Goal: Information Seeking & Learning: Learn about a topic

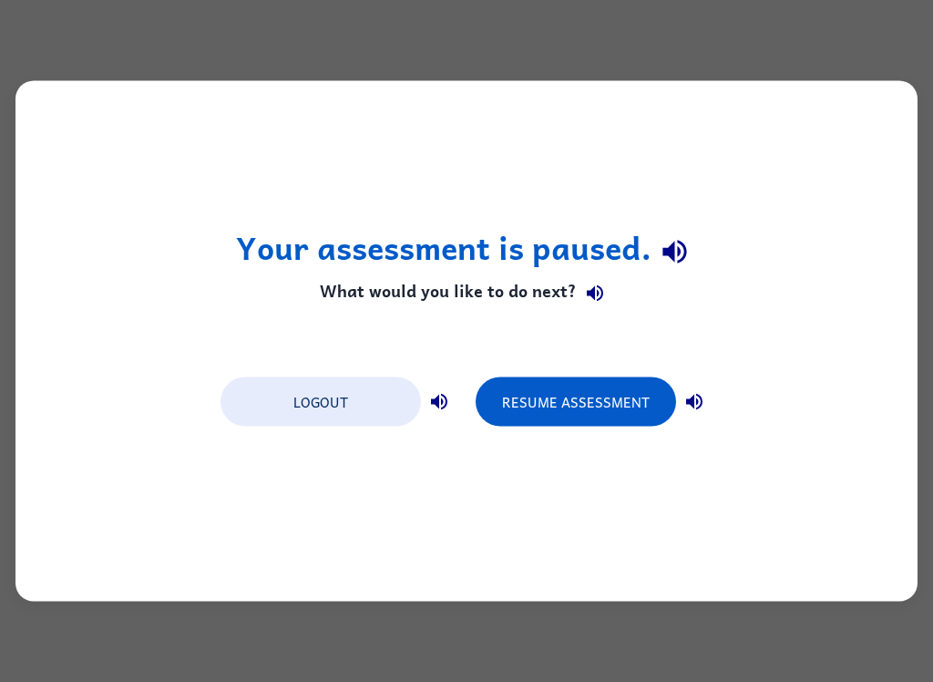
click at [630, 395] on button "Resume Assessment" at bounding box center [576, 401] width 200 height 49
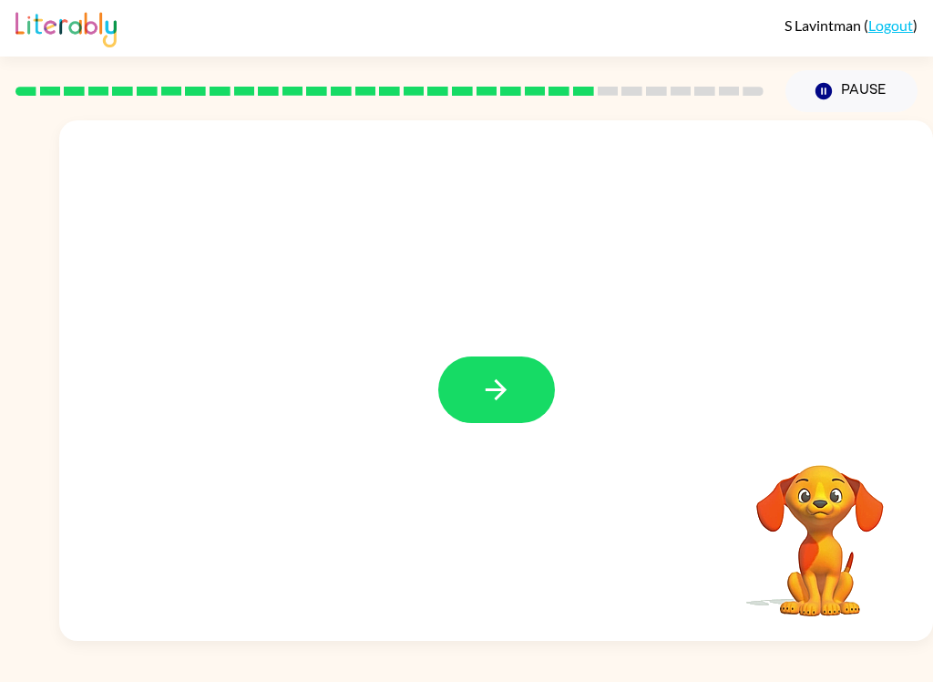
click at [534, 377] on button "button" at bounding box center [496, 389] width 117 height 67
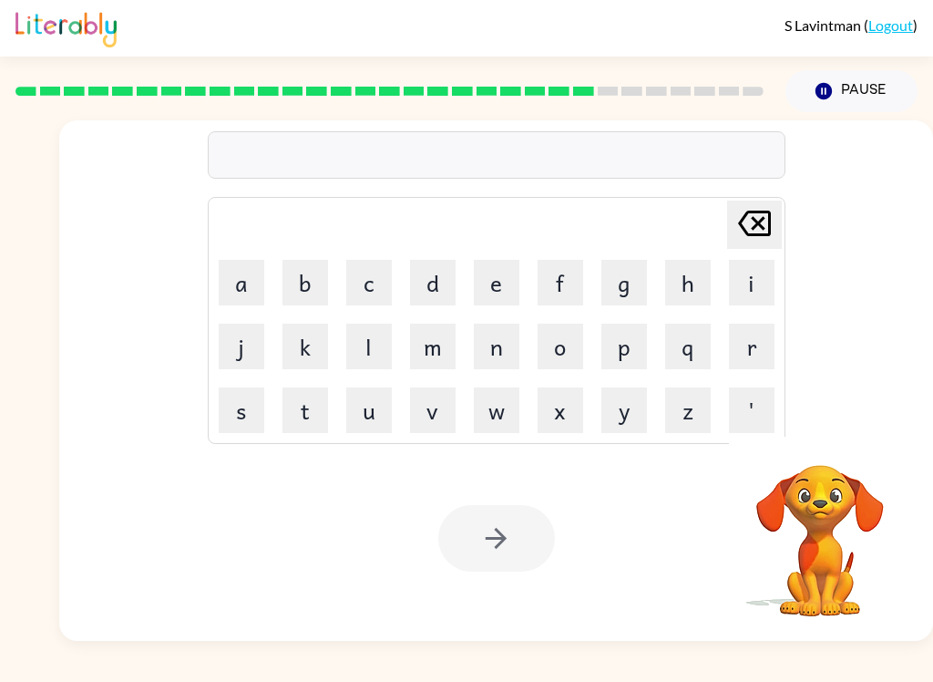
click at [816, 110] on button "Pause Pause" at bounding box center [852, 91] width 132 height 42
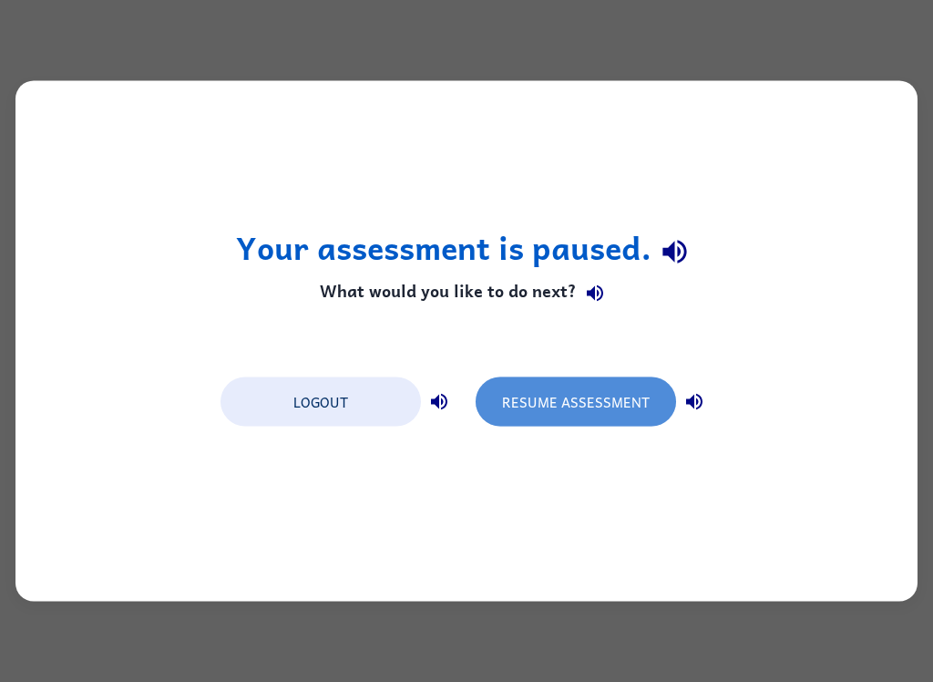
click at [667, 410] on button "Resume Assessment" at bounding box center [576, 401] width 200 height 49
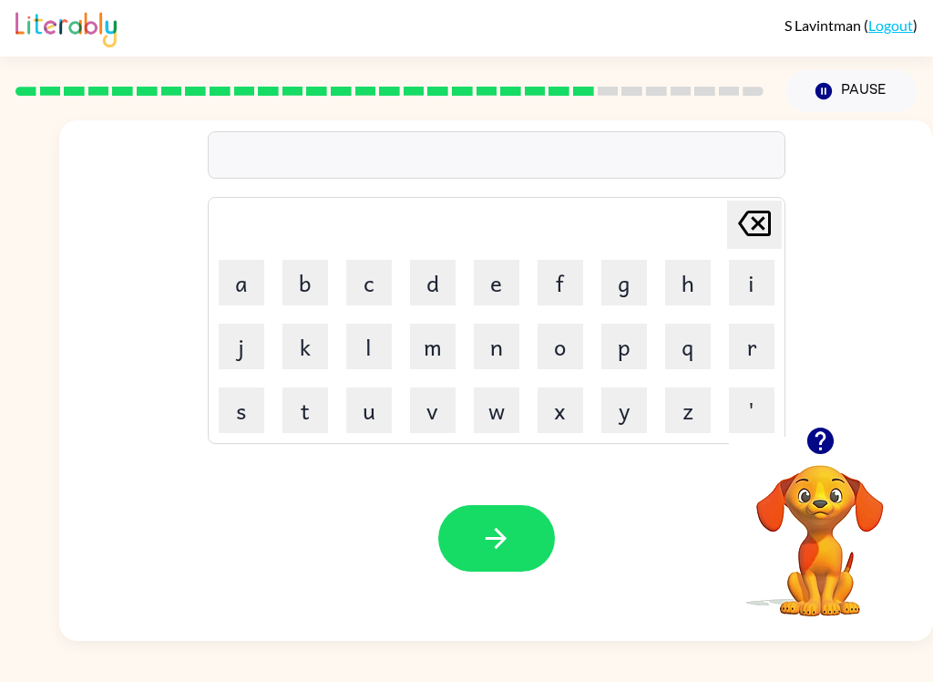
click at [826, 438] on icon "button" at bounding box center [819, 440] width 26 height 26
click at [832, 422] on button "button" at bounding box center [820, 440] width 46 height 46
click at [837, 450] on button "button" at bounding box center [820, 440] width 46 height 46
click at [821, 462] on button "button" at bounding box center [820, 440] width 46 height 46
click at [836, 498] on video "Your browser must support playing .mp4 files to use Literably. Please try using…" at bounding box center [820, 528] width 182 height 182
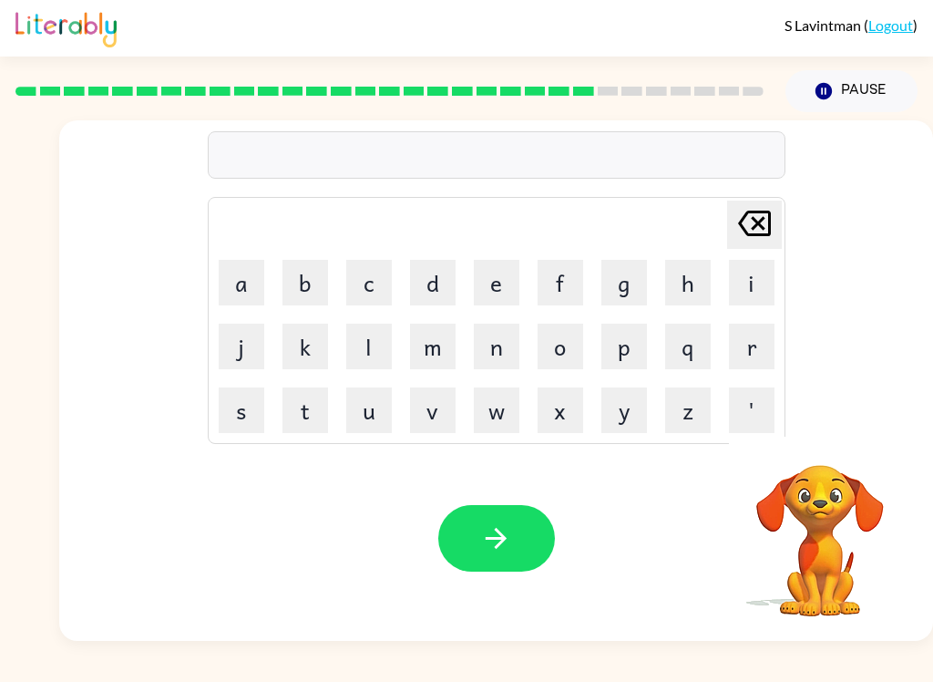
click at [825, 510] on video "Your browser must support playing .mp4 files to use Literably. Please try using…" at bounding box center [820, 528] width 182 height 182
click at [859, 494] on video "Your browser must support playing .mp4 files to use Literably. Please try using…" at bounding box center [820, 528] width 182 height 182
click at [856, 547] on video "Your browser must support playing .mp4 files to use Literably. Please try using…" at bounding box center [820, 528] width 182 height 182
click at [843, 475] on video "Your browser must support playing .mp4 files to use Literably. Please try using…" at bounding box center [820, 528] width 182 height 182
click at [817, 540] on video "Your browser must support playing .mp4 files to use Literably. Please try using…" at bounding box center [820, 528] width 182 height 182
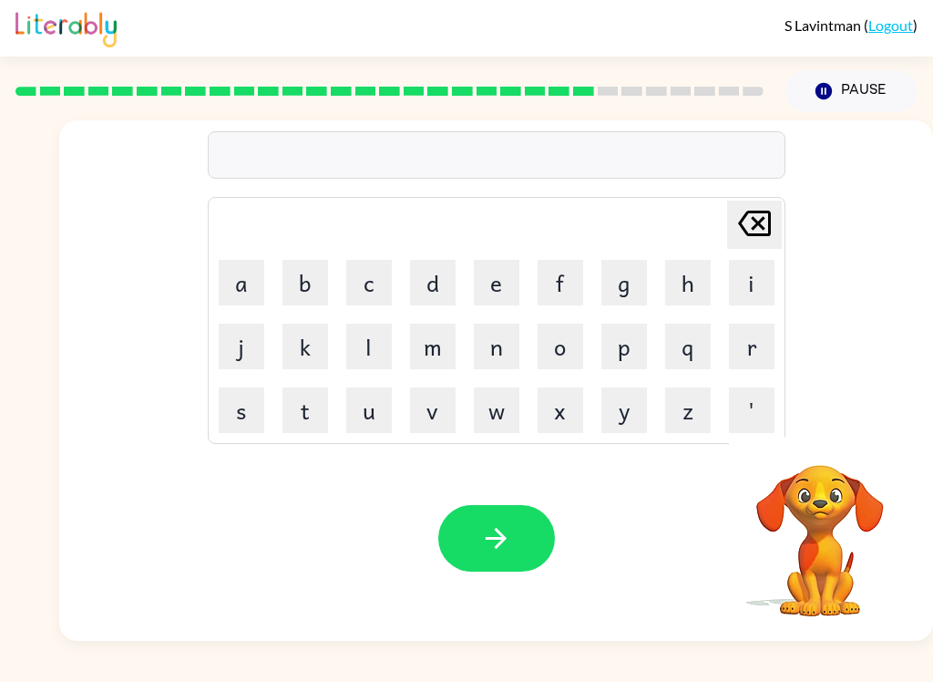
click at [849, 74] on button "Pause Pause" at bounding box center [852, 91] width 132 height 42
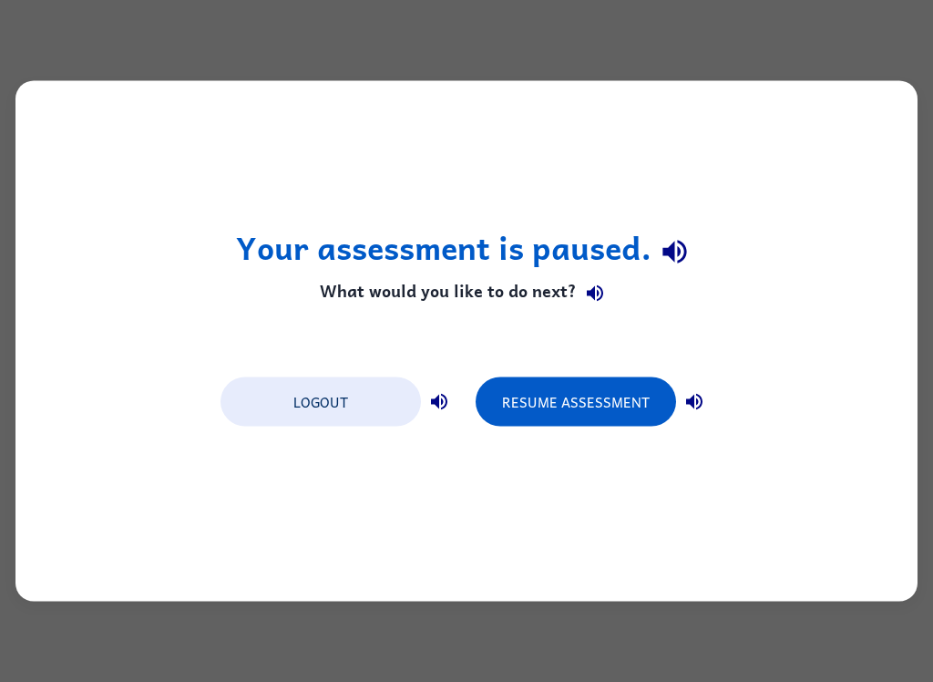
click at [644, 406] on button "Resume Assessment" at bounding box center [576, 401] width 200 height 49
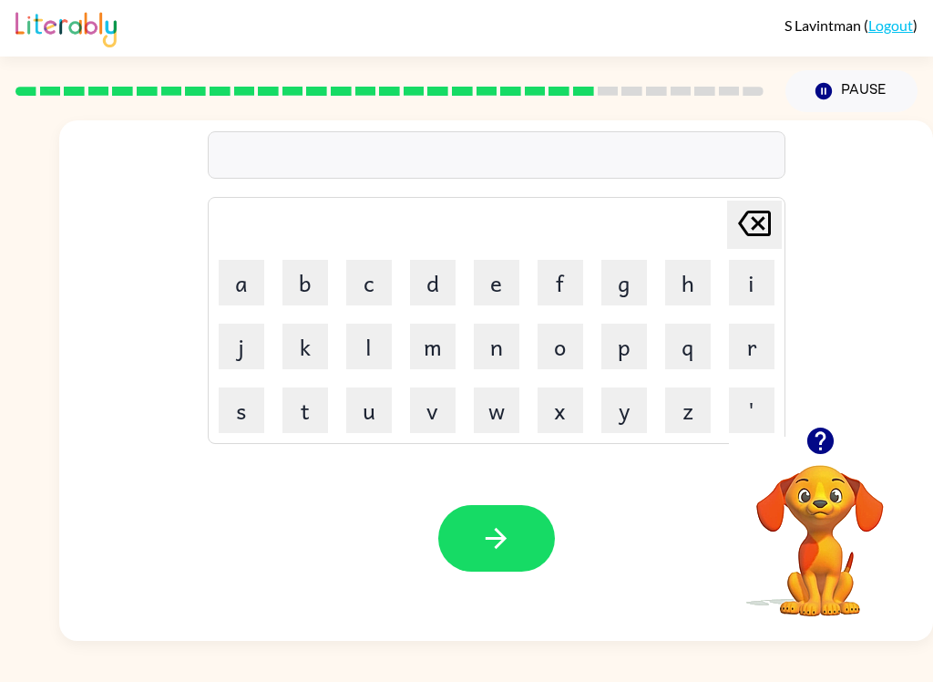
click at [836, 437] on icon "button" at bounding box center [821, 441] width 32 height 32
click at [890, 34] on link "Logout" at bounding box center [890, 24] width 45 height 17
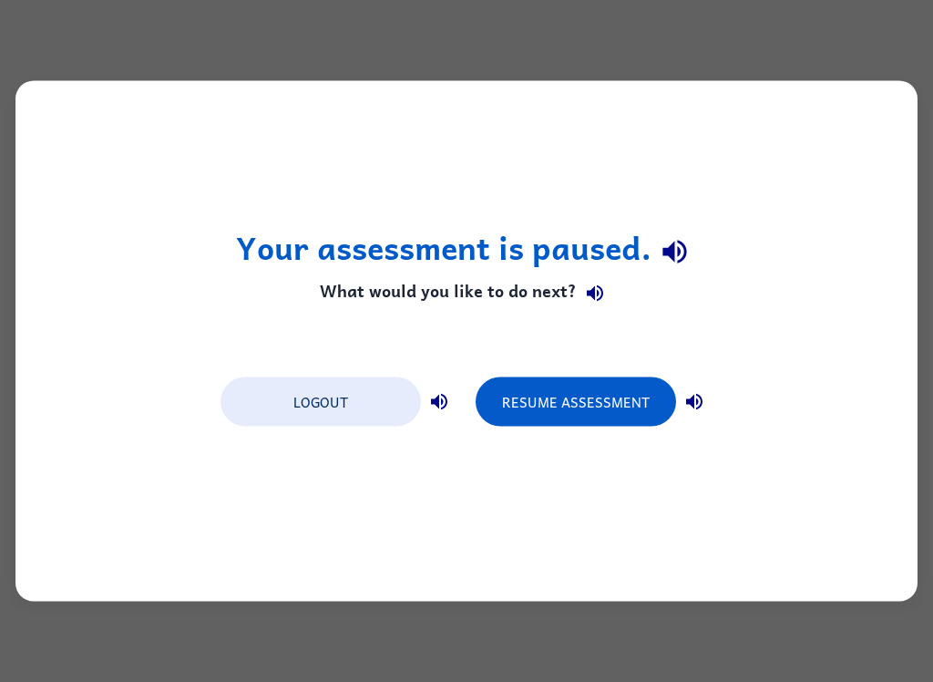
click at [354, 406] on button "Logout" at bounding box center [321, 401] width 200 height 49
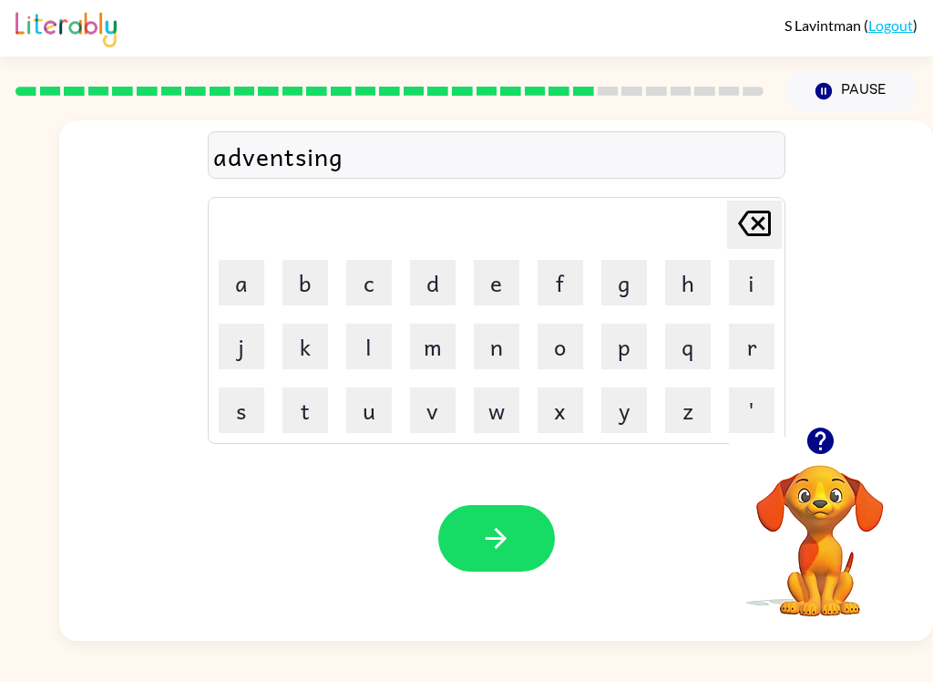
click at [504, 554] on icon "button" at bounding box center [496, 538] width 32 height 32
click at [507, 551] on icon "button" at bounding box center [496, 538] width 32 height 32
click at [507, 568] on button "button" at bounding box center [496, 538] width 117 height 67
click at [513, 523] on button "button" at bounding box center [496, 538] width 117 height 67
click at [528, 515] on button "button" at bounding box center [496, 538] width 117 height 67
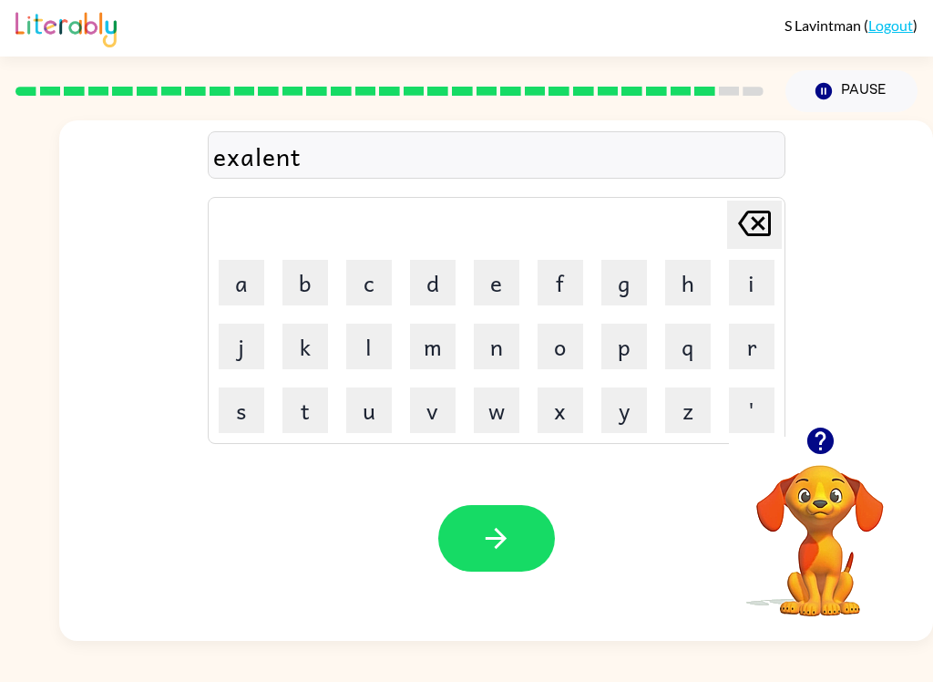
click at [550, 529] on button "button" at bounding box center [496, 538] width 117 height 67
click at [825, 451] on icon "button" at bounding box center [819, 440] width 26 height 26
click at [538, 568] on button "button" at bounding box center [496, 538] width 117 height 67
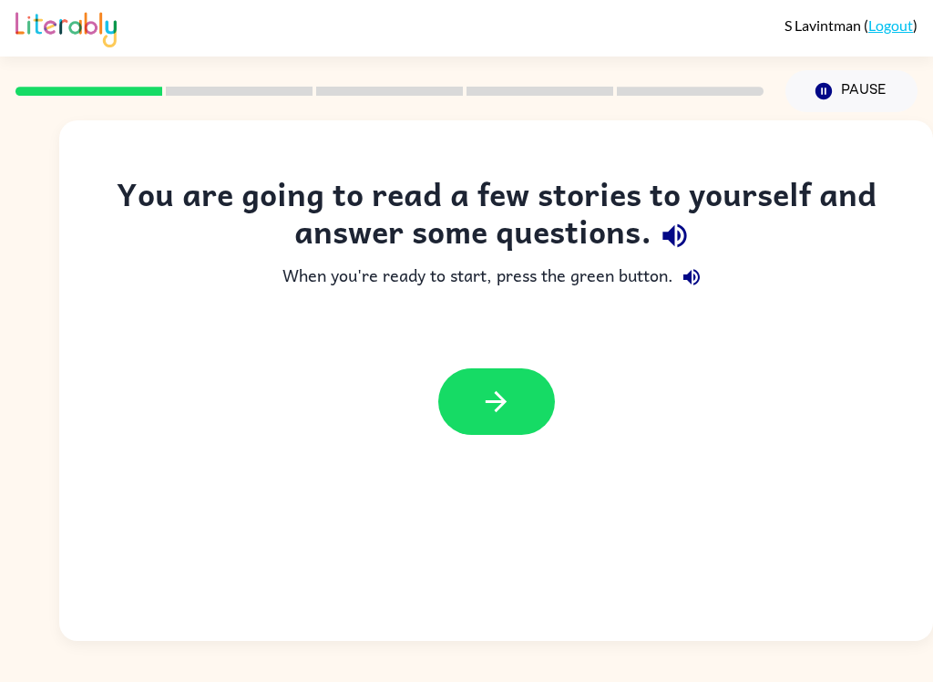
click at [691, 232] on icon "button" at bounding box center [675, 236] width 32 height 32
click at [706, 272] on button "button" at bounding box center [691, 277] width 36 height 36
click at [506, 393] on icon "button" at bounding box center [496, 401] width 32 height 32
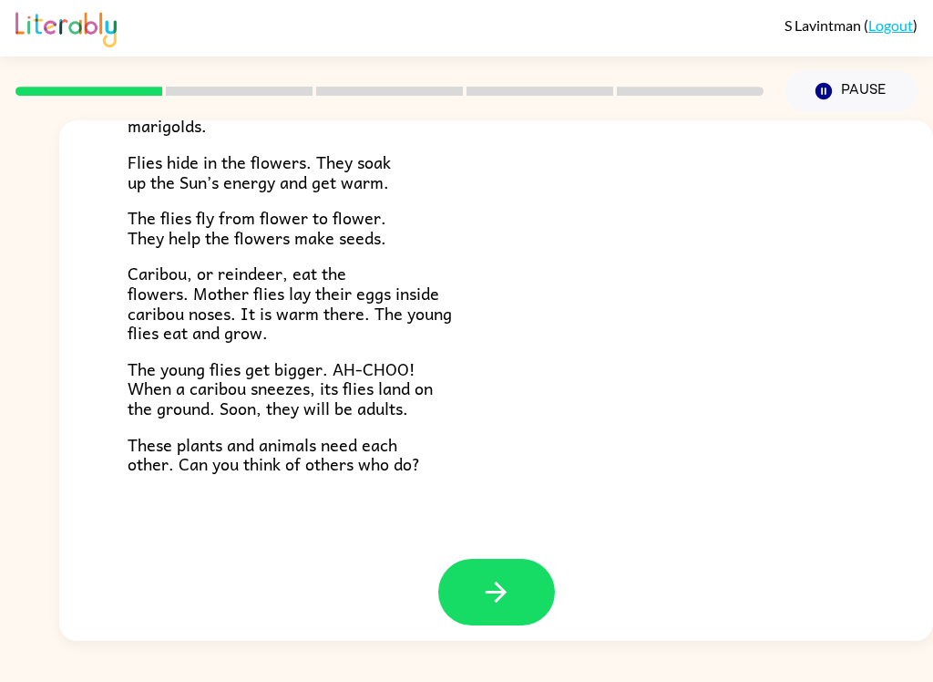
scroll to position [362, 0]
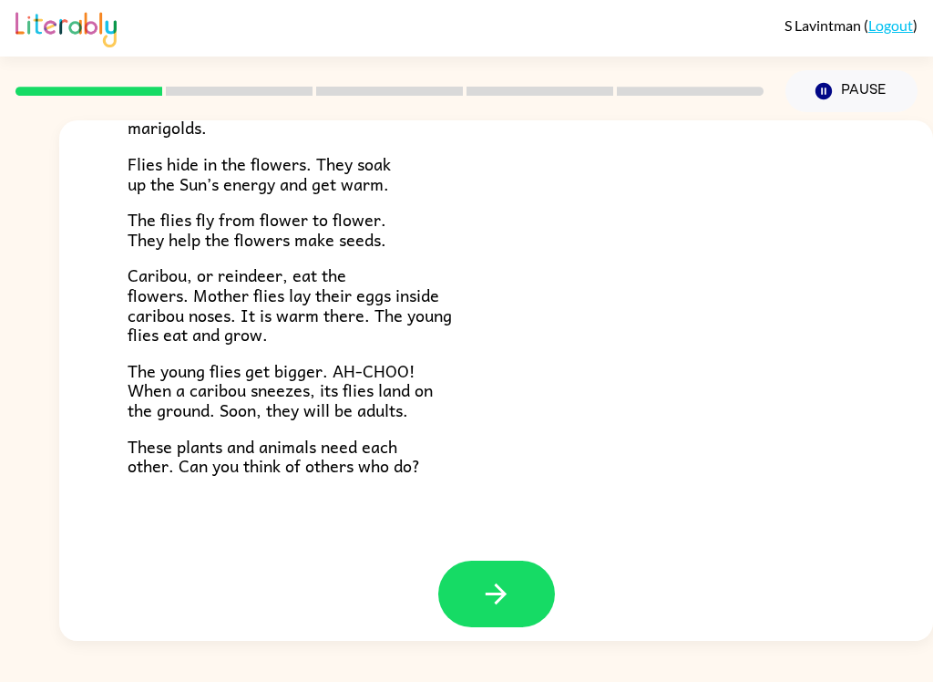
click at [516, 580] on button "button" at bounding box center [496, 593] width 117 height 67
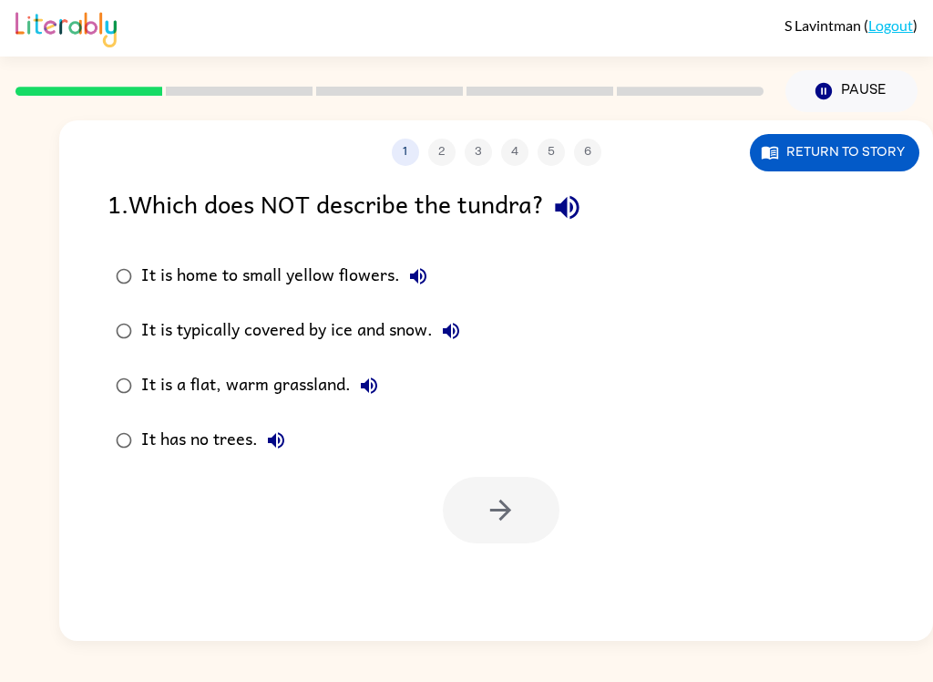
click at [591, 199] on button "button" at bounding box center [567, 207] width 46 height 46
click at [426, 282] on icon "button" at bounding box center [418, 276] width 22 height 22
click at [875, 150] on button "Return to story" at bounding box center [834, 152] width 169 height 37
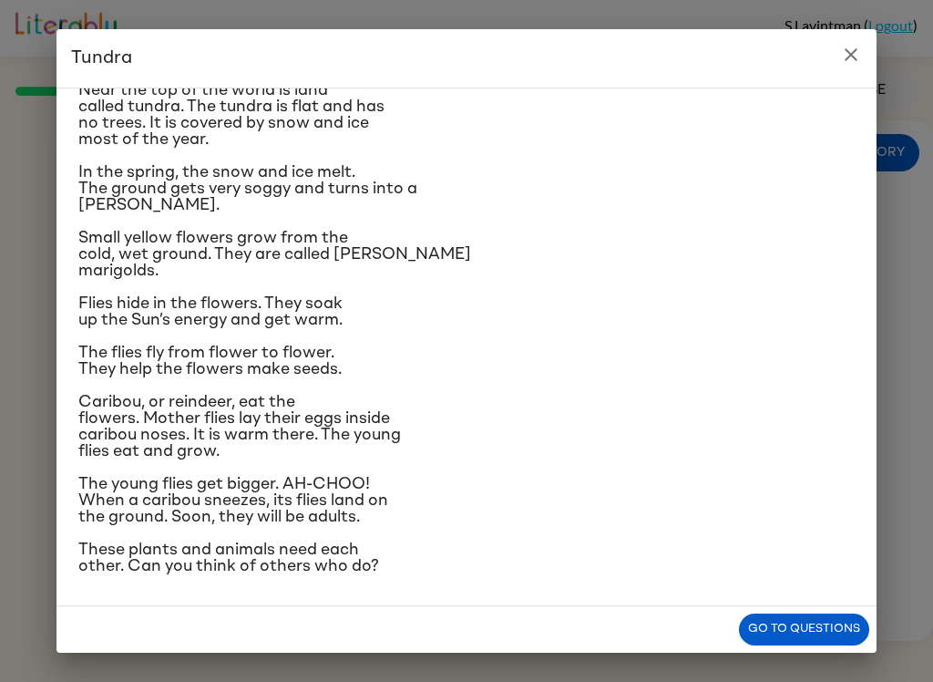
scroll to position [92, 0]
click at [866, 50] on button "close" at bounding box center [851, 54] width 36 height 36
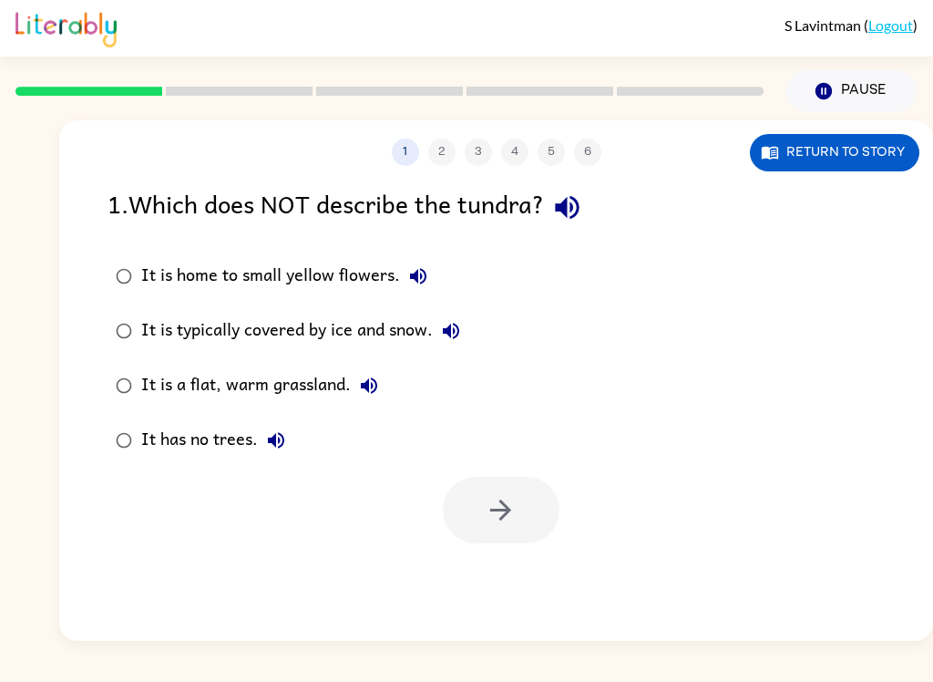
click at [857, 165] on button "Return to story" at bounding box center [834, 152] width 169 height 37
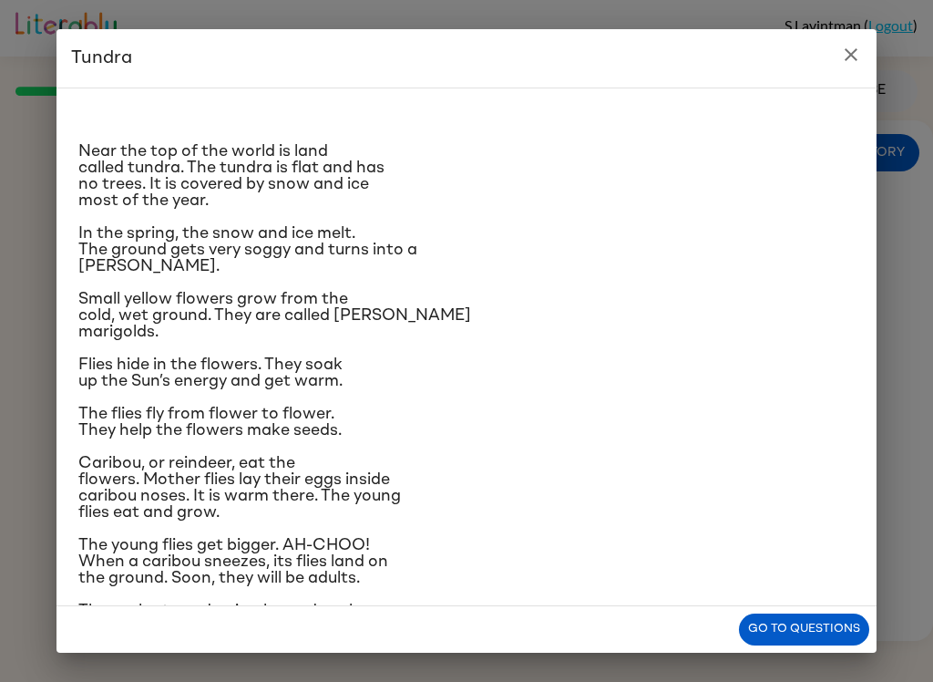
scroll to position [11, 0]
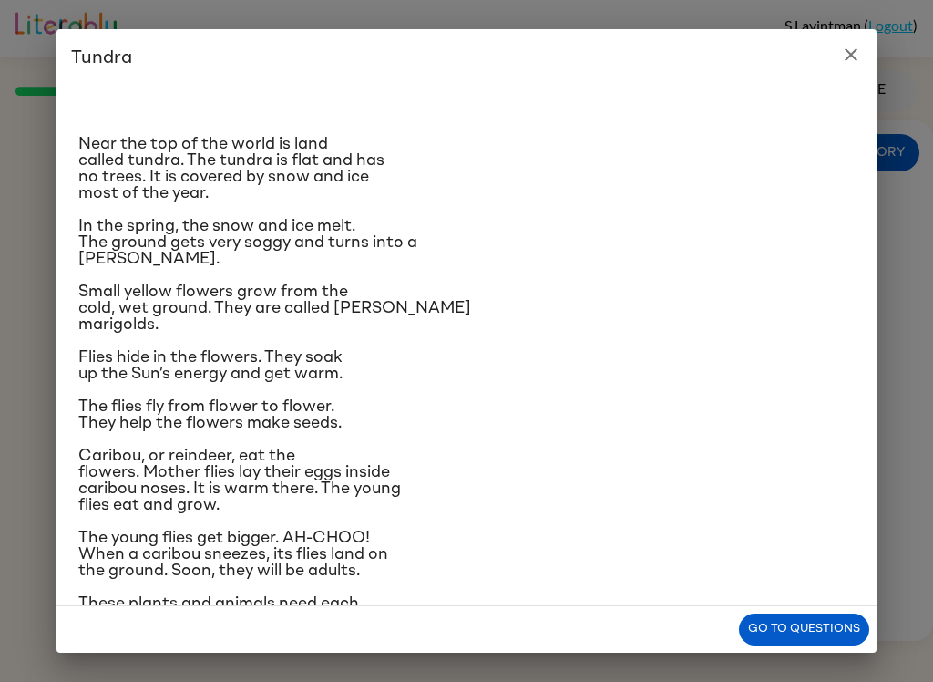
click at [840, 66] on button "close" at bounding box center [851, 54] width 36 height 36
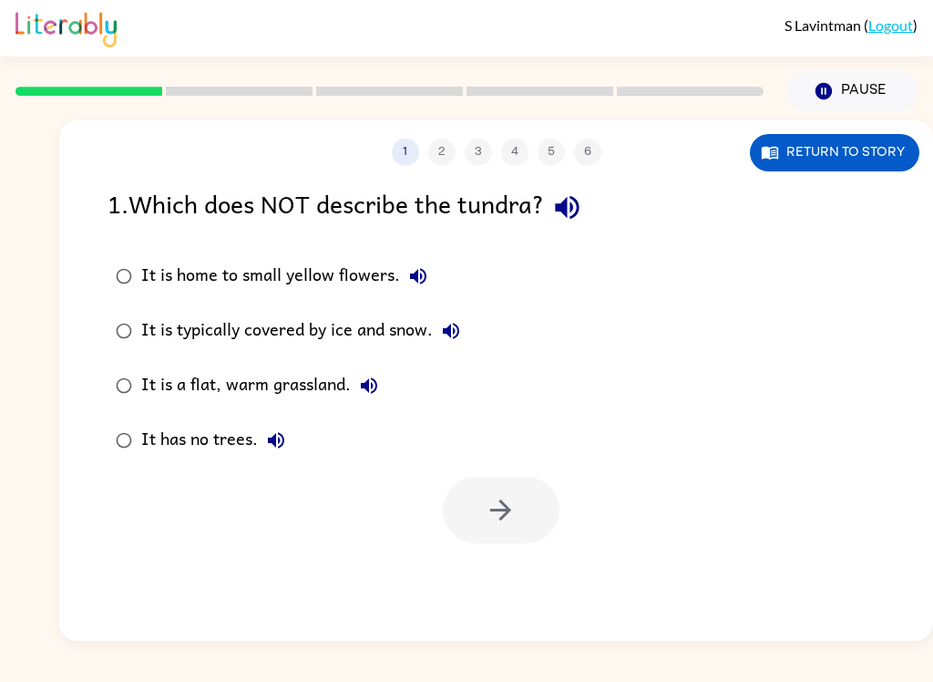
click at [884, 149] on button "Return to story" at bounding box center [834, 152] width 169 height 37
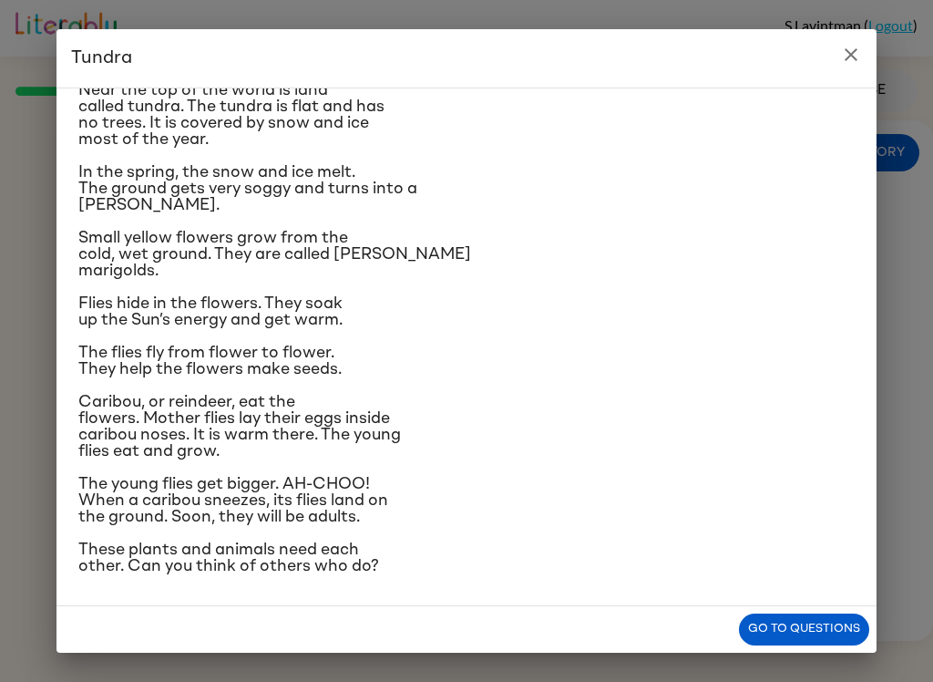
scroll to position [93, 0]
click at [859, 56] on icon "close" at bounding box center [851, 55] width 22 height 22
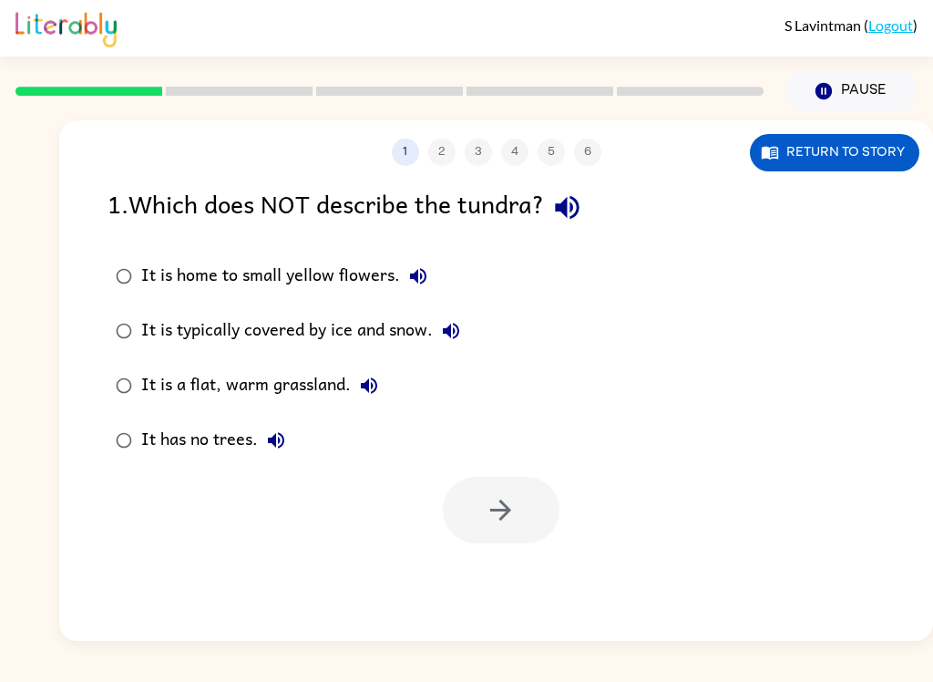
click at [880, 150] on button "Return to story" at bounding box center [834, 152] width 169 height 37
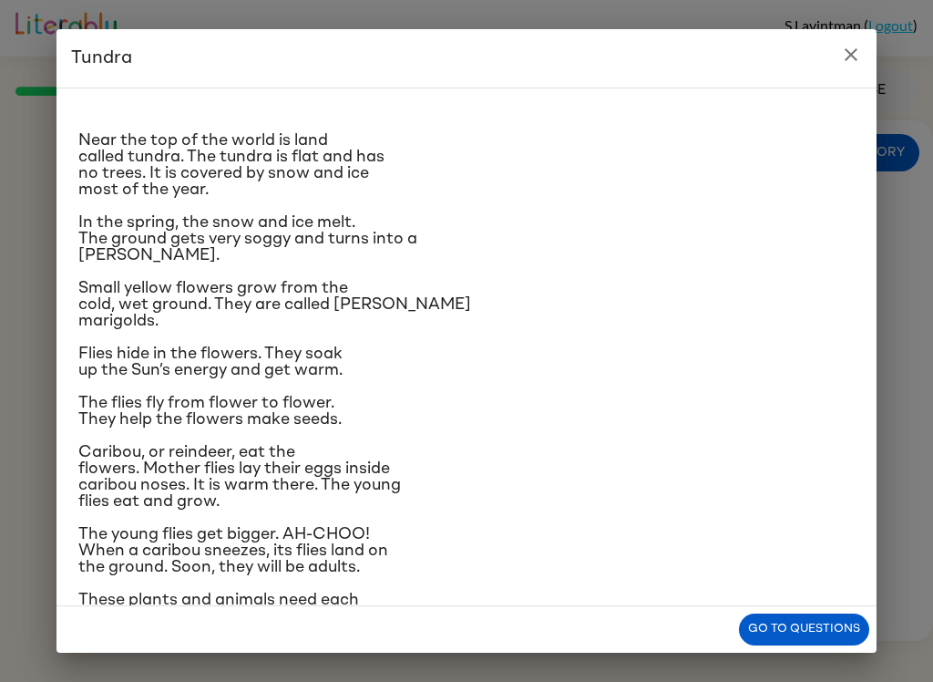
scroll to position [10, 0]
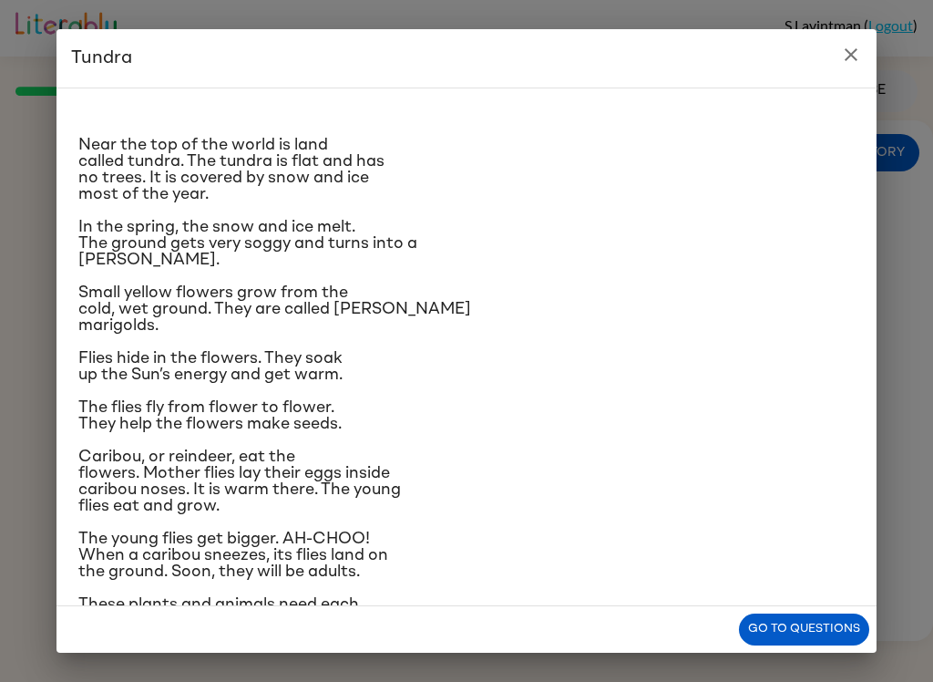
click at [855, 51] on icon "close" at bounding box center [851, 54] width 13 height 13
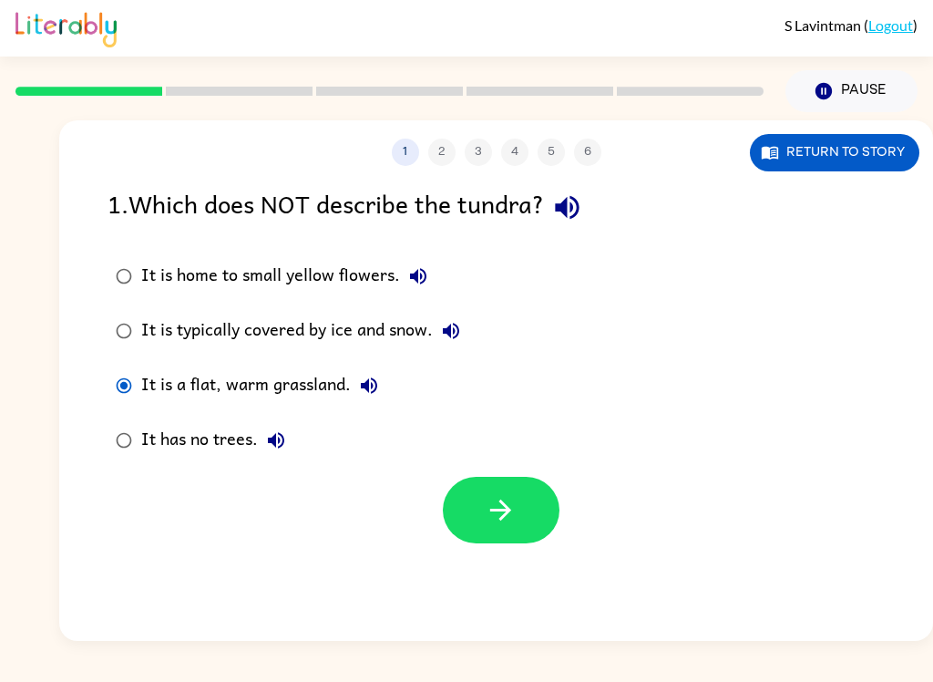
click at [489, 529] on button "button" at bounding box center [501, 510] width 117 height 67
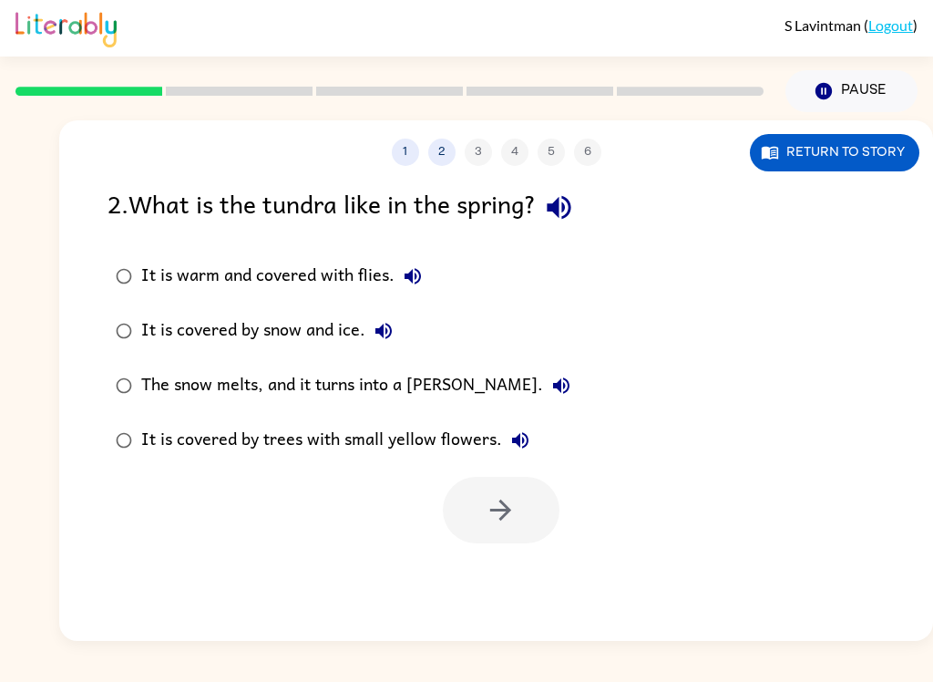
click at [581, 190] on button "button" at bounding box center [559, 207] width 46 height 46
click at [575, 211] on icon "button" at bounding box center [559, 207] width 32 height 32
click at [582, 214] on button "button" at bounding box center [559, 207] width 46 height 46
click at [420, 280] on icon "button" at bounding box center [413, 276] width 22 height 22
click at [890, 159] on button "Return to story" at bounding box center [834, 152] width 169 height 37
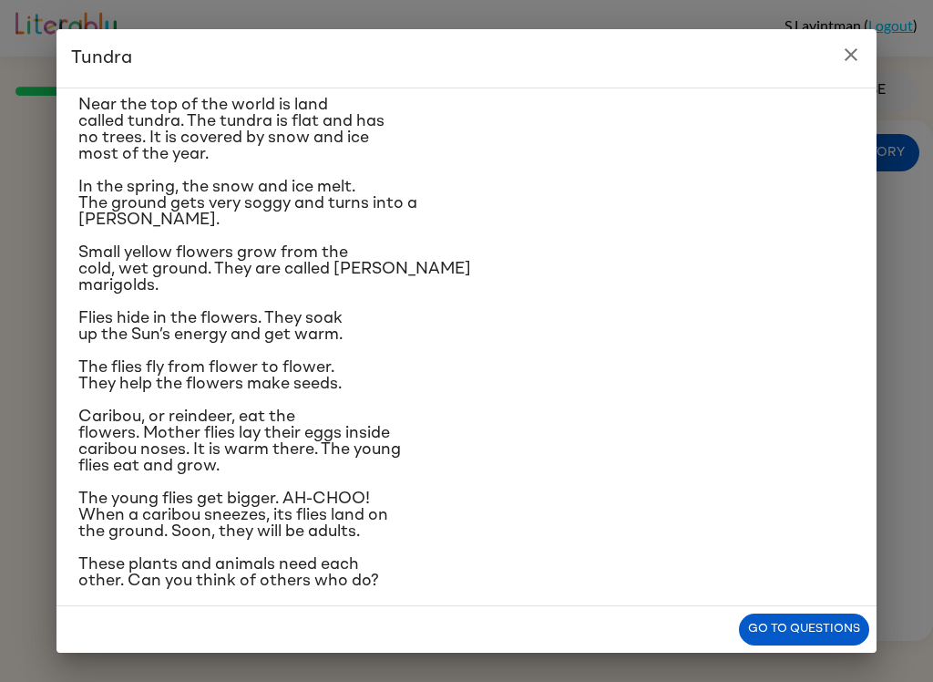
scroll to position [49, 0]
click at [851, 61] on icon "close" at bounding box center [851, 55] width 22 height 22
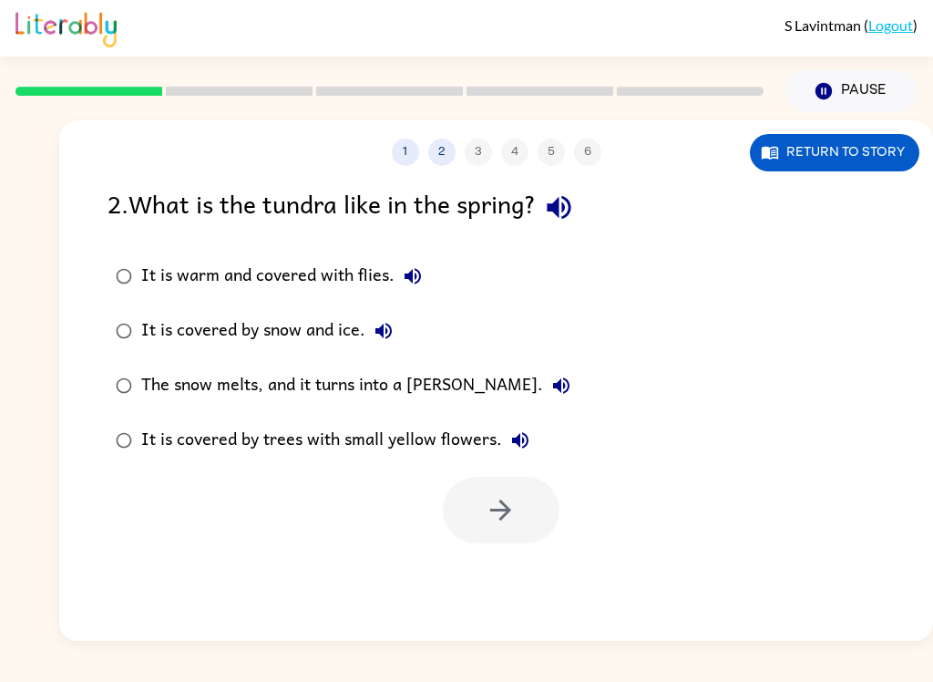
click at [858, 168] on button "Return to story" at bounding box center [834, 152] width 169 height 37
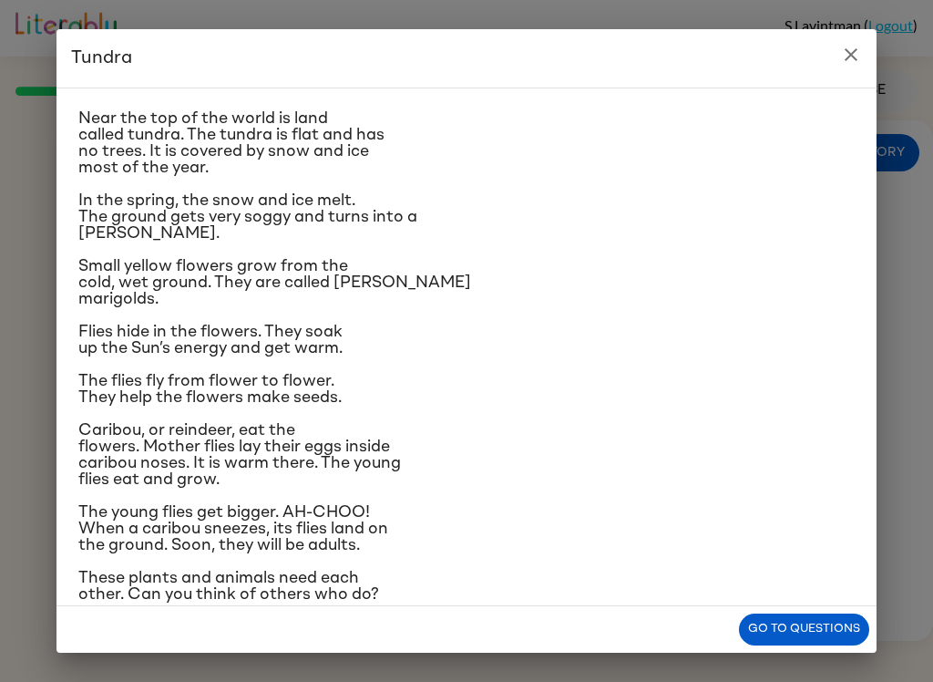
scroll to position [40, 0]
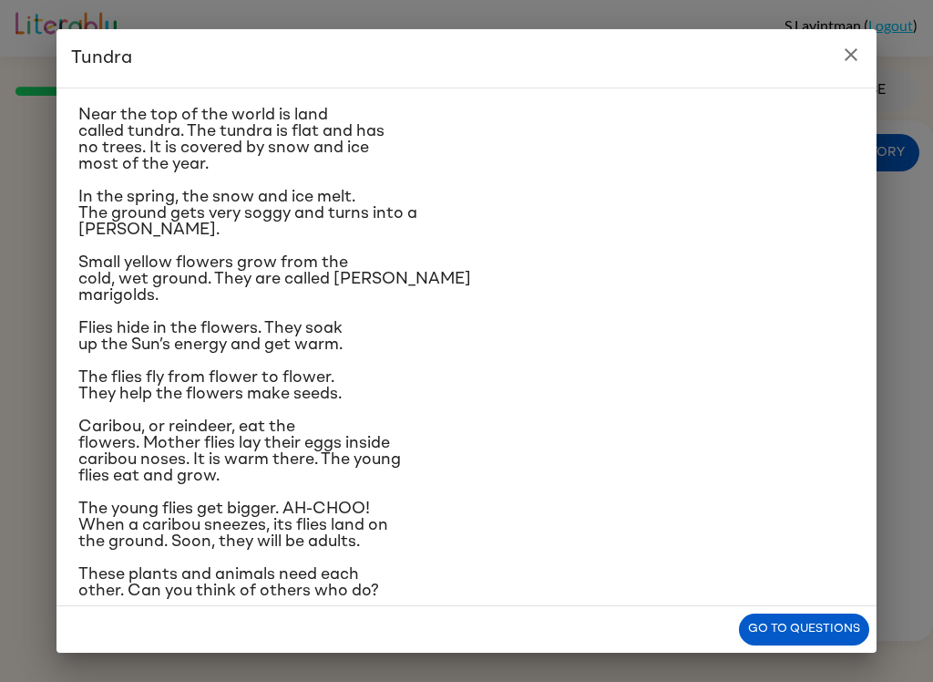
click at [868, 52] on button "close" at bounding box center [851, 54] width 36 height 36
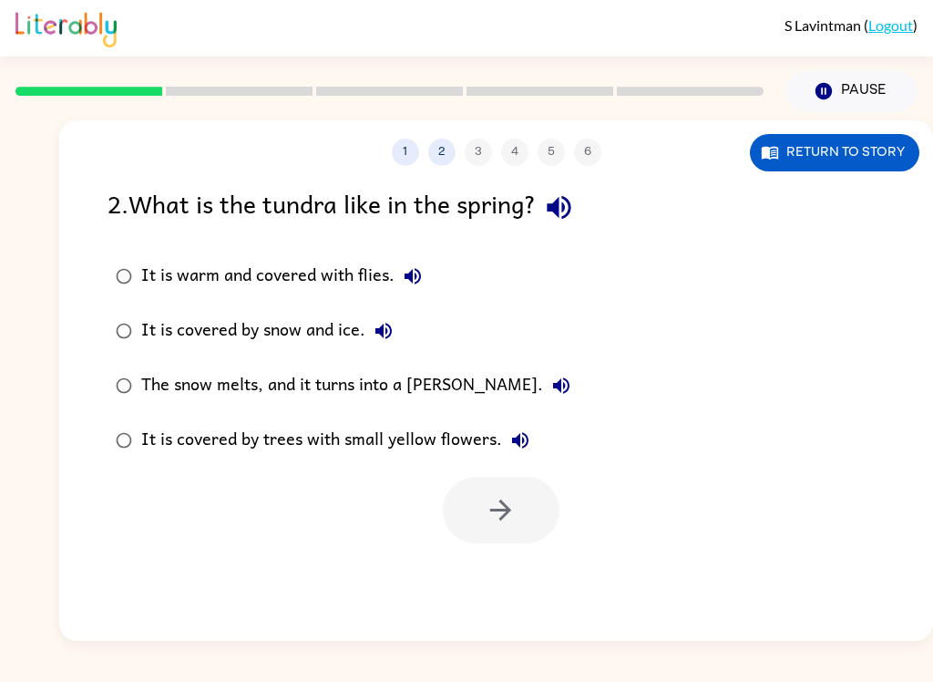
click at [898, 149] on button "Return to story" at bounding box center [834, 152] width 169 height 37
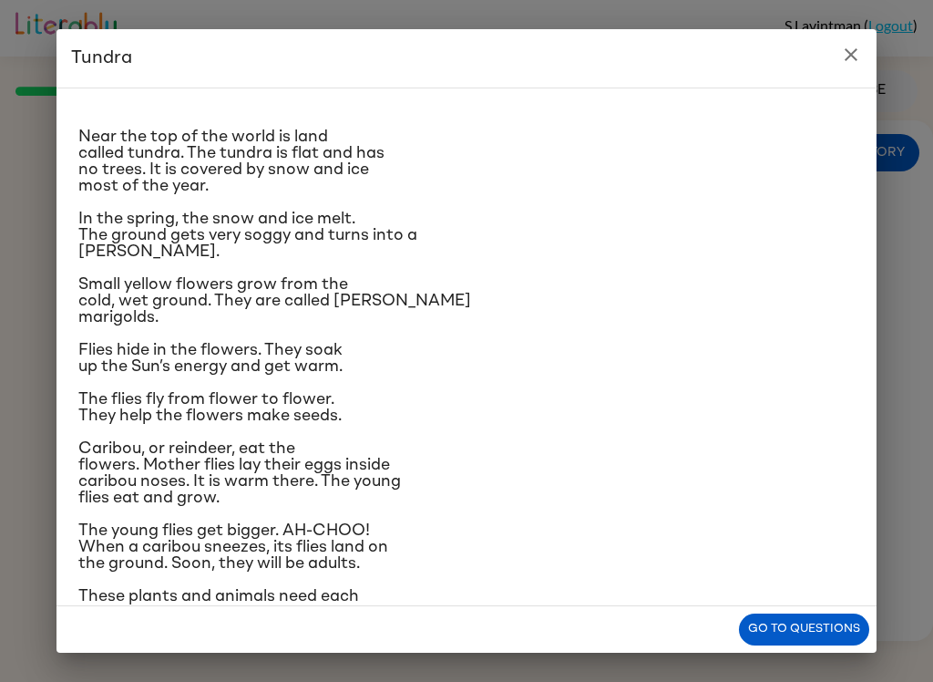
scroll to position [15, 0]
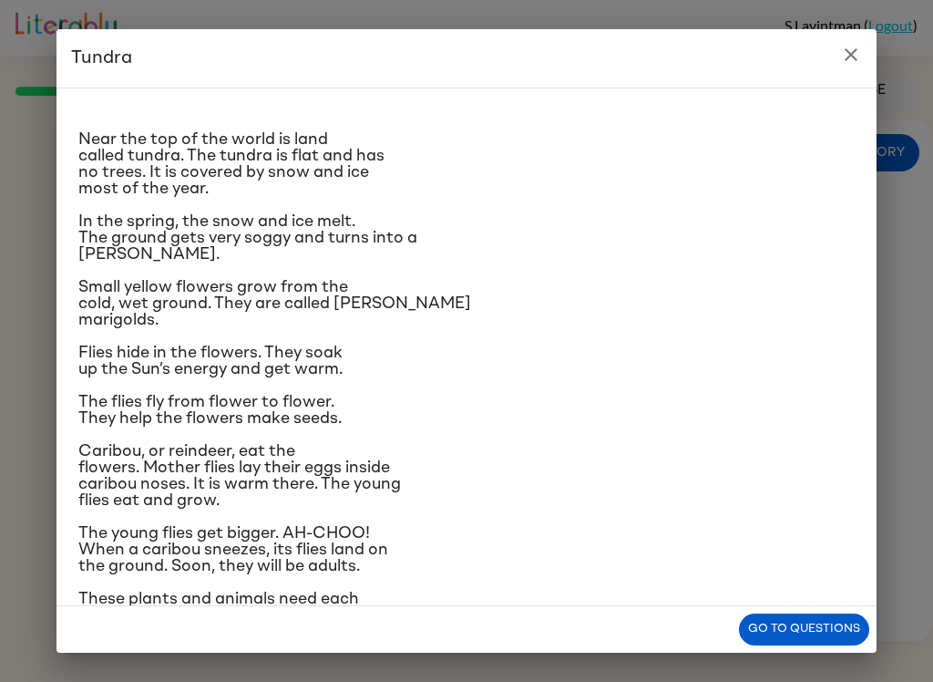
click at [863, 67] on button "close" at bounding box center [851, 54] width 36 height 36
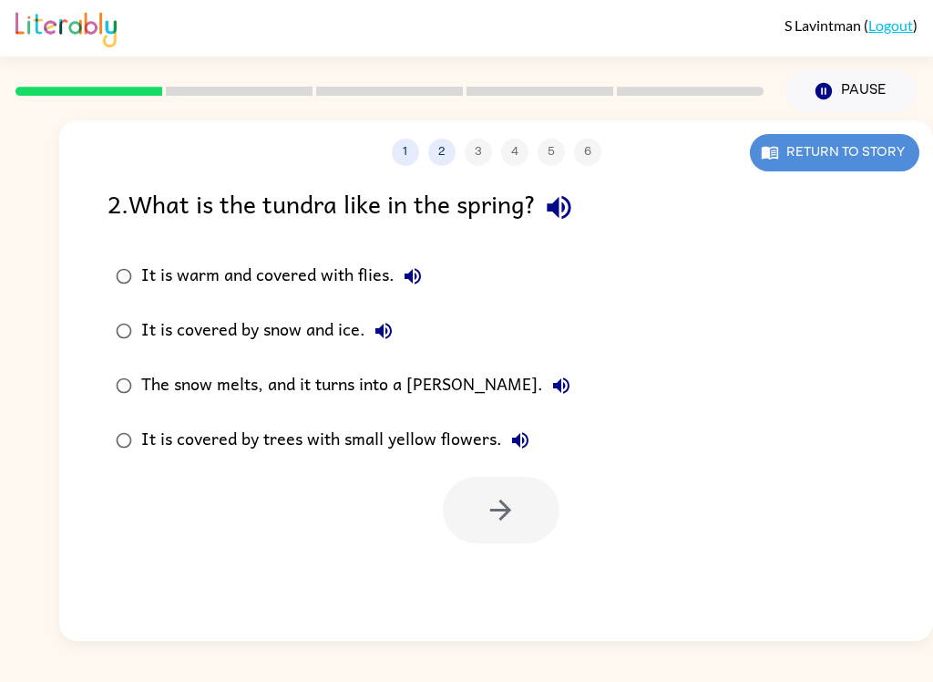
click at [883, 155] on button "Return to story" at bounding box center [834, 152] width 169 height 37
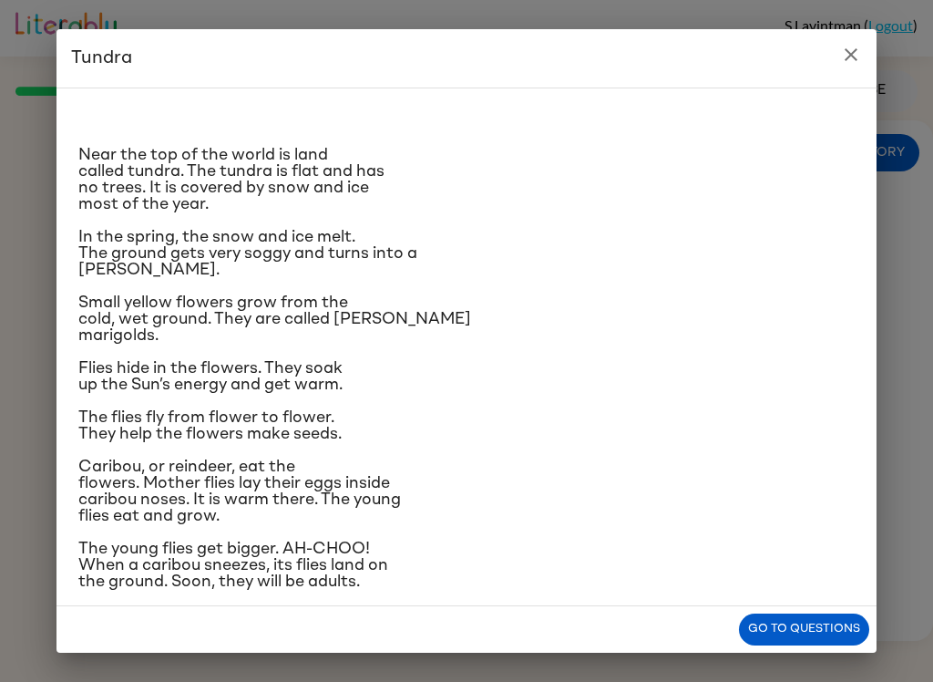
click at [867, 57] on button "close" at bounding box center [851, 54] width 36 height 36
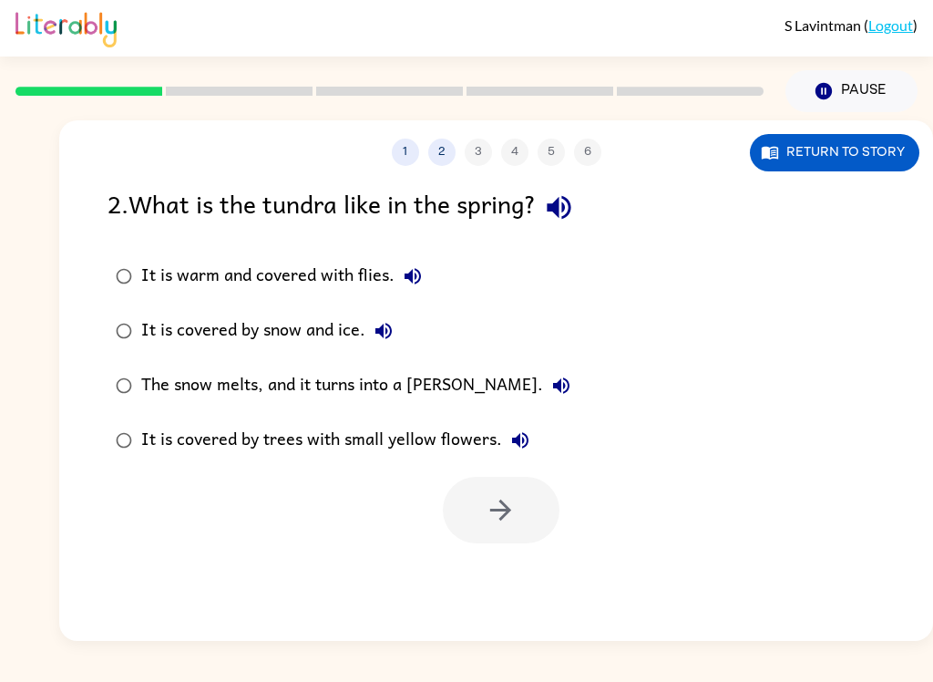
click at [138, 371] on label "The snow melts, and it turns into a marsh." at bounding box center [343, 385] width 491 height 55
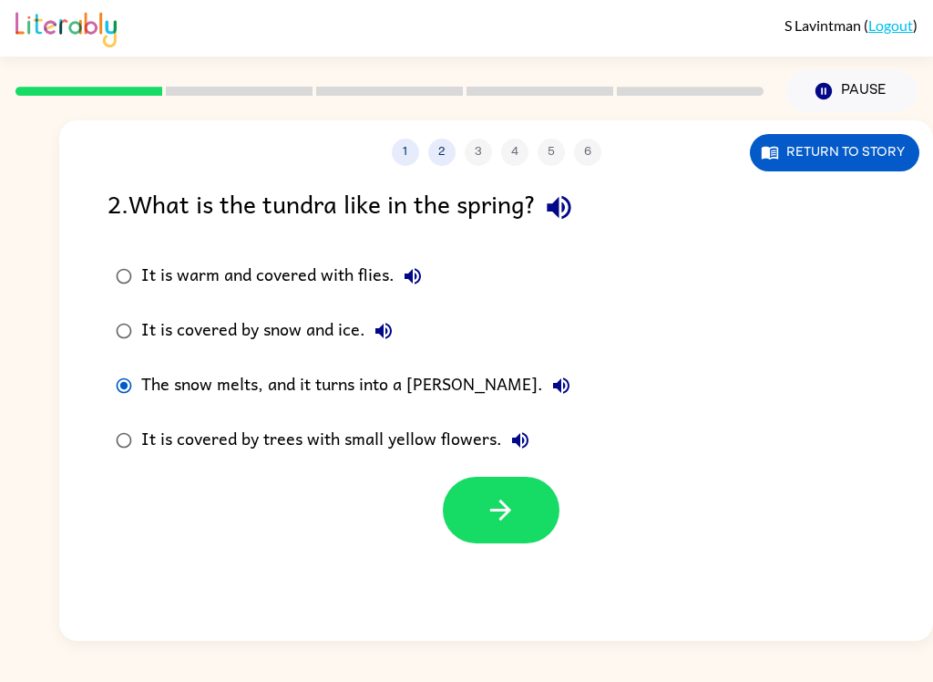
click at [543, 385] on button "The snow melts, and it turns into a marsh." at bounding box center [561, 385] width 36 height 36
click at [494, 517] on icon "button" at bounding box center [501, 510] width 32 height 32
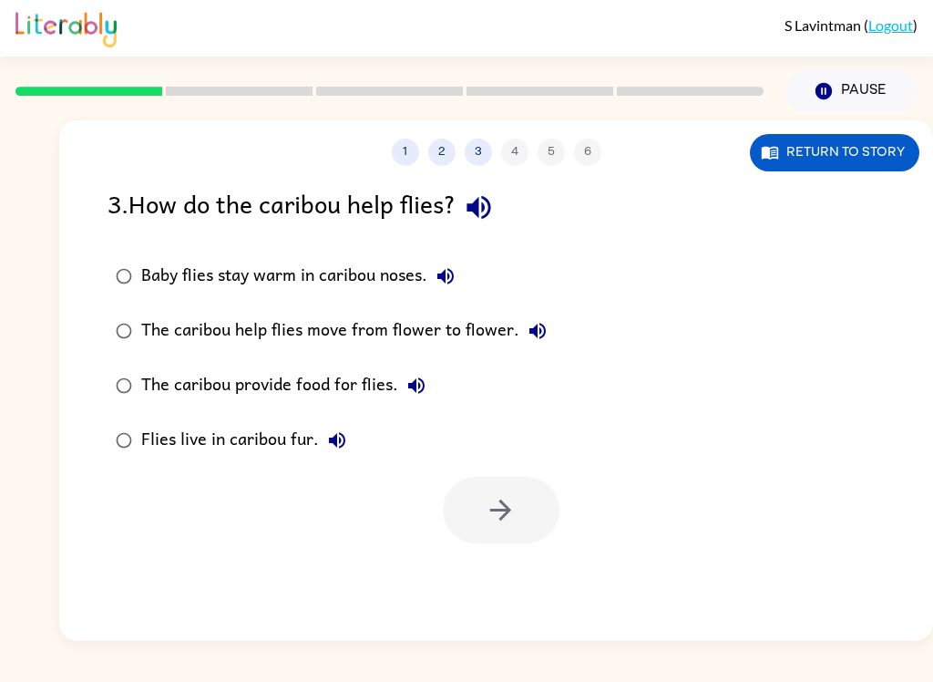
click at [488, 211] on icon "button" at bounding box center [479, 207] width 32 height 32
click at [838, 158] on button "Return to story" at bounding box center [834, 152] width 169 height 37
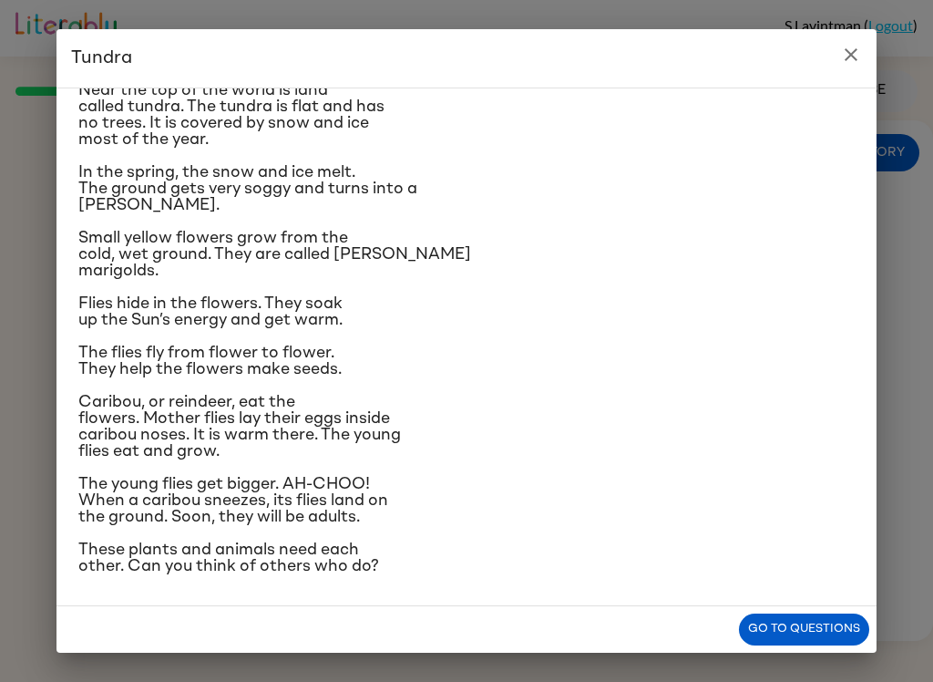
scroll to position [191, 0]
click at [826, 23] on div "Tundra Near the top of the world is land called tundra. The tundra is flat and …" at bounding box center [466, 341] width 933 height 682
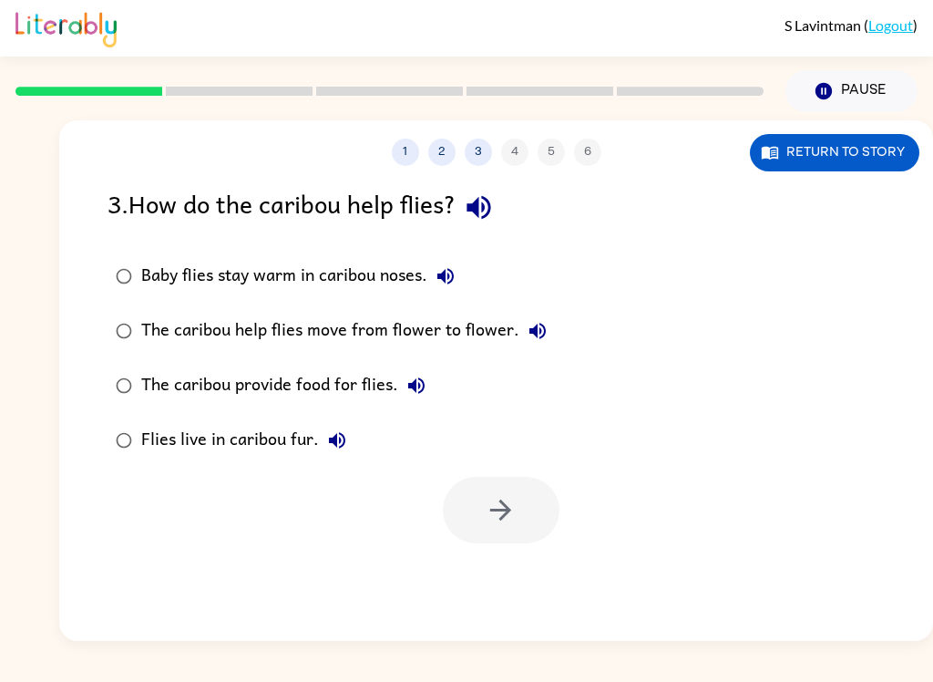
click at [856, 140] on button "Return to story" at bounding box center [834, 152] width 169 height 37
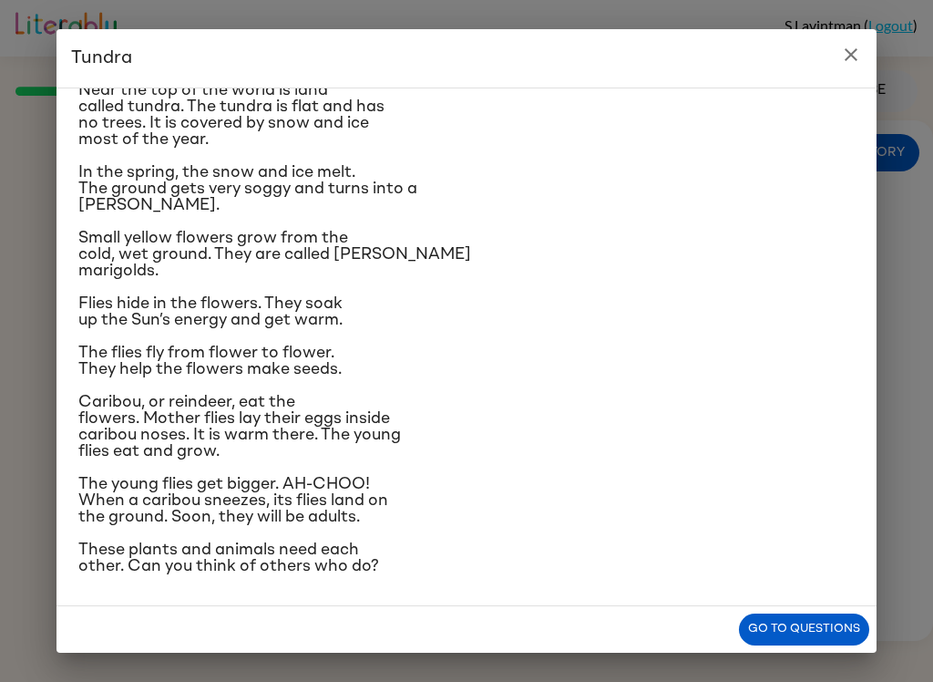
scroll to position [190, 0]
click at [850, 62] on icon "close" at bounding box center [851, 55] width 22 height 22
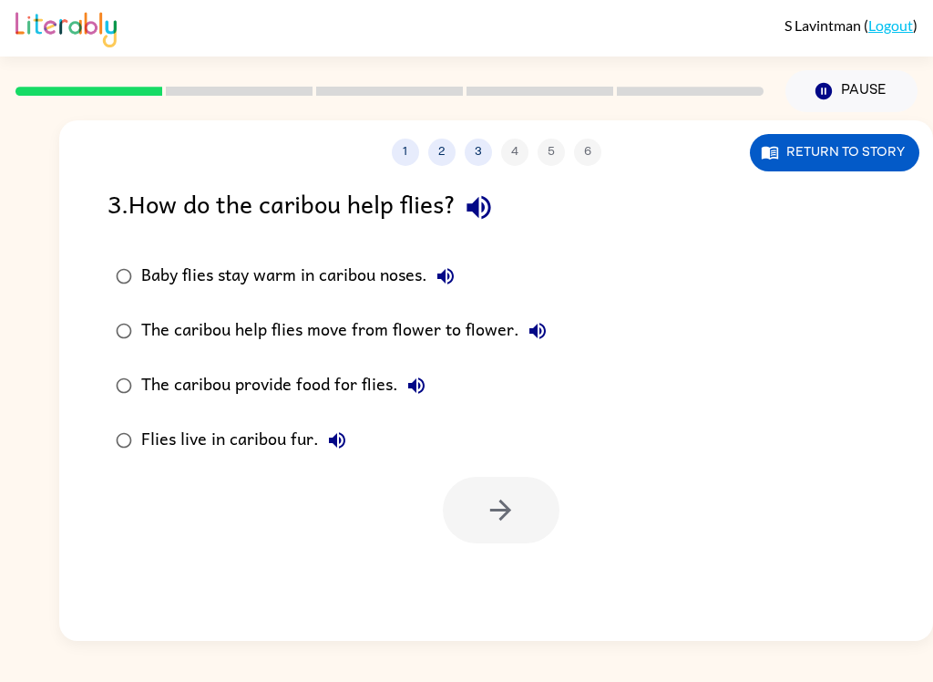
click at [140, 265] on label "Baby flies stay warm in caribou noses." at bounding box center [331, 276] width 467 height 55
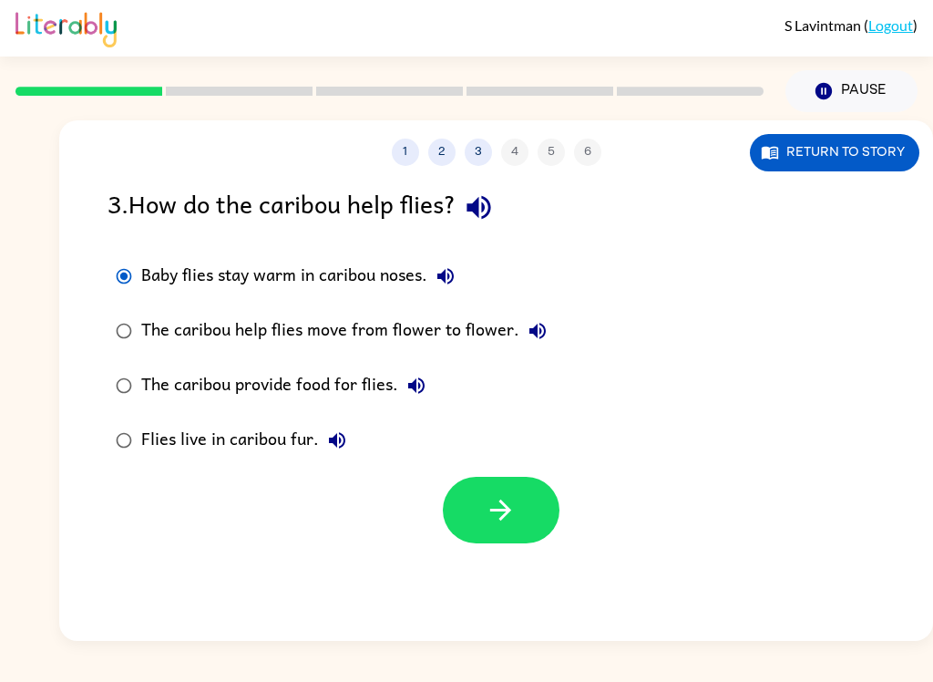
click at [539, 507] on button "button" at bounding box center [501, 510] width 117 height 67
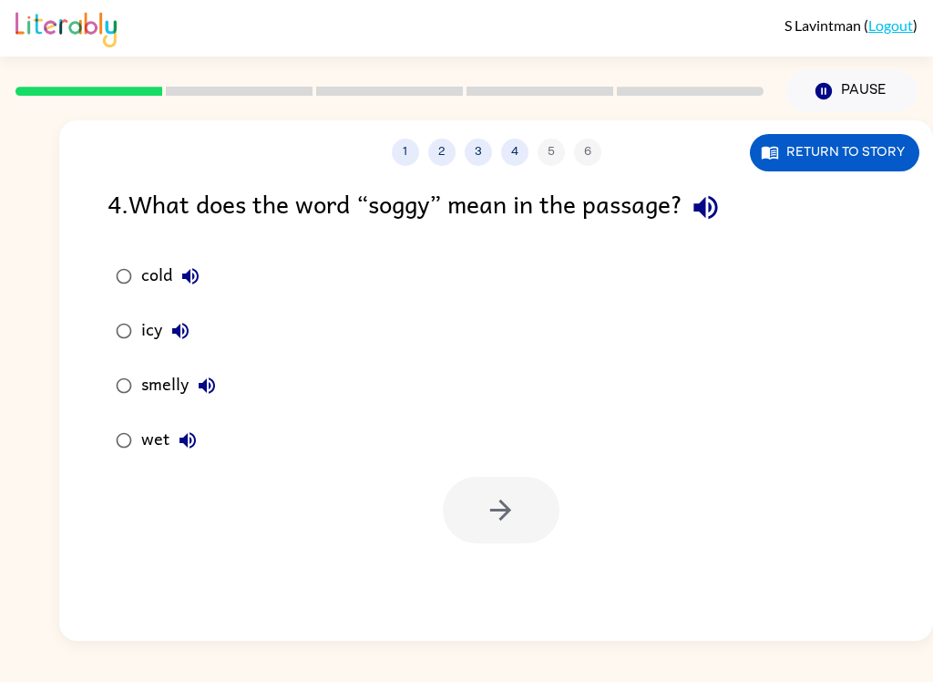
click at [879, 157] on button "Return to story" at bounding box center [834, 152] width 169 height 37
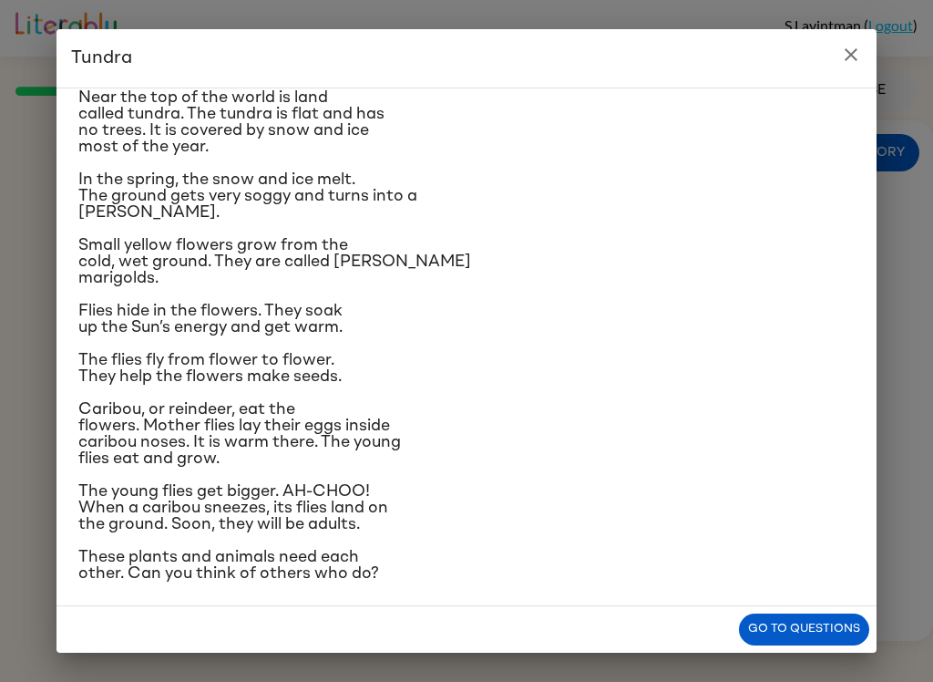
scroll to position [41, 0]
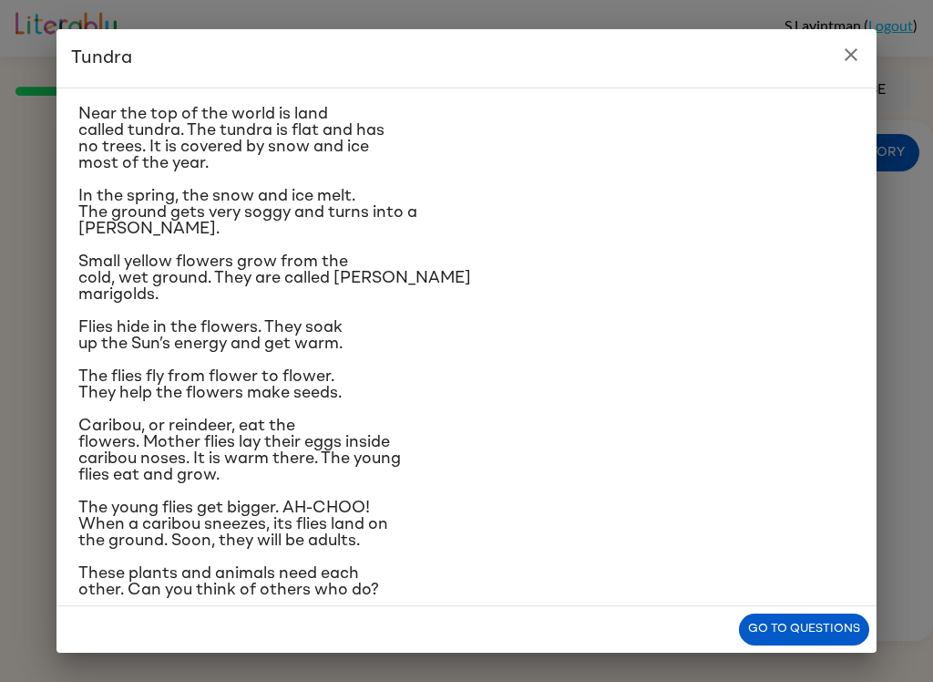
click at [846, 61] on icon "close" at bounding box center [851, 55] width 22 height 22
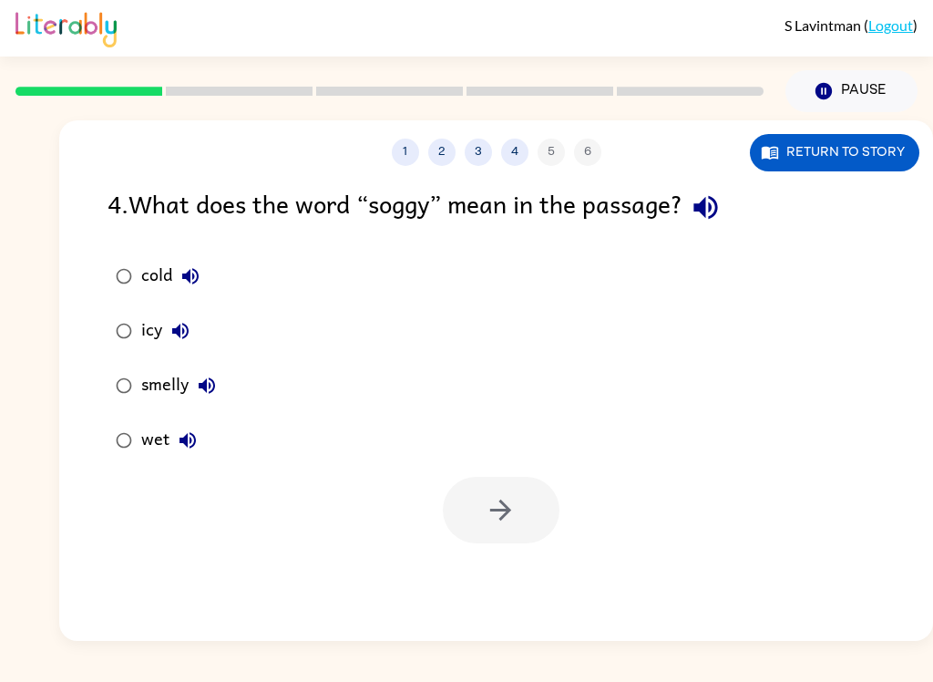
click at [203, 436] on button "wet" at bounding box center [187, 440] width 36 height 36
click at [214, 386] on icon "button" at bounding box center [207, 385] width 16 height 16
click at [194, 330] on button "icy" at bounding box center [180, 331] width 36 height 36
click at [211, 262] on label "cold" at bounding box center [166, 276] width 137 height 55
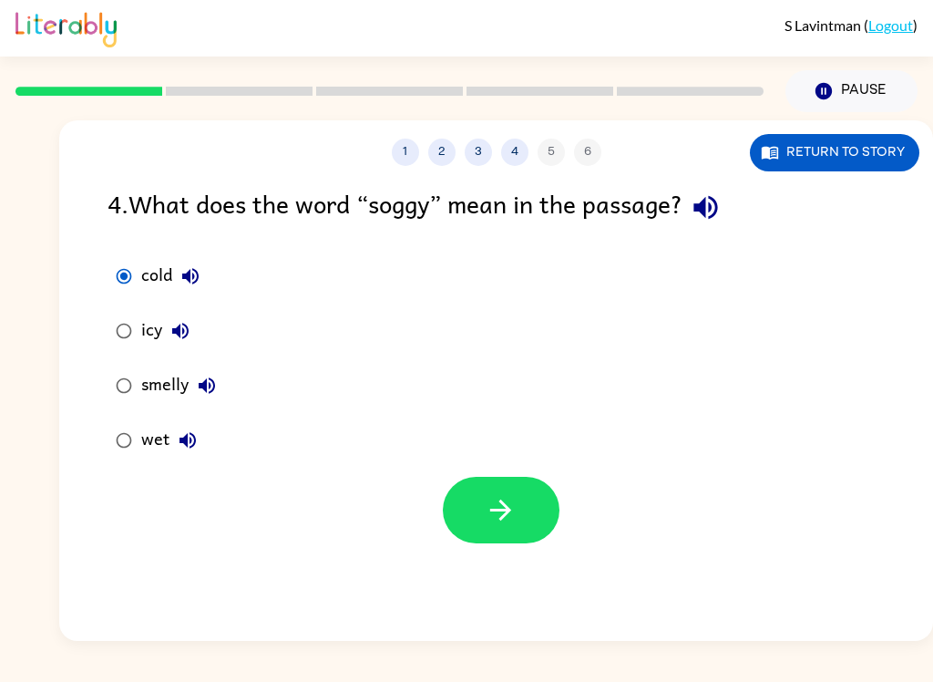
click at [204, 271] on button "cold" at bounding box center [190, 276] width 36 height 36
click at [480, 508] on button "button" at bounding box center [501, 510] width 117 height 67
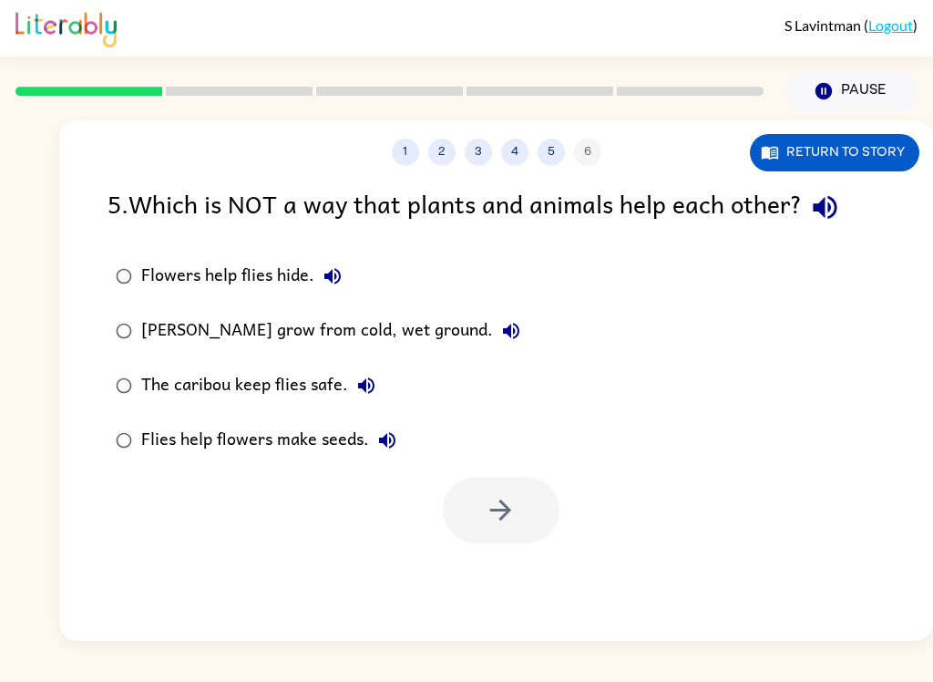
click at [867, 160] on button "Return to story" at bounding box center [834, 152] width 169 height 37
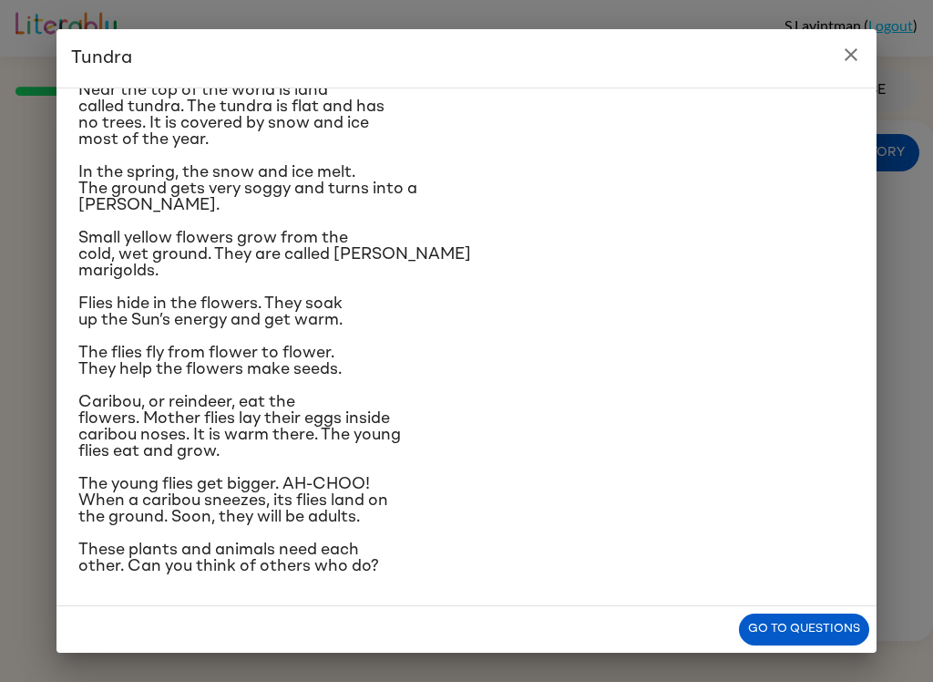
scroll to position [190, 0]
click at [852, 46] on icon "close" at bounding box center [851, 55] width 22 height 22
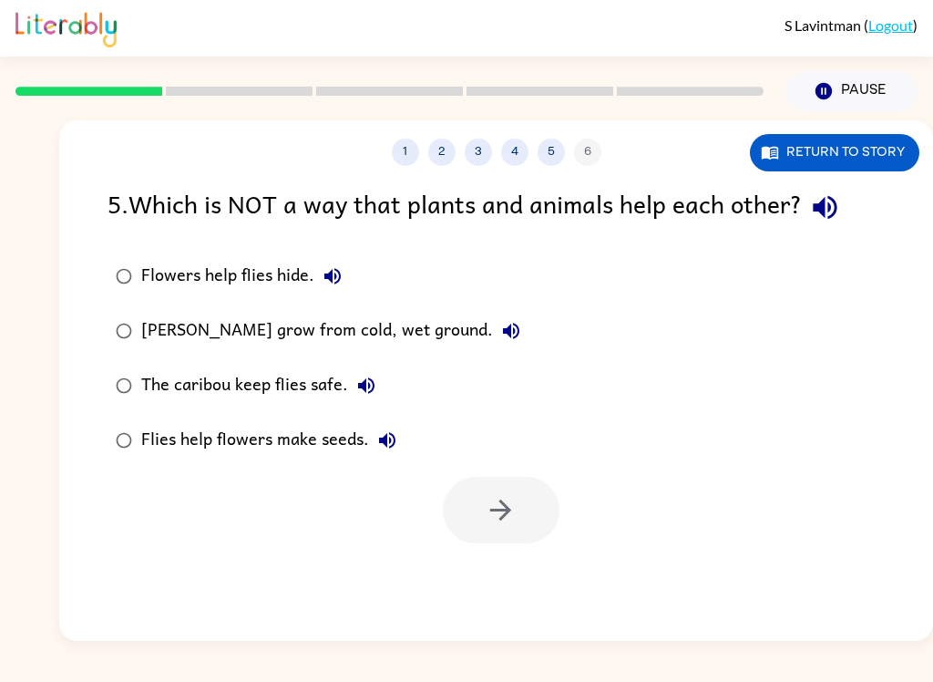
click at [832, 212] on icon "button" at bounding box center [825, 207] width 32 height 32
click at [338, 277] on icon "button" at bounding box center [333, 276] width 22 height 22
click at [517, 331] on button "Marsh marigolds grow from cold, wet ground." at bounding box center [511, 331] width 36 height 36
click at [368, 370] on button "The caribou keep flies safe." at bounding box center [366, 385] width 36 height 36
click at [398, 448] on button "Flies help flowers make seeds." at bounding box center [387, 440] width 36 height 36
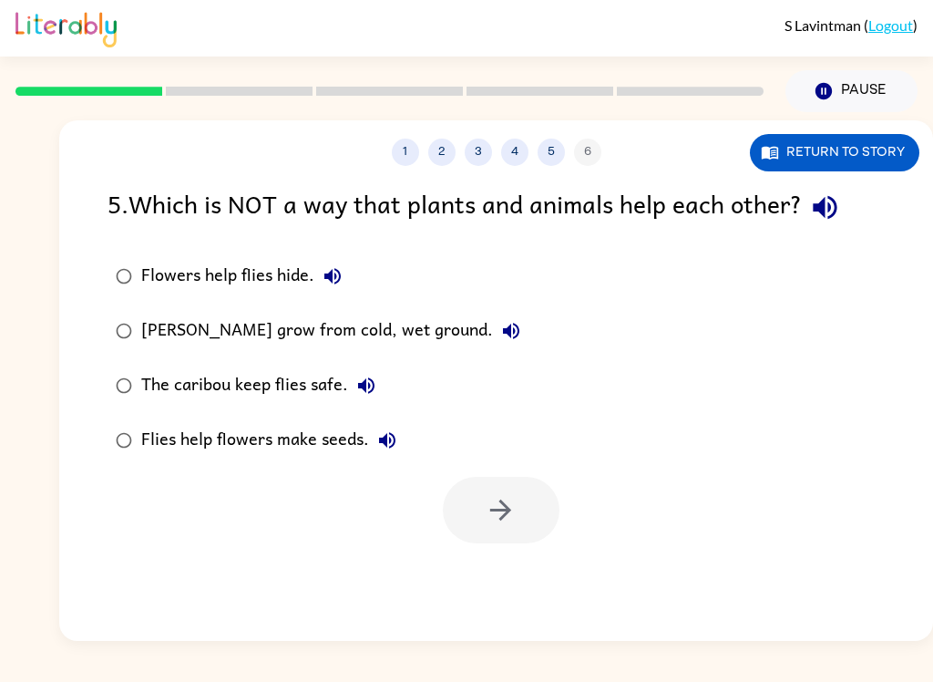
click at [401, 451] on button "Flies help flowers make seeds." at bounding box center [387, 440] width 36 height 36
click at [384, 445] on icon "button" at bounding box center [387, 440] width 16 height 16
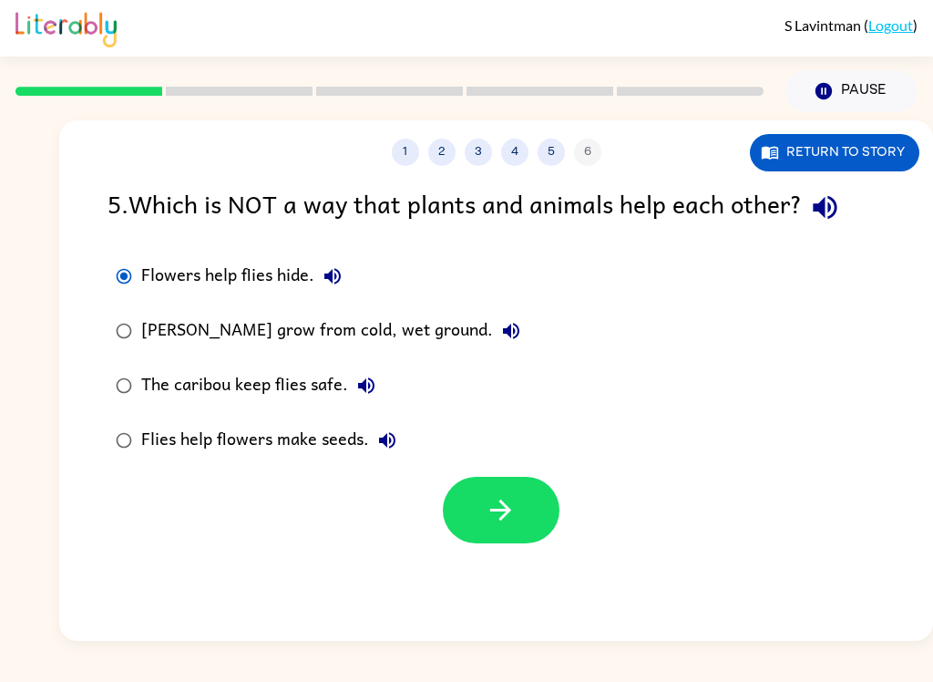
click at [483, 519] on button "button" at bounding box center [501, 510] width 117 height 67
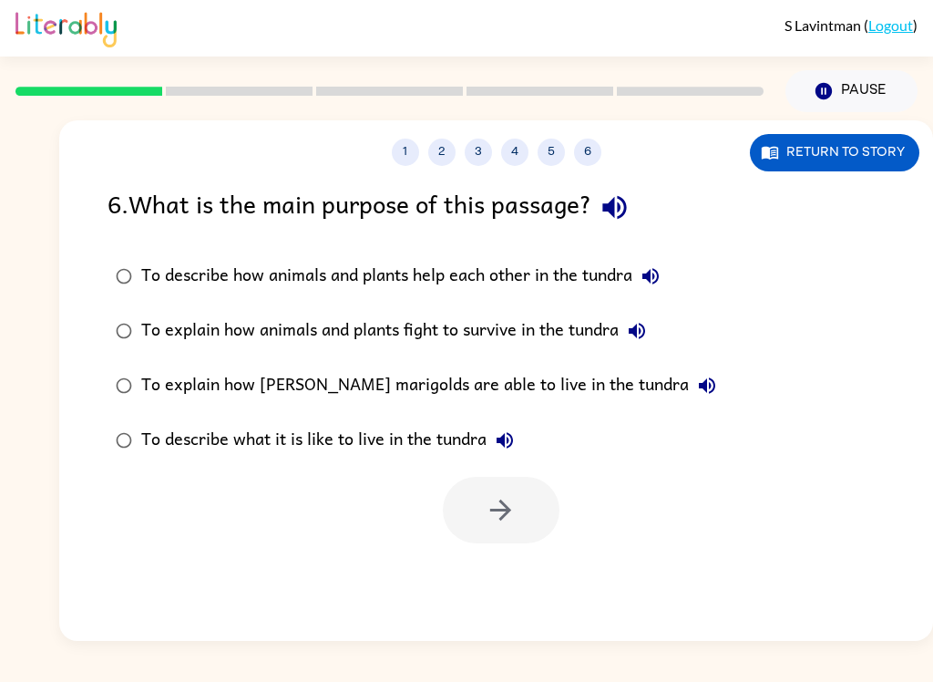
click at [874, 159] on button "Return to story" at bounding box center [834, 152] width 169 height 37
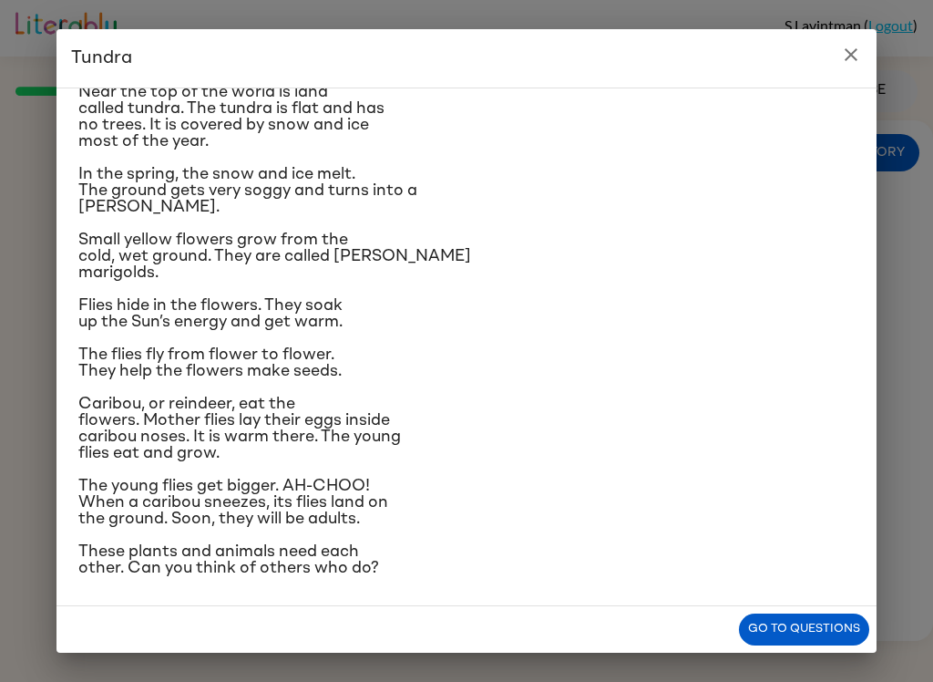
scroll to position [64, 0]
click at [859, 62] on icon "close" at bounding box center [851, 55] width 22 height 22
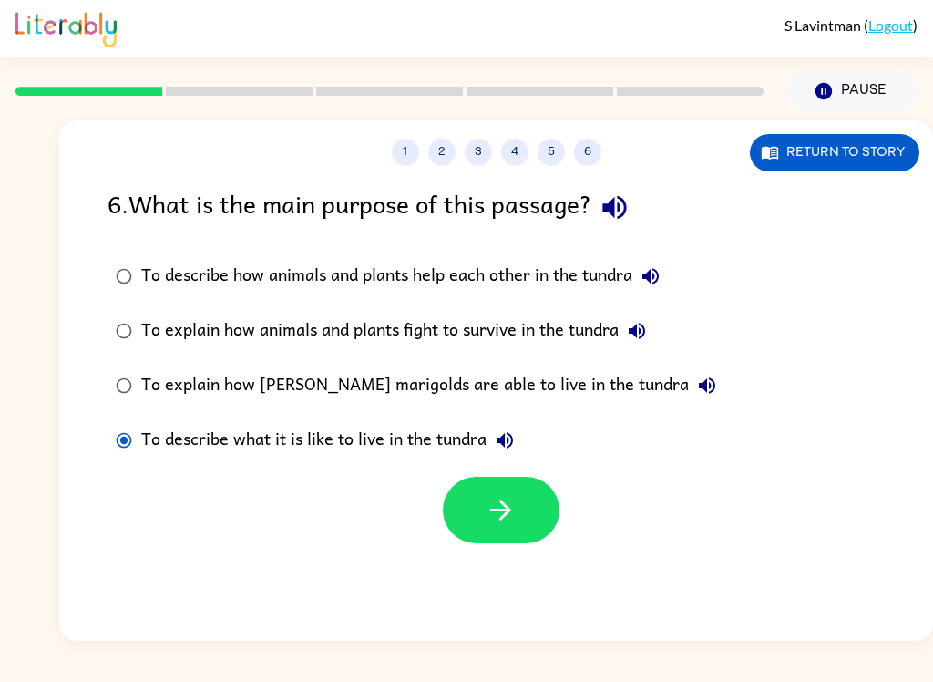
click at [519, 516] on button "button" at bounding box center [501, 510] width 117 height 67
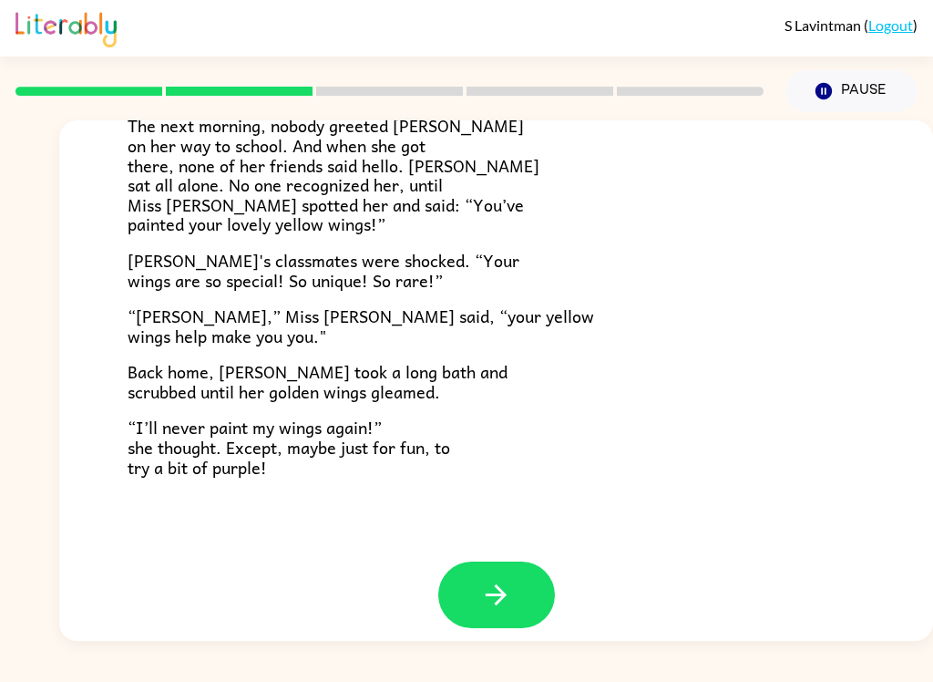
scroll to position [493, 0]
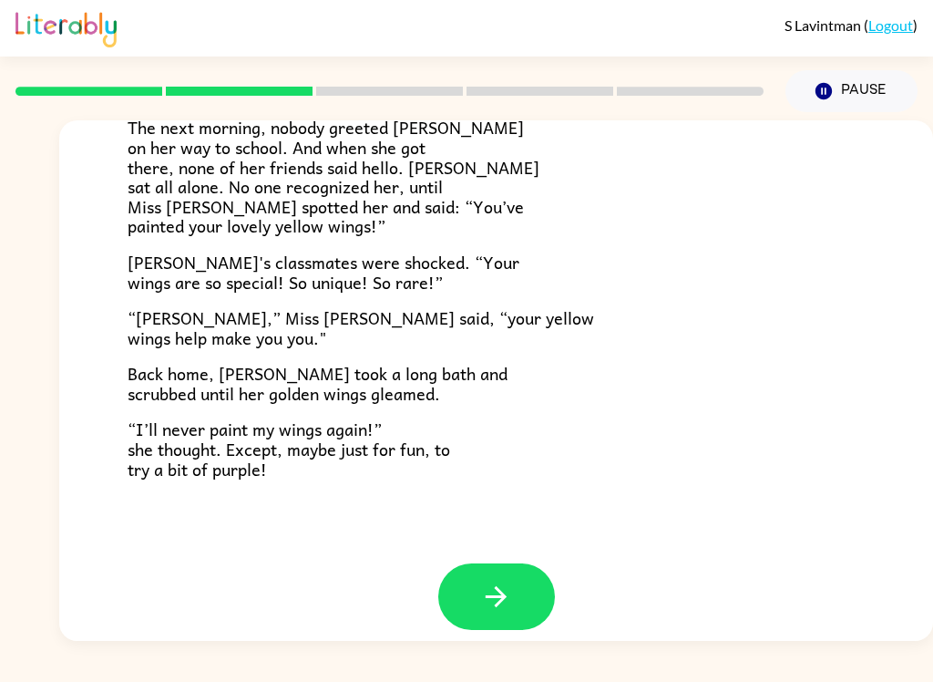
click at [524, 599] on button "button" at bounding box center [496, 596] width 117 height 67
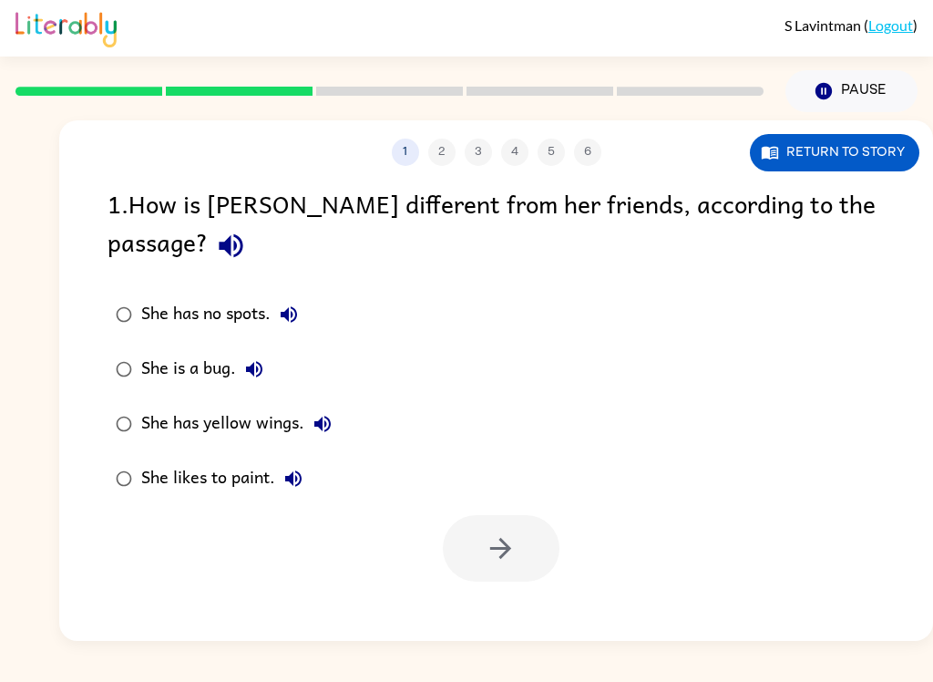
scroll to position [0, 0]
click at [254, 222] on button "button" at bounding box center [231, 245] width 46 height 46
click at [880, 158] on button "Return to story" at bounding box center [834, 152] width 169 height 37
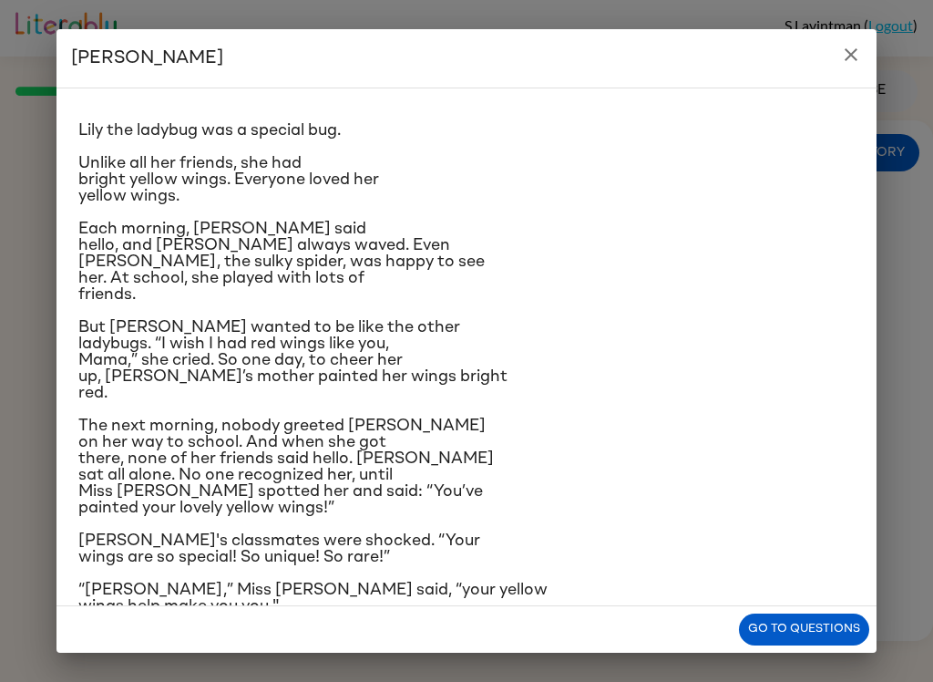
scroll to position [23, 0]
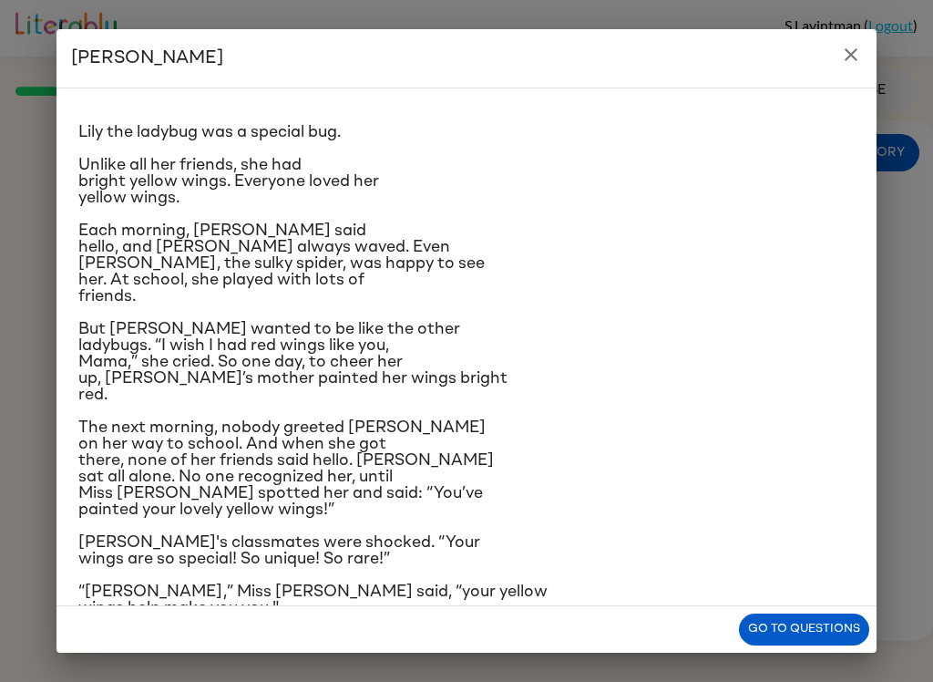
click at [858, 63] on icon "close" at bounding box center [851, 55] width 22 height 22
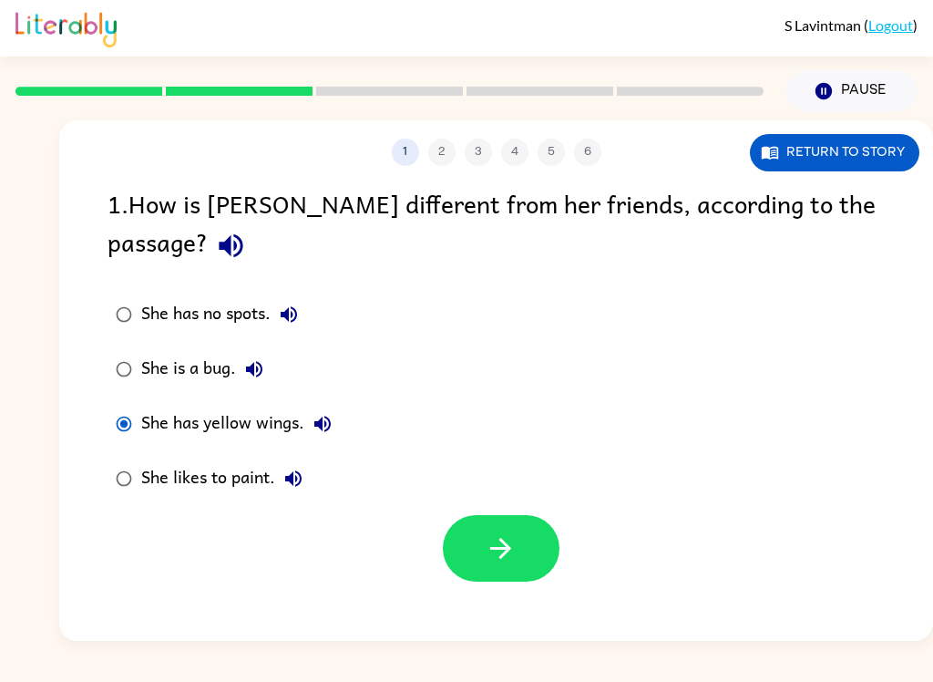
click at [537, 515] on button "button" at bounding box center [501, 548] width 117 height 67
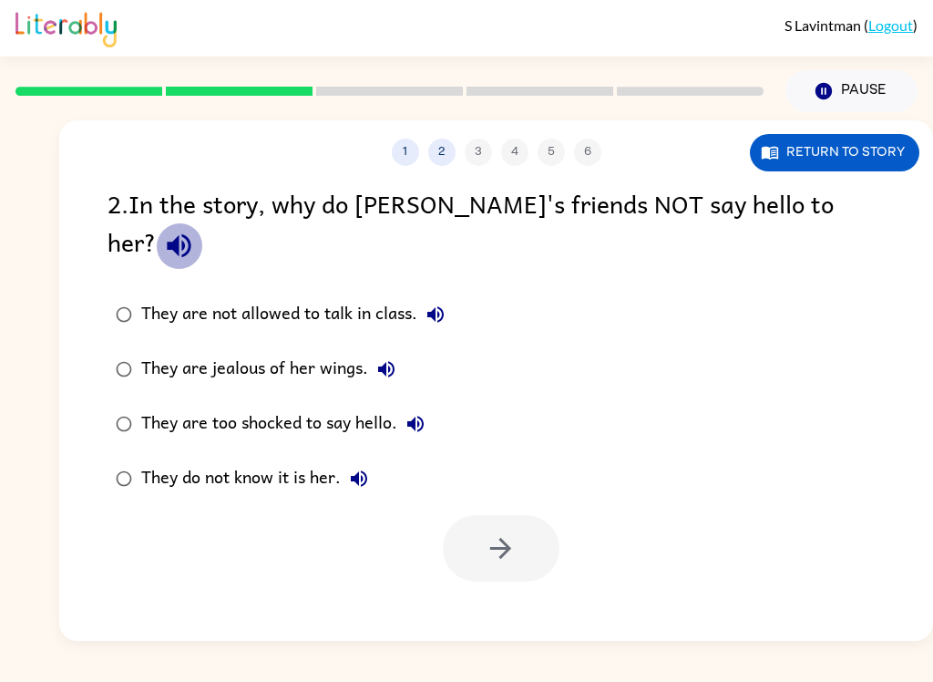
click at [202, 225] on button "button" at bounding box center [179, 245] width 46 height 46
click at [860, 152] on button "Return to story" at bounding box center [834, 152] width 169 height 37
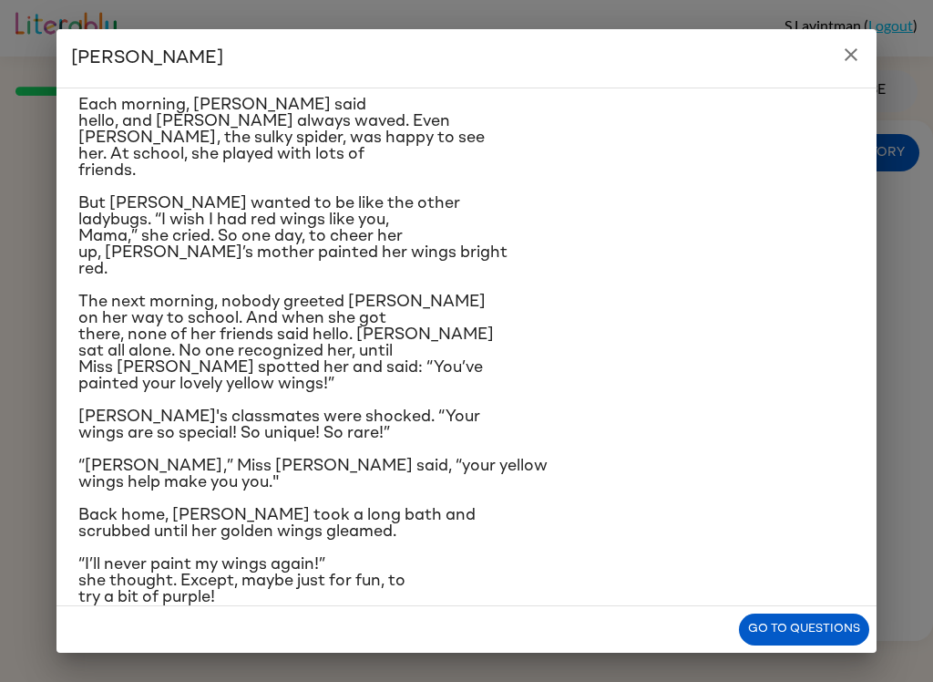
scroll to position [146, 0]
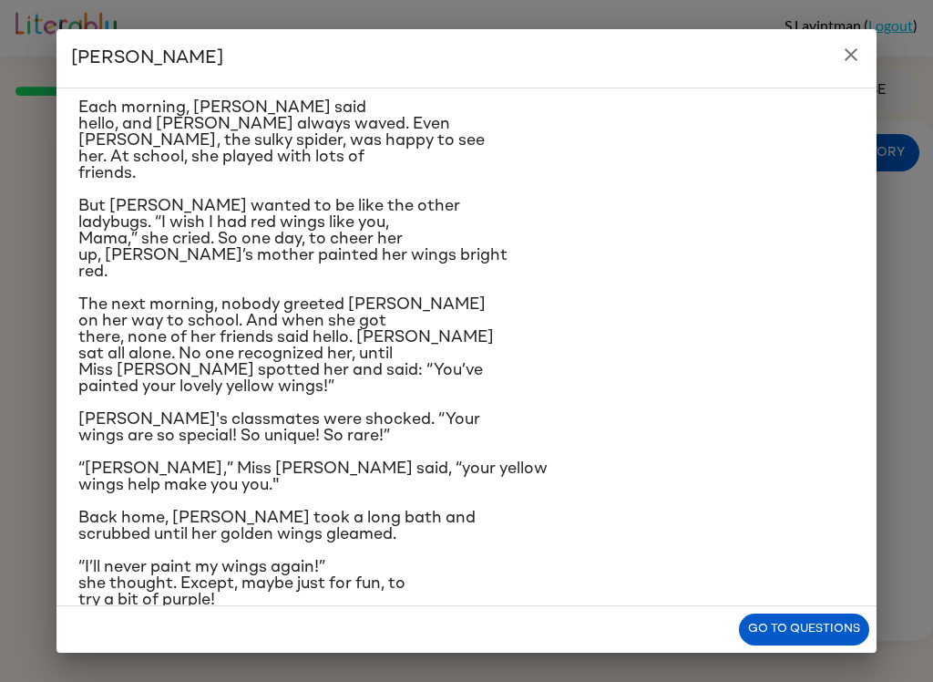
click at [849, 51] on icon "close" at bounding box center [851, 55] width 22 height 22
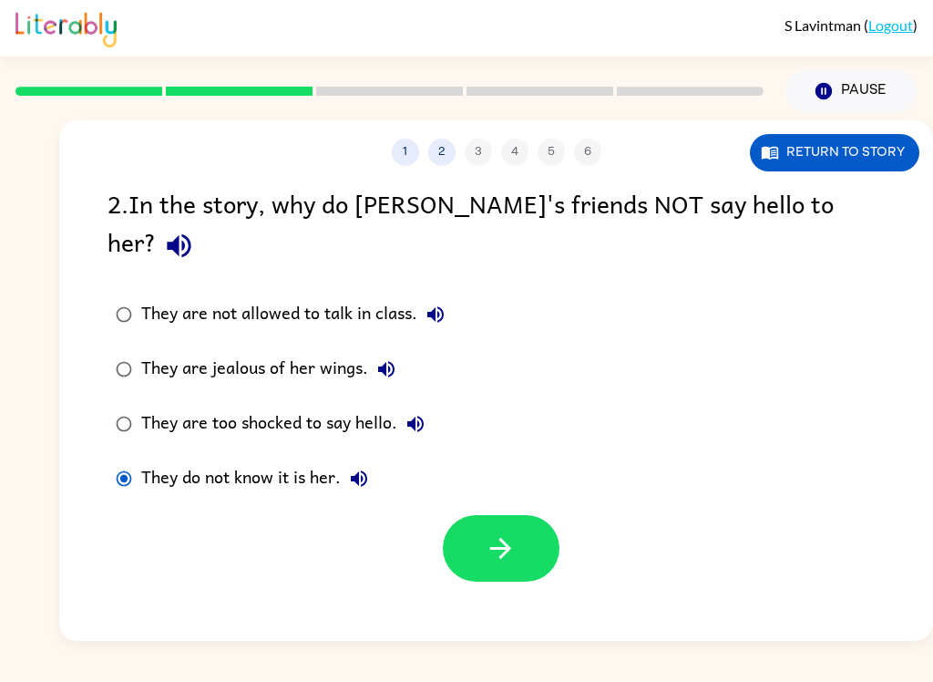
click at [537, 515] on button "button" at bounding box center [501, 548] width 117 height 67
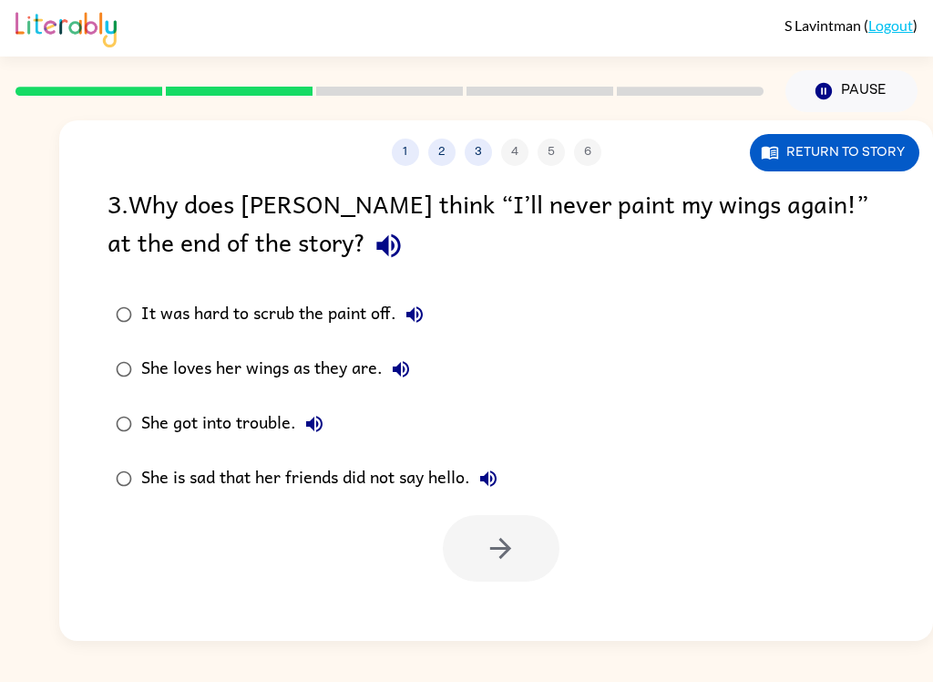
click at [277, 256] on div "3 . Why does Lily think “I’ll never paint my wings again!” at the end of the st…" at bounding box center [496, 226] width 777 height 85
click at [376, 245] on icon "button" at bounding box center [388, 246] width 24 height 24
click at [877, 149] on button "Return to story" at bounding box center [834, 152] width 169 height 37
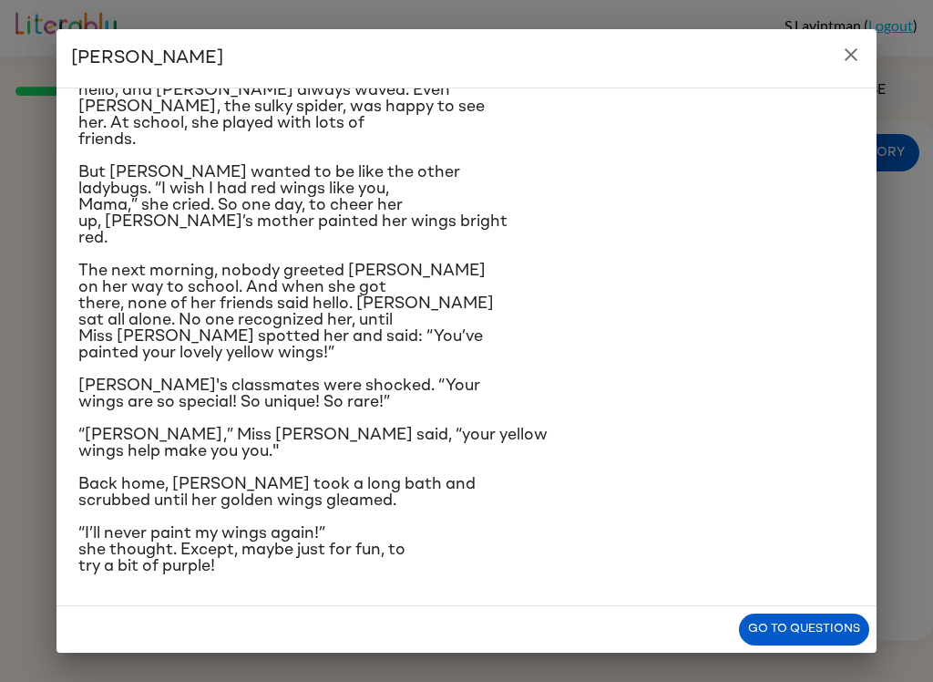
scroll to position [337, 0]
click at [859, 57] on icon "close" at bounding box center [851, 55] width 22 height 22
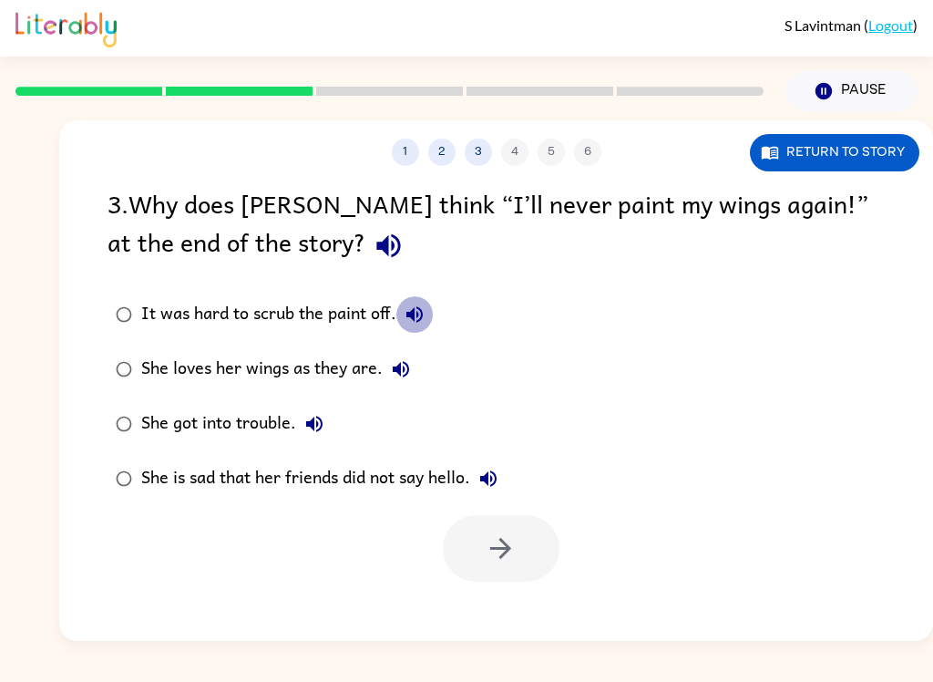
click at [431, 314] on button "It was hard to scrub the paint off." at bounding box center [414, 314] width 36 height 36
click at [402, 361] on icon "button" at bounding box center [401, 369] width 22 height 22
click at [307, 421] on icon "button" at bounding box center [314, 424] width 22 height 22
click at [507, 466] on div "She is sad that her friends did not say hello." at bounding box center [323, 478] width 365 height 36
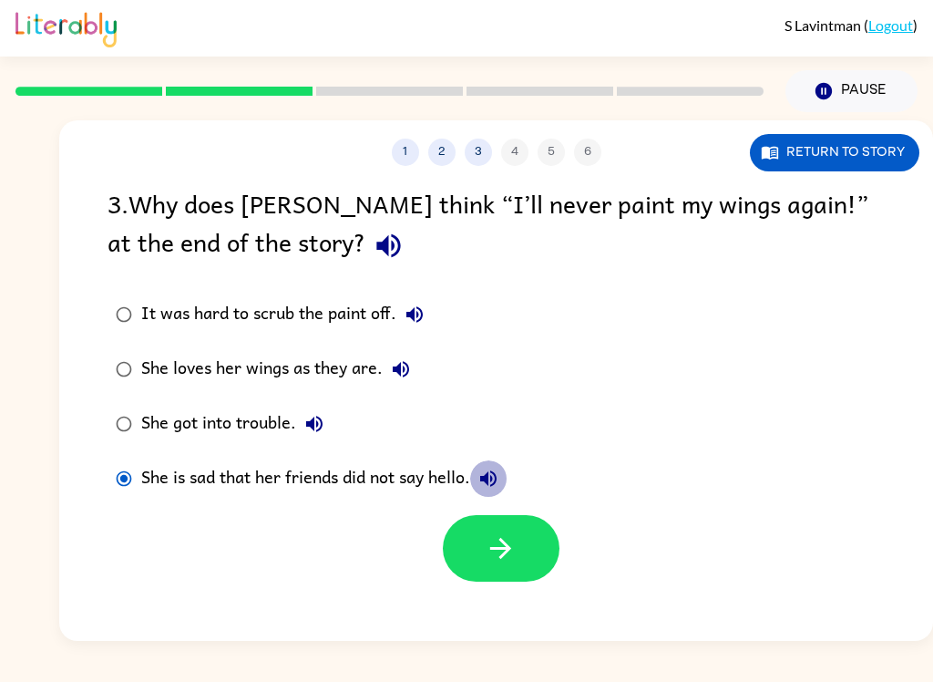
click at [505, 478] on button "She is sad that her friends did not say hello." at bounding box center [488, 478] width 36 height 36
click at [523, 559] on button "button" at bounding box center [501, 548] width 117 height 67
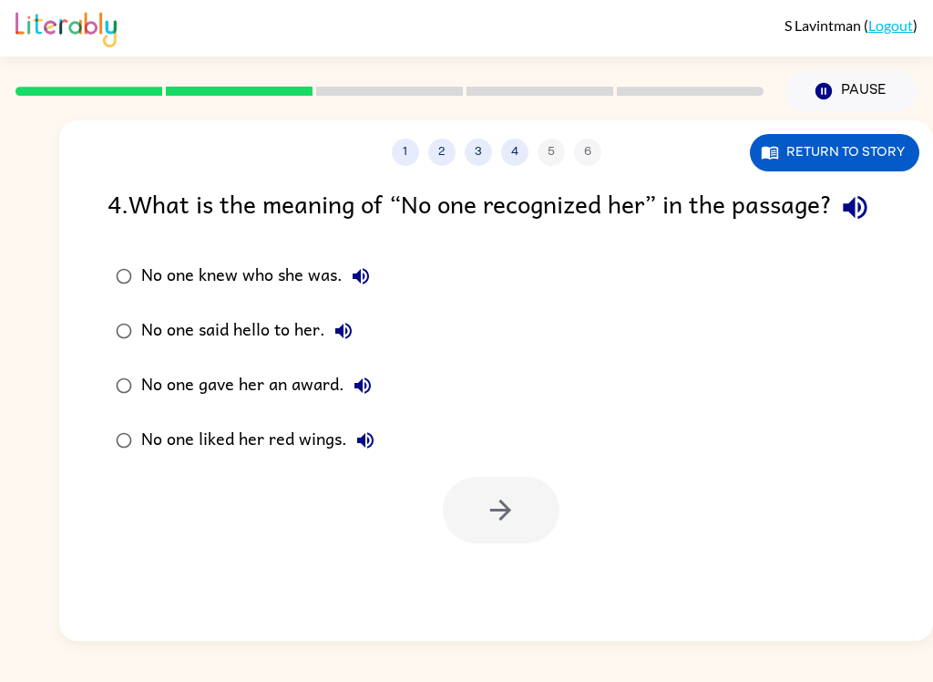
click at [857, 162] on button "Return to story" at bounding box center [834, 152] width 169 height 37
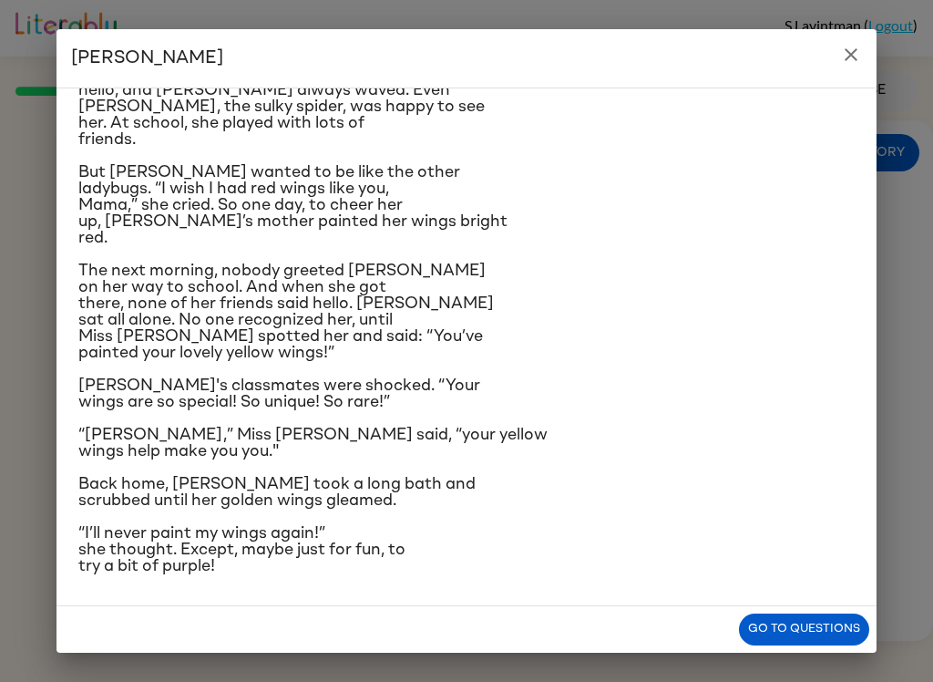
click at [845, 68] on button "close" at bounding box center [851, 54] width 36 height 36
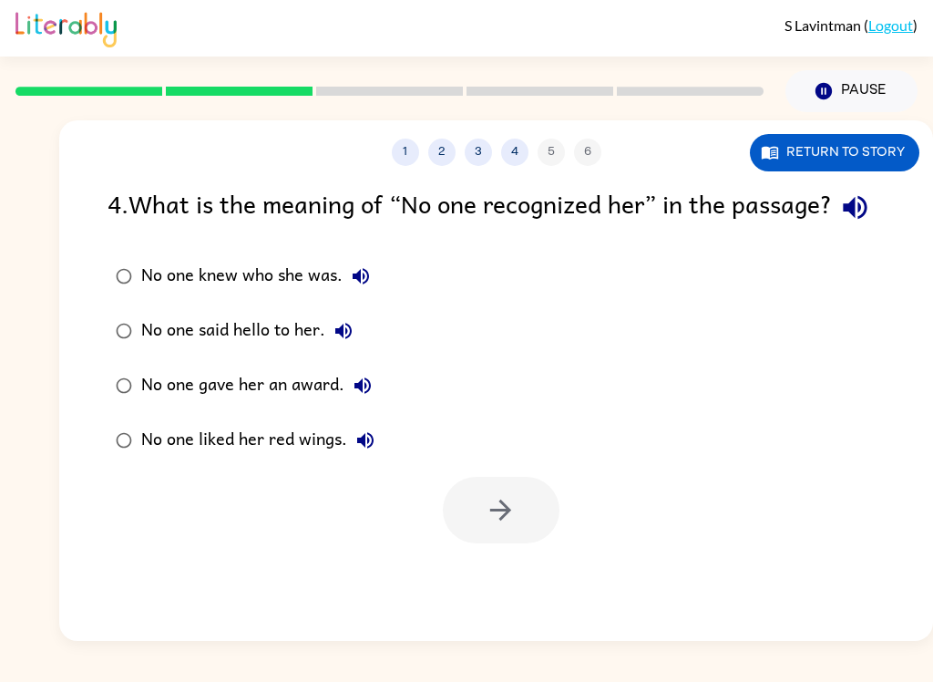
click at [377, 294] on div "No one knew who she was." at bounding box center [260, 276] width 238 height 36
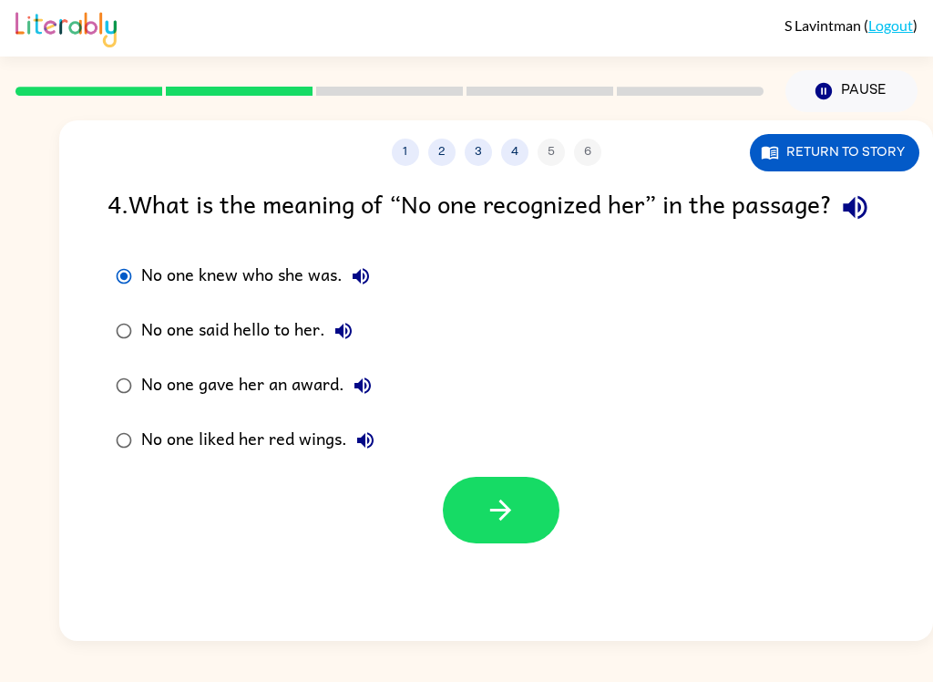
click at [370, 287] on icon "button" at bounding box center [361, 276] width 22 height 22
click at [357, 349] on button "No one said hello to her." at bounding box center [343, 331] width 36 height 36
click at [377, 404] on button "No one gave her an award." at bounding box center [362, 385] width 36 height 36
click at [381, 458] on button "No one liked her red wings." at bounding box center [365, 440] width 36 height 36
click at [508, 520] on icon "button" at bounding box center [500, 509] width 21 height 21
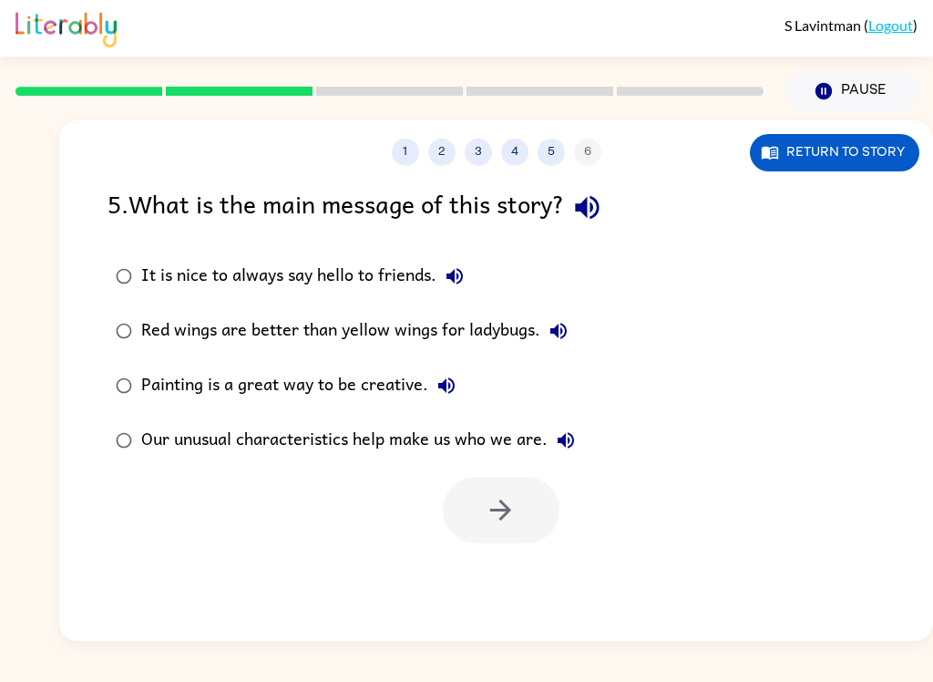
click at [591, 227] on button "button" at bounding box center [587, 207] width 46 height 46
click at [896, 108] on button "Pause Pause" at bounding box center [852, 91] width 132 height 42
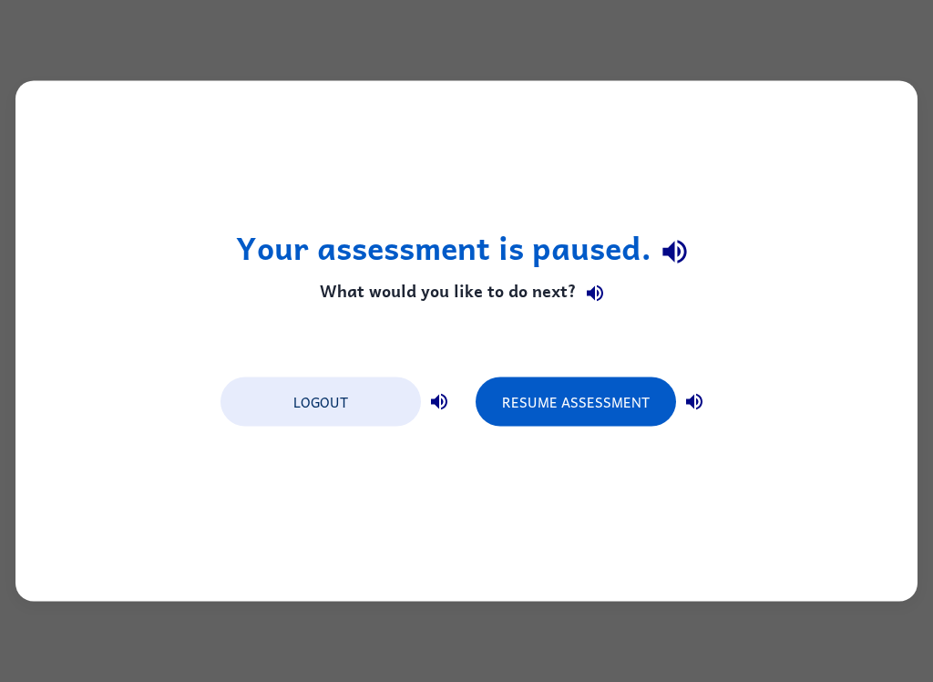
click at [630, 414] on button "Resume Assessment" at bounding box center [576, 401] width 200 height 49
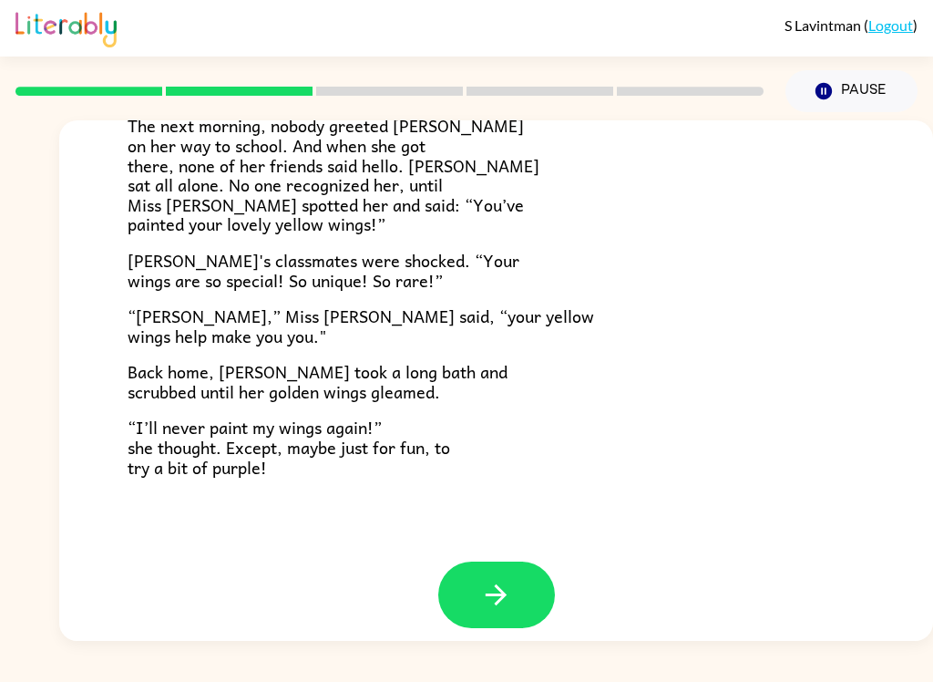
scroll to position [493, 0]
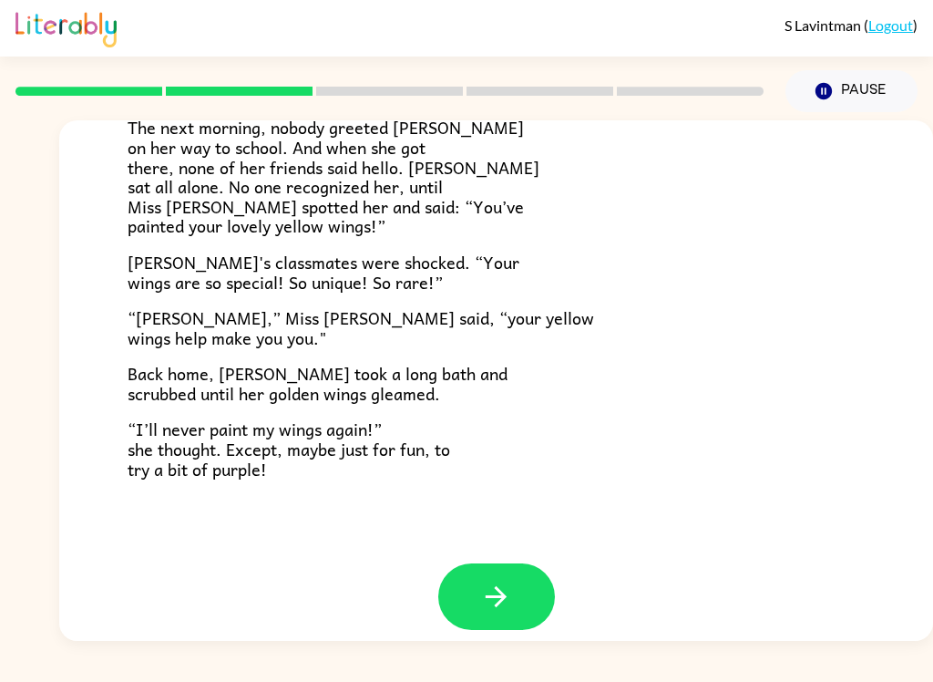
click at [541, 581] on button "button" at bounding box center [496, 596] width 117 height 67
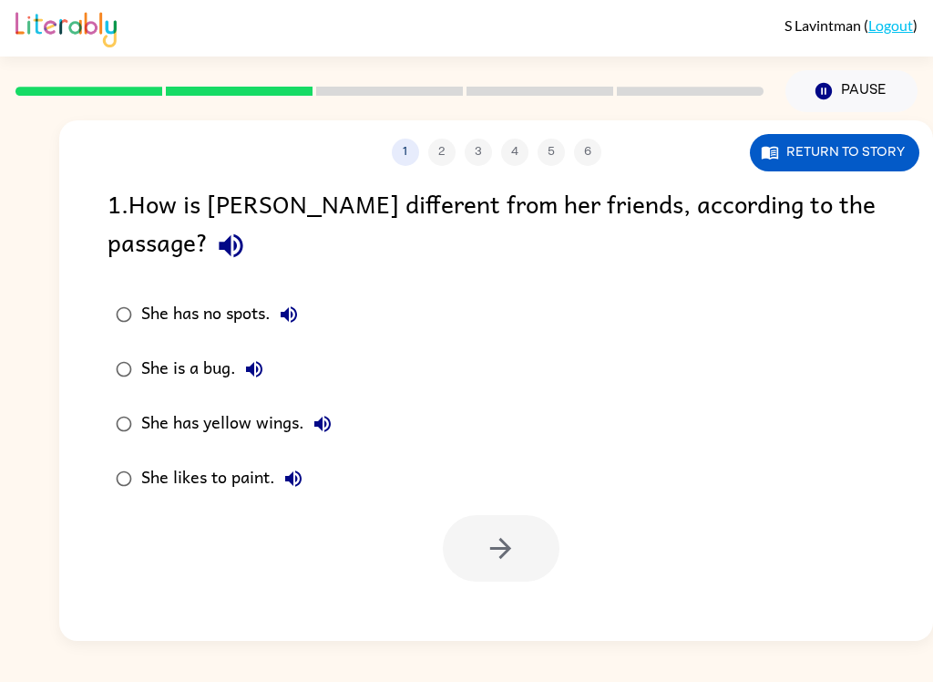
scroll to position [0, 0]
click at [339, 406] on button "She has yellow wings." at bounding box center [322, 424] width 36 height 36
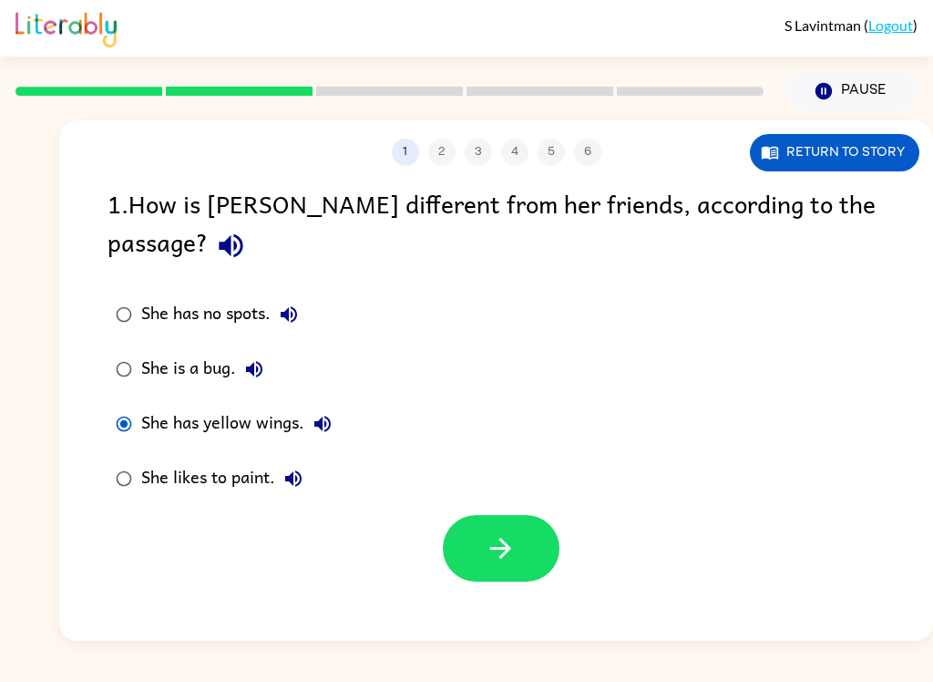
click at [506, 532] on icon "button" at bounding box center [501, 548] width 32 height 32
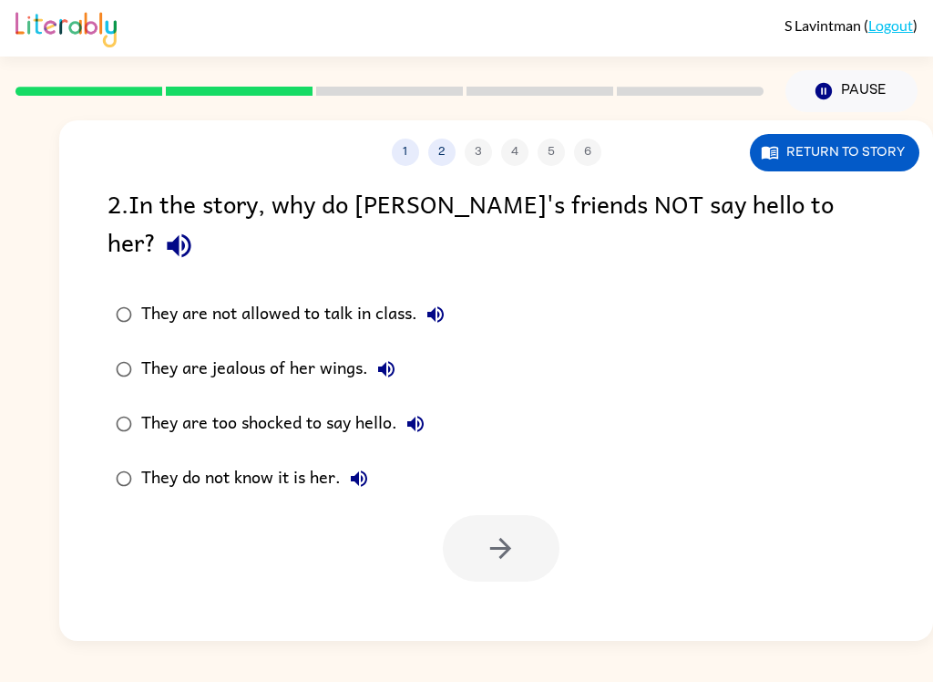
click at [200, 460] on div "They do not know it is her." at bounding box center [259, 478] width 236 height 36
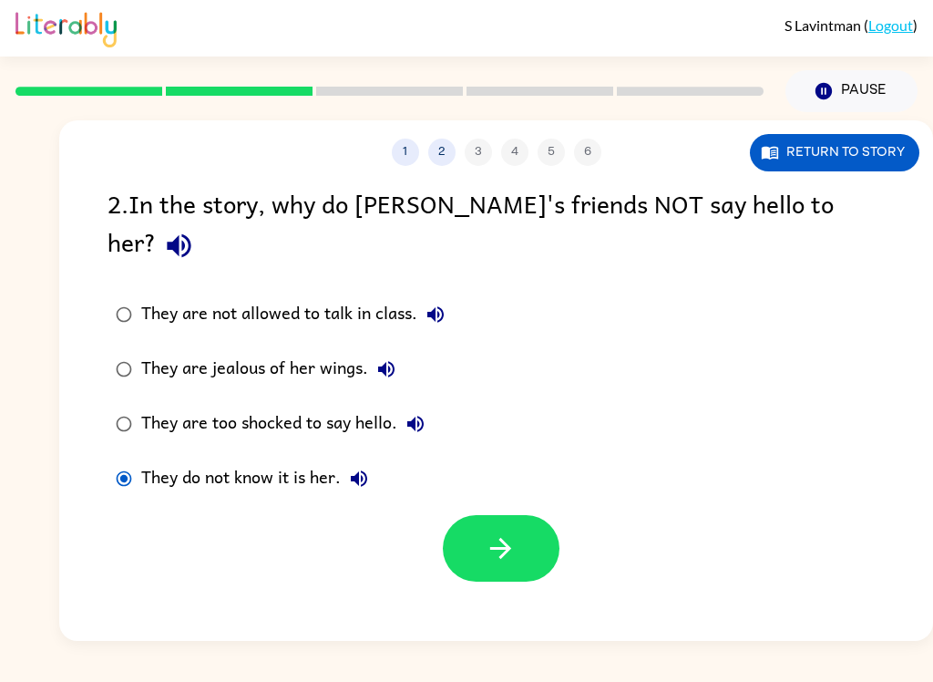
click at [515, 532] on icon "button" at bounding box center [501, 548] width 32 height 32
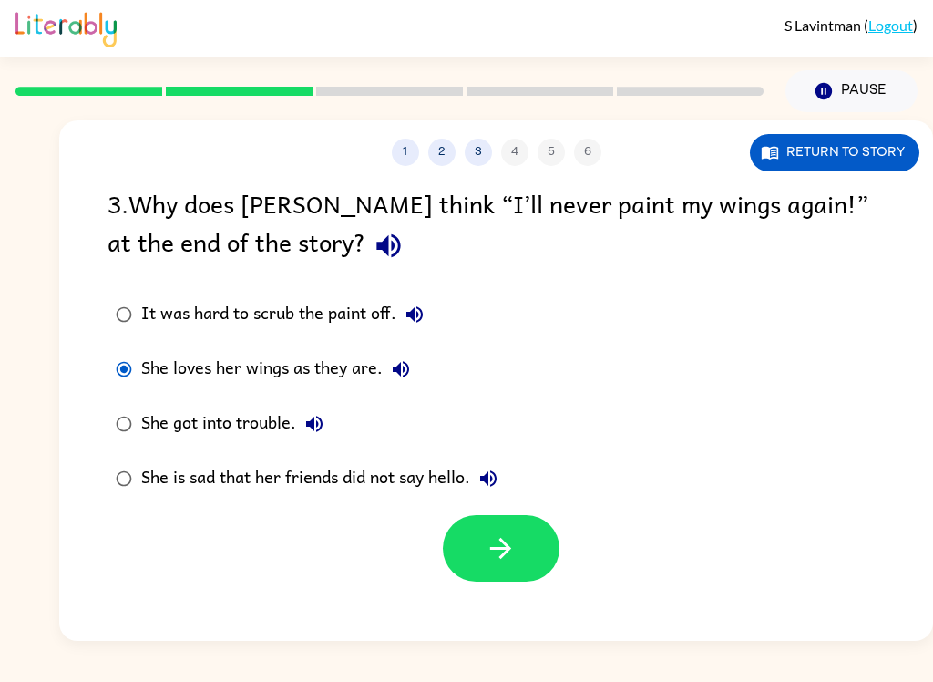
click at [519, 542] on button "button" at bounding box center [501, 548] width 117 height 67
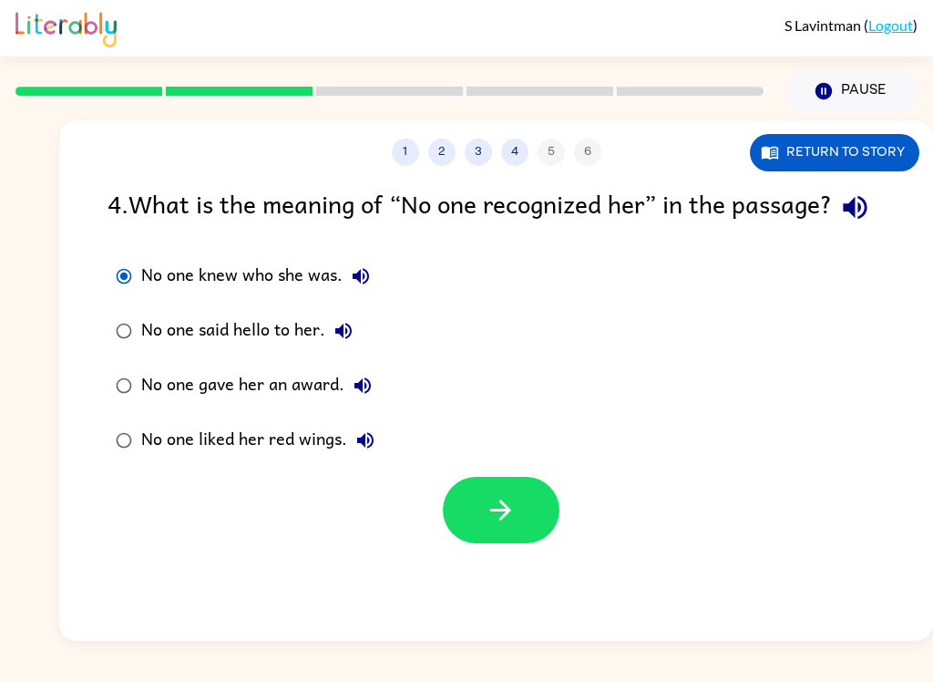
click at [519, 542] on button "button" at bounding box center [501, 510] width 117 height 67
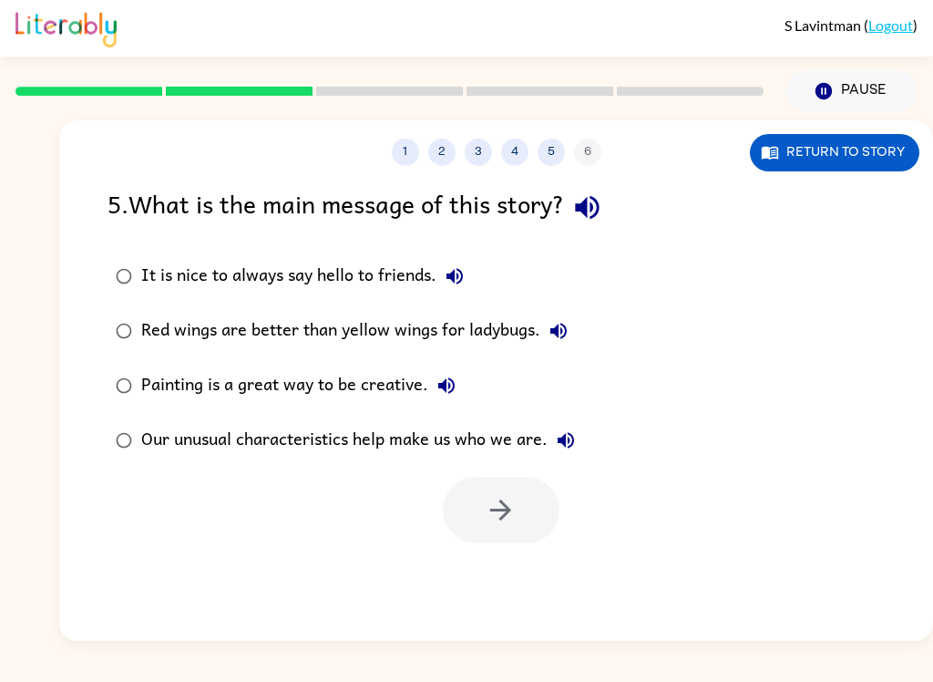
click at [876, 154] on button "Return to story" at bounding box center [834, 152] width 169 height 37
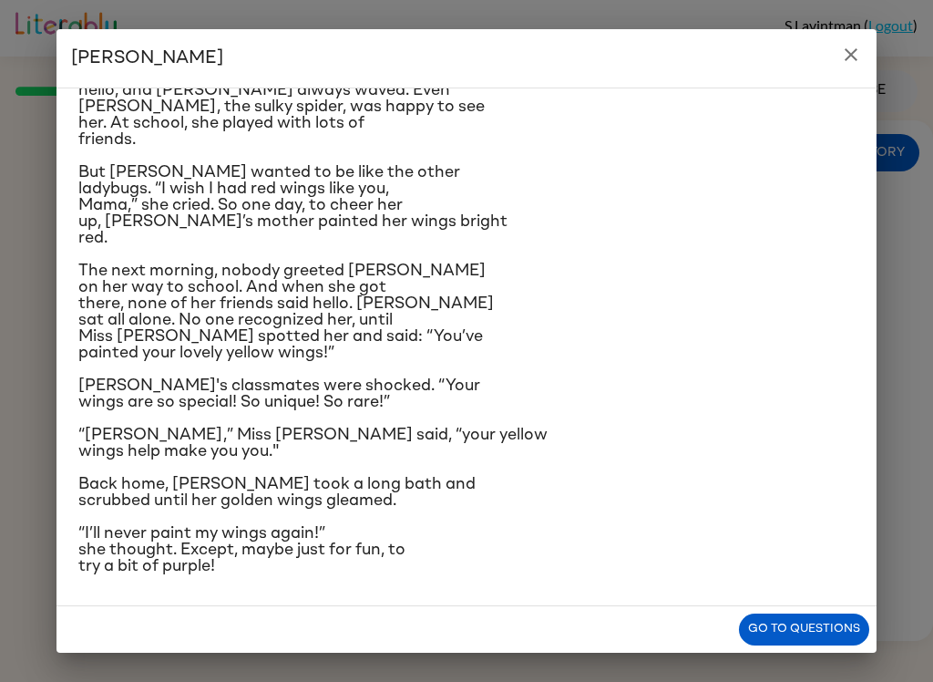
scroll to position [315, 0]
click at [857, 66] on button "close" at bounding box center [851, 54] width 36 height 36
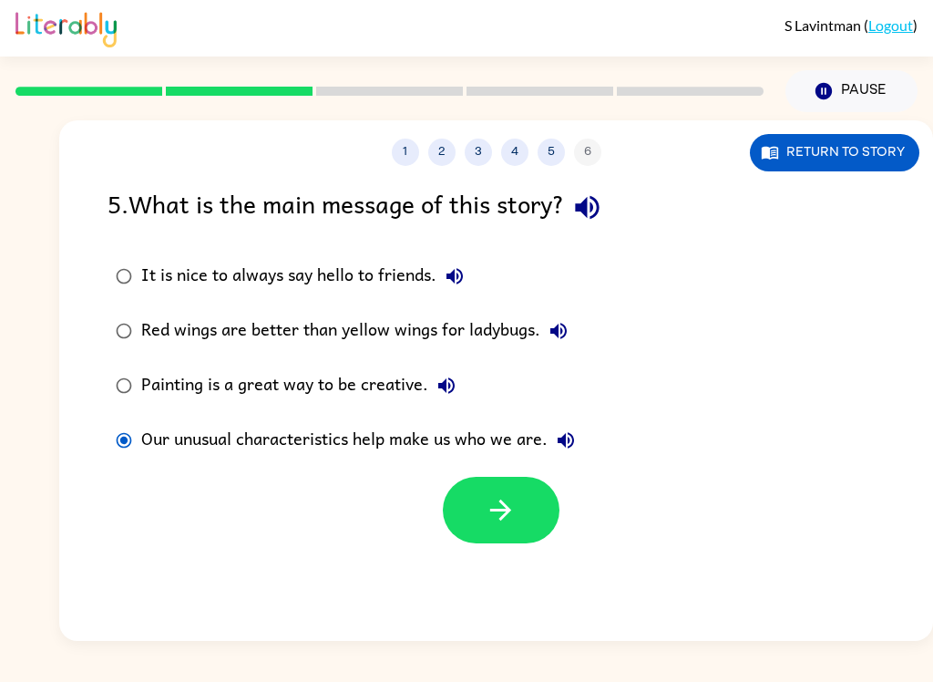
click at [519, 527] on button "button" at bounding box center [501, 510] width 117 height 67
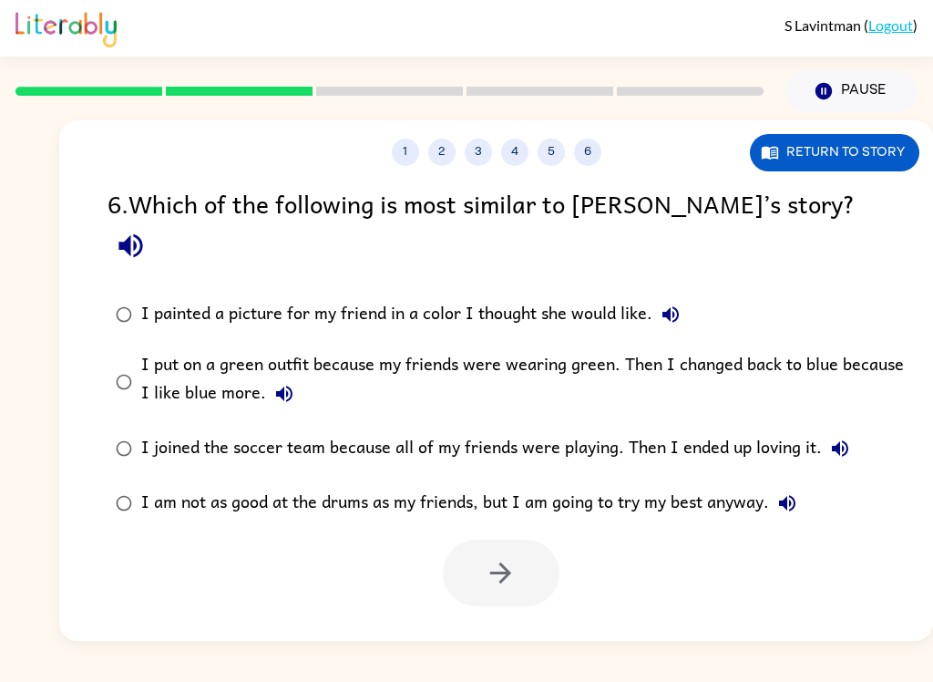
click at [154, 225] on button "button" at bounding box center [131, 245] width 46 height 46
click at [889, 157] on button "Return to story" at bounding box center [834, 152] width 169 height 37
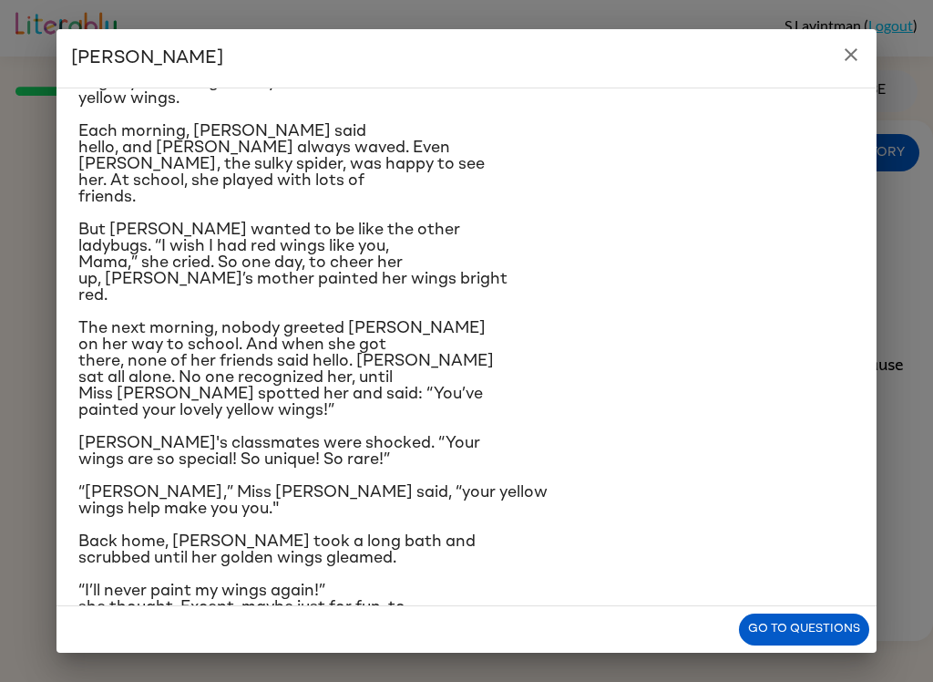
scroll to position [123, 0]
click at [812, 631] on button "Go to questions" at bounding box center [804, 629] width 130 height 32
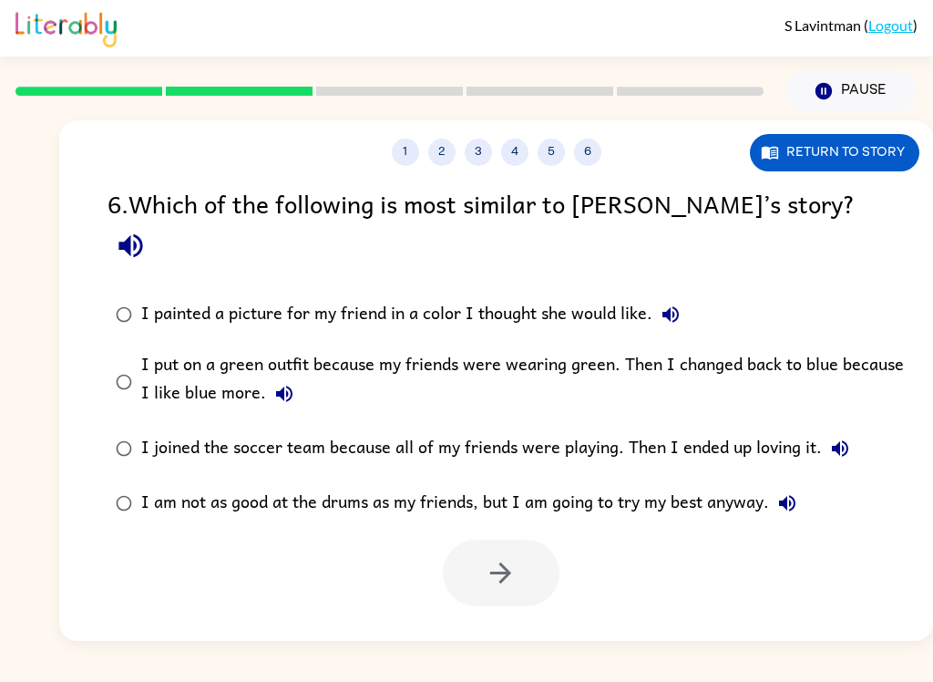
click at [154, 226] on button "button" at bounding box center [131, 245] width 46 height 46
click at [154, 222] on button "button" at bounding box center [131, 245] width 46 height 46
click at [147, 230] on icon "button" at bounding box center [131, 246] width 32 height 32
click at [861, 167] on button "Return to story" at bounding box center [834, 152] width 169 height 37
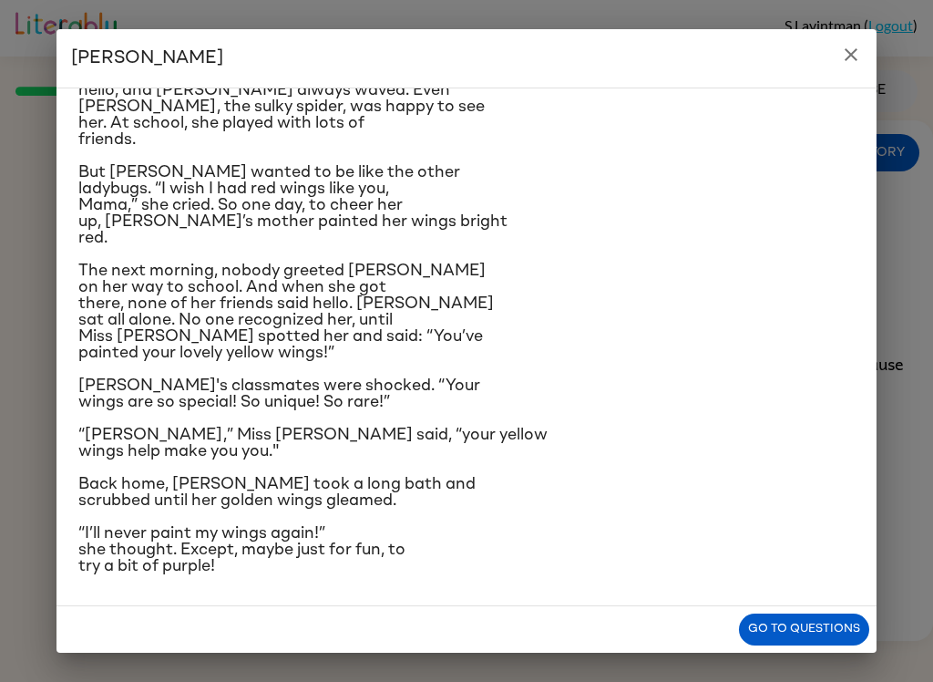
scroll to position [337, 0]
click at [855, 57] on icon "close" at bounding box center [851, 54] width 13 height 13
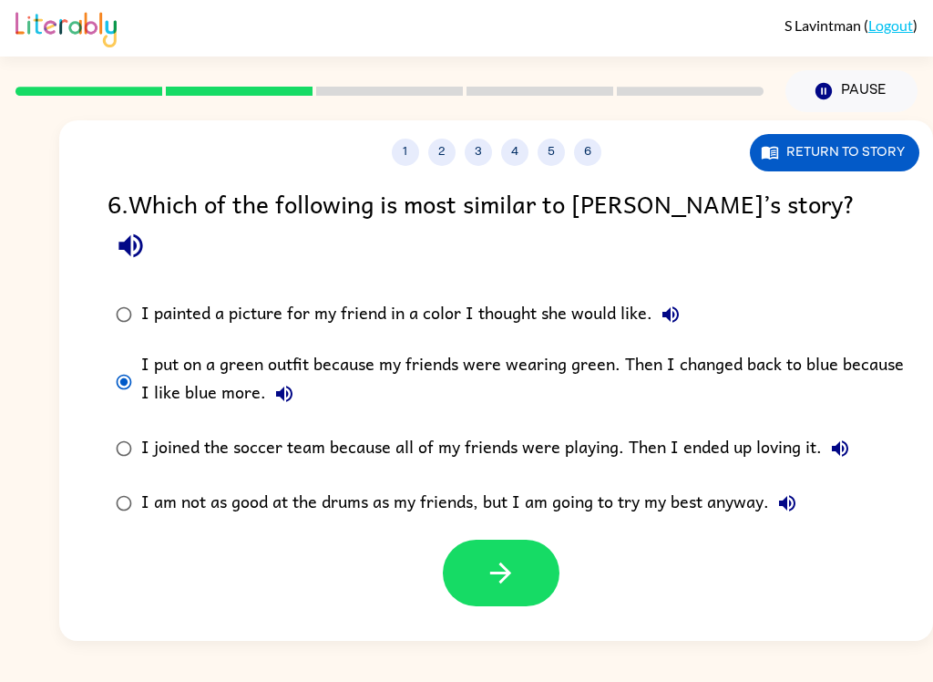
click at [482, 539] on button "button" at bounding box center [501, 572] width 117 height 67
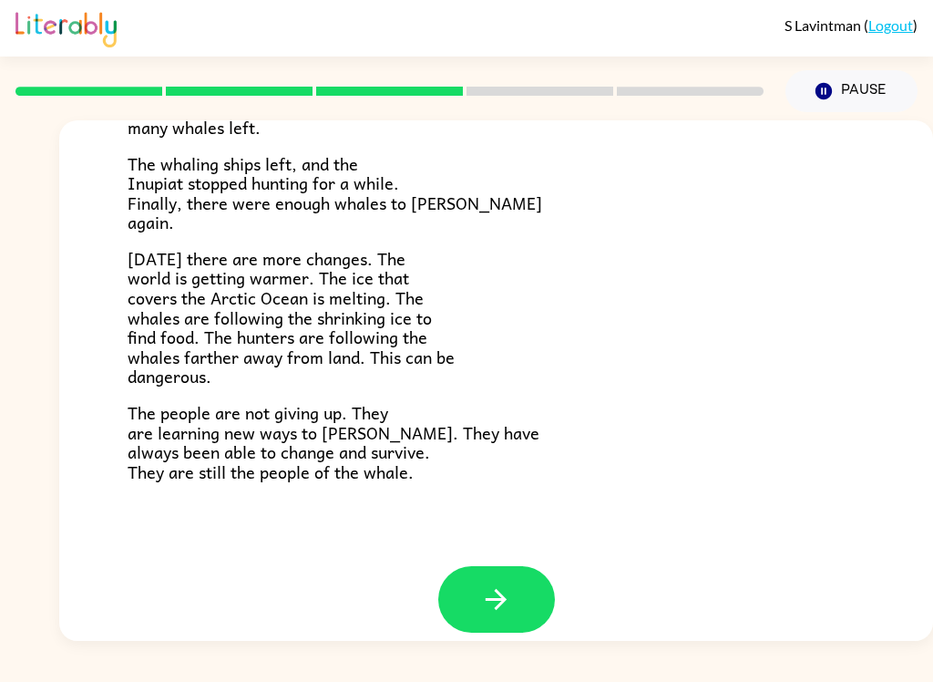
scroll to position [594, 0]
click at [508, 591] on icon "button" at bounding box center [496, 600] width 32 height 32
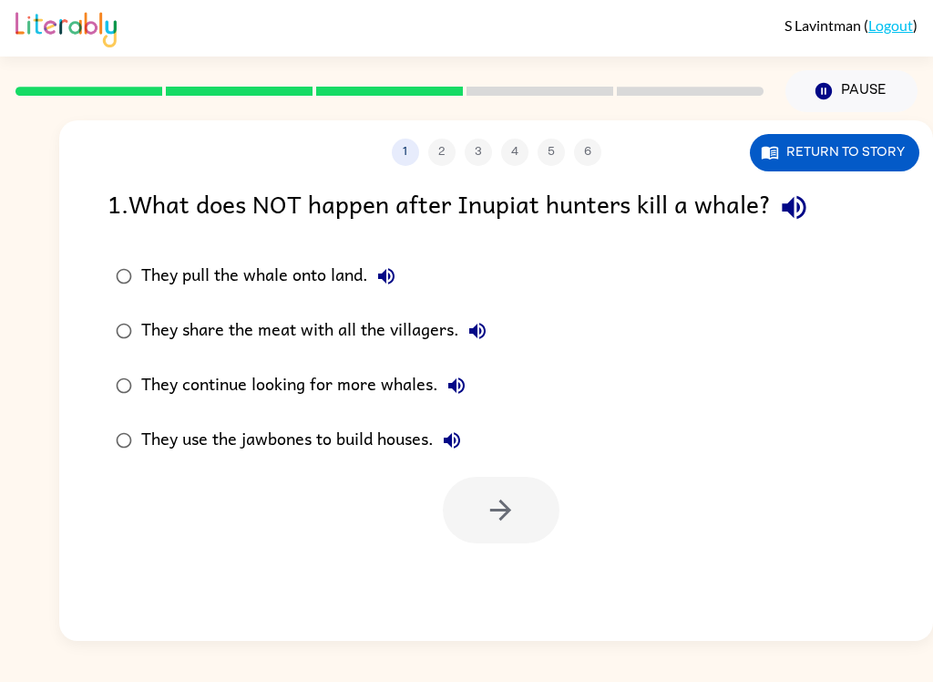
click at [817, 209] on button "button" at bounding box center [794, 207] width 46 height 46
click at [816, 220] on button "button" at bounding box center [794, 207] width 46 height 46
click at [810, 211] on icon "button" at bounding box center [794, 207] width 32 height 32
click at [882, 159] on button "Return to story" at bounding box center [834, 152] width 169 height 37
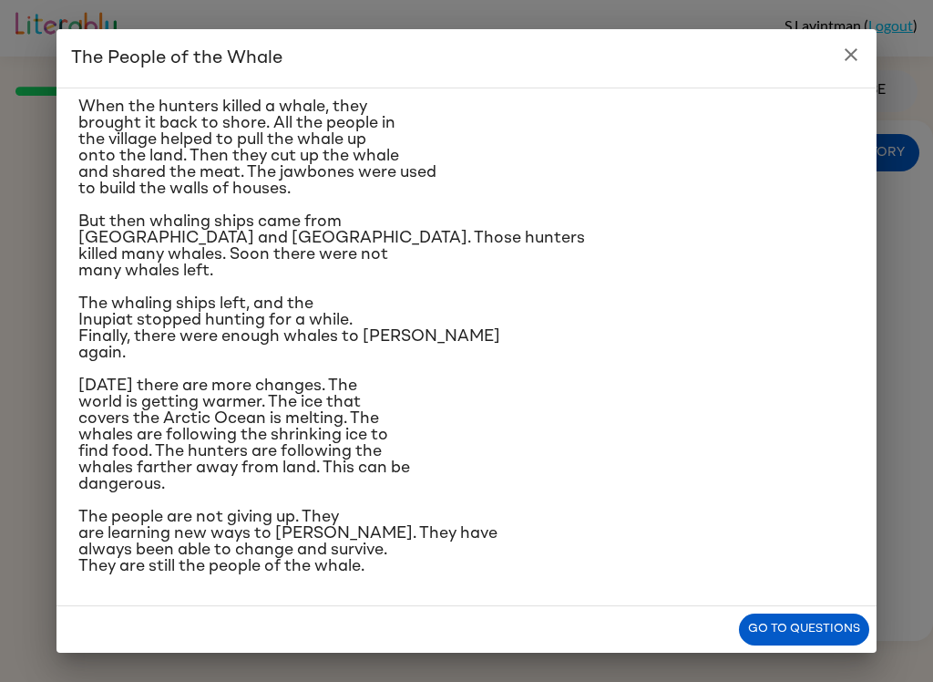
scroll to position [457, 0]
click at [857, 60] on icon "close" at bounding box center [851, 54] width 13 height 13
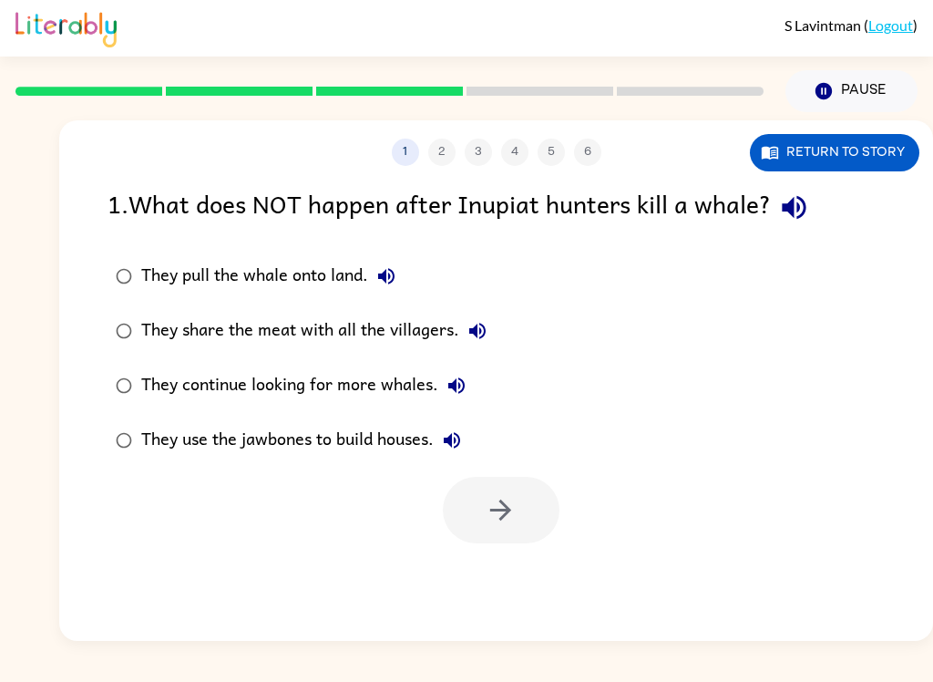
click at [868, 169] on button "Return to story" at bounding box center [834, 152] width 169 height 37
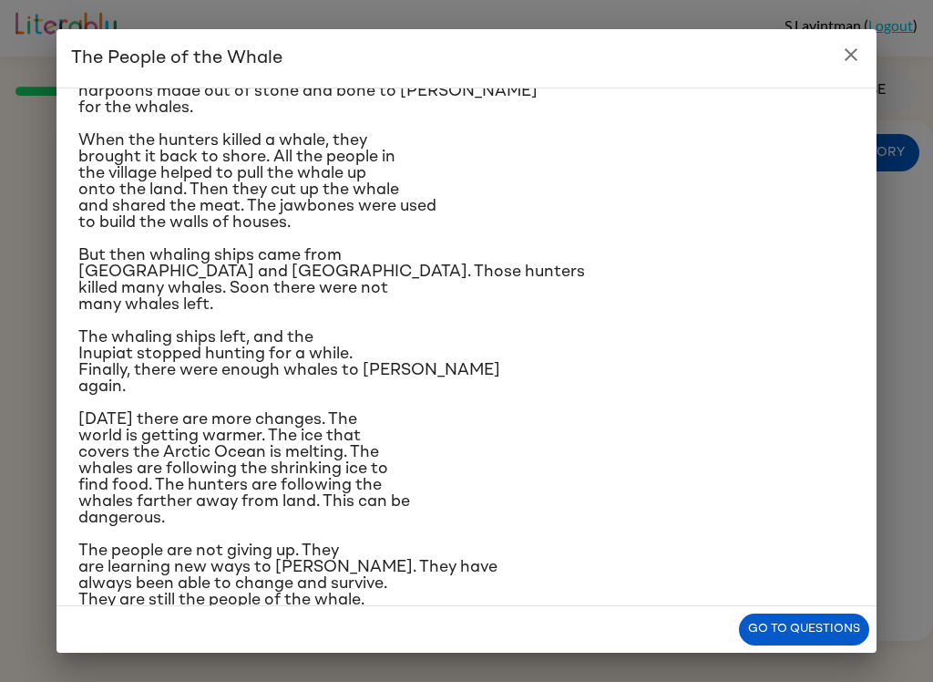
scroll to position [230, 0]
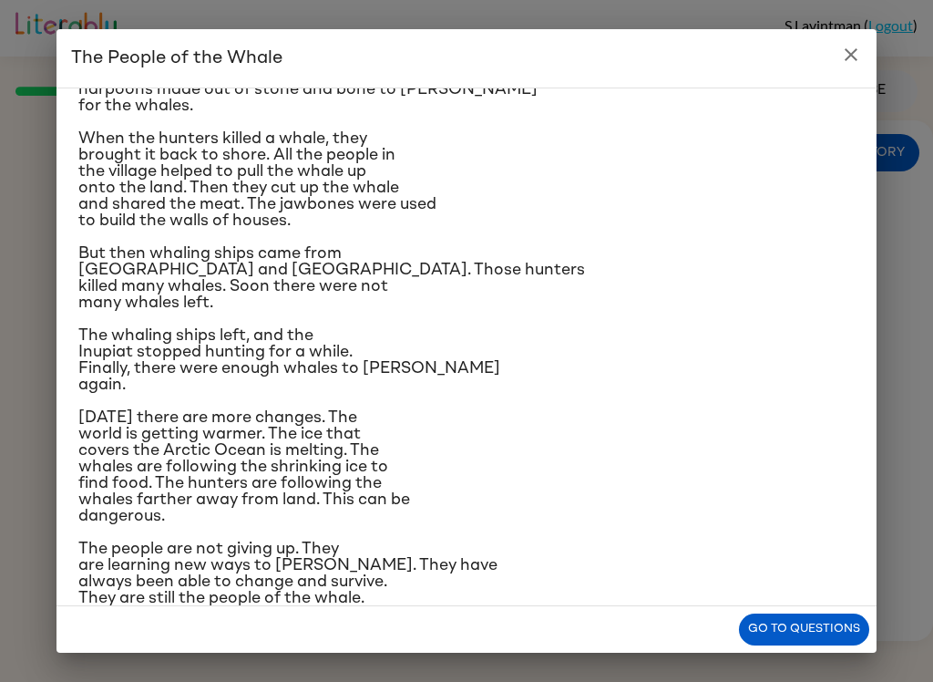
click at [860, 56] on icon "close" at bounding box center [851, 55] width 22 height 22
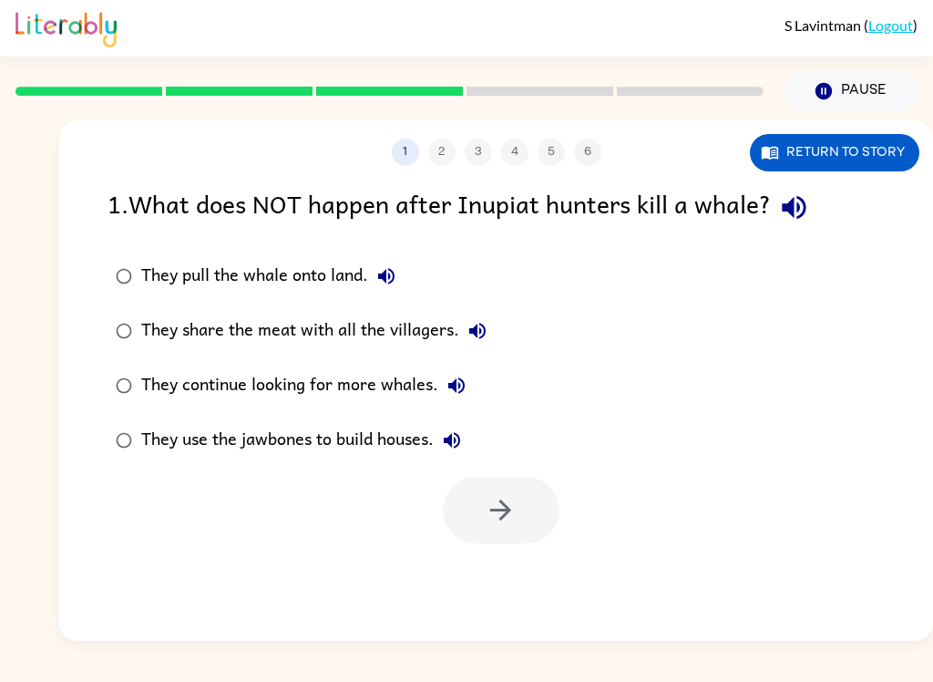
click at [809, 216] on icon "button" at bounding box center [794, 207] width 32 height 32
click at [391, 272] on icon "button" at bounding box center [386, 276] width 22 height 22
click at [491, 342] on button "They share the meat with all the villagers." at bounding box center [477, 331] width 36 height 36
click at [469, 392] on button "They continue looking for more whales." at bounding box center [456, 385] width 36 height 36
click at [463, 441] on icon "button" at bounding box center [452, 440] width 22 height 22
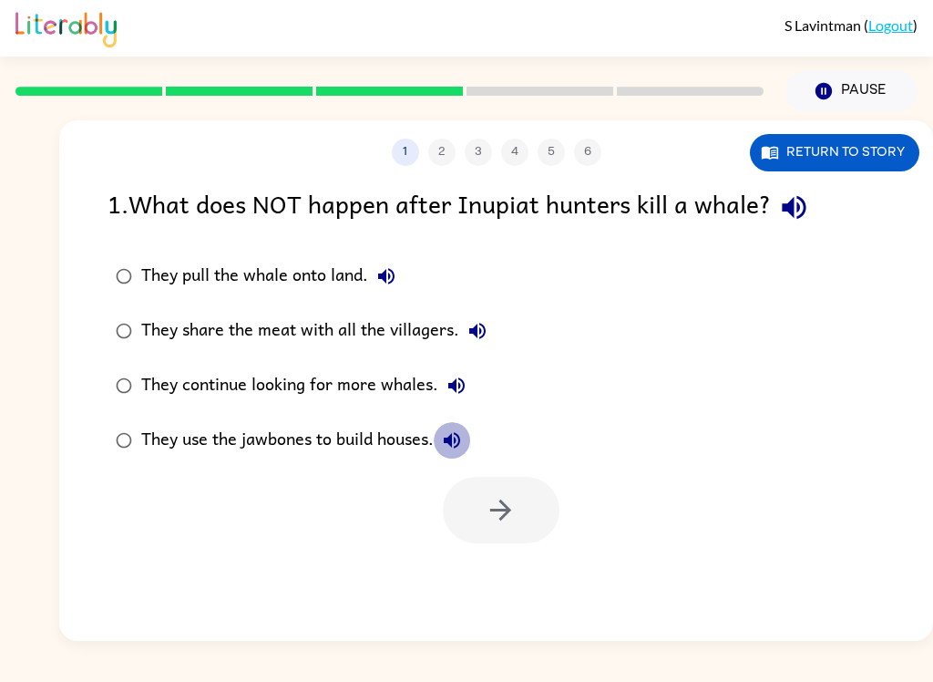
click at [469, 445] on button "They use the jawbones to build houses." at bounding box center [452, 440] width 36 height 36
click at [460, 442] on icon "button" at bounding box center [452, 440] width 16 height 16
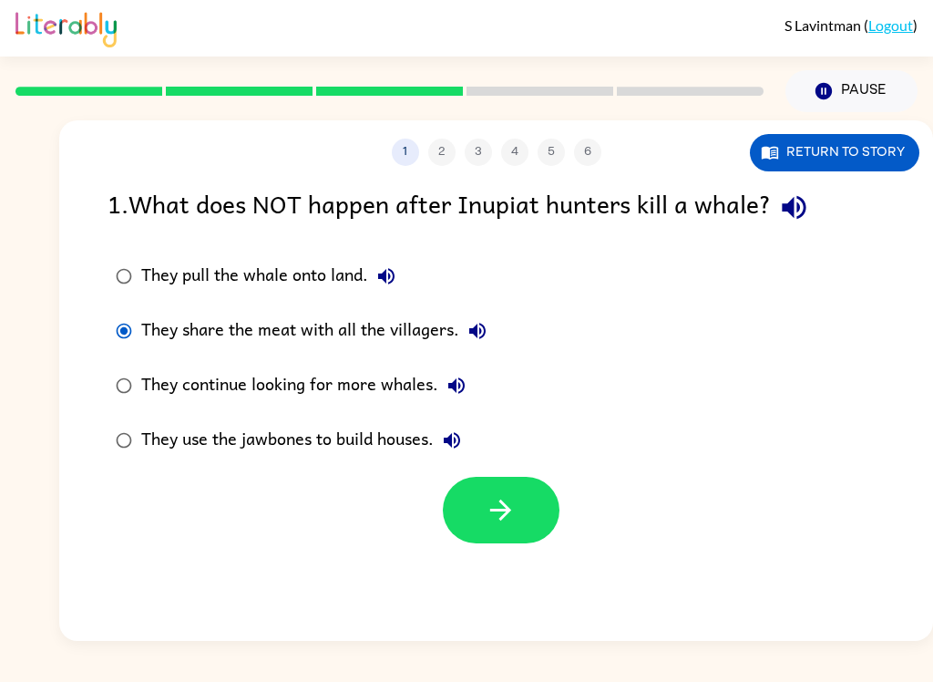
click at [509, 507] on icon "button" at bounding box center [501, 510] width 32 height 32
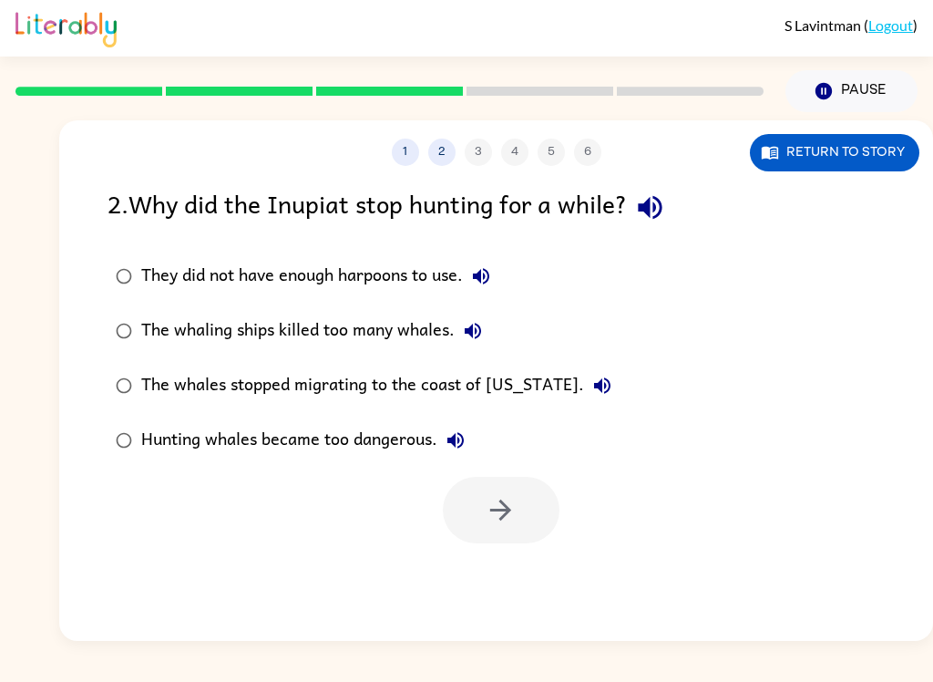
click at [846, 168] on button "Return to story" at bounding box center [834, 152] width 169 height 37
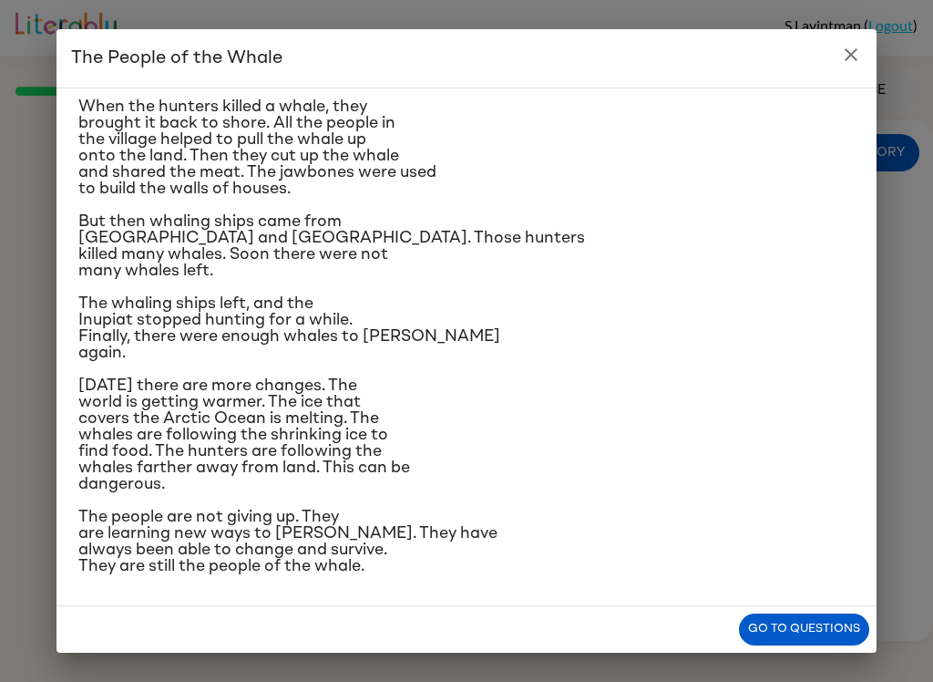
scroll to position [369, 0]
click at [854, 46] on icon "close" at bounding box center [851, 55] width 22 height 22
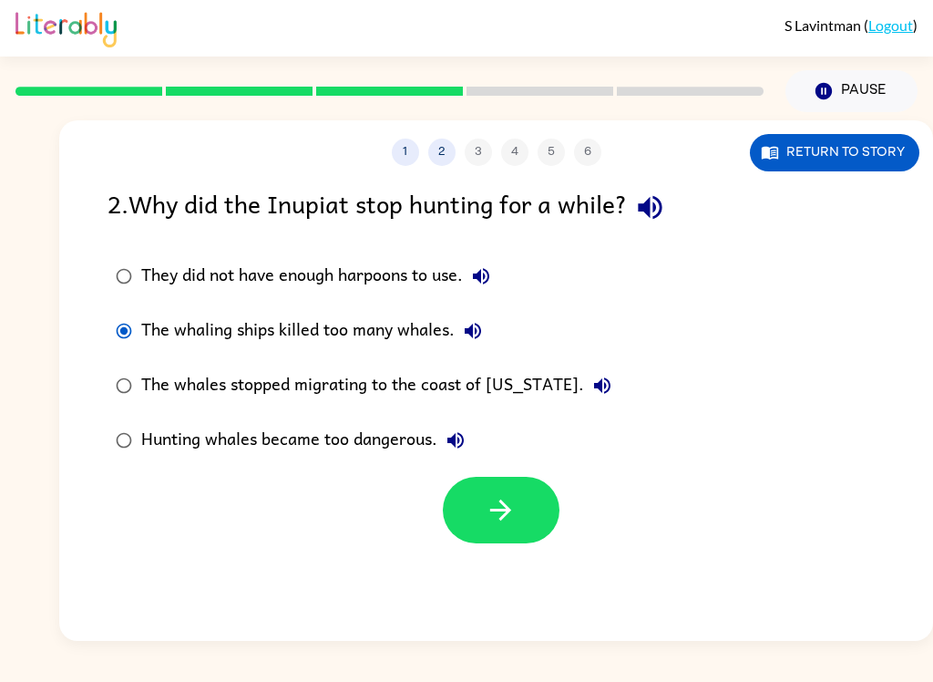
click at [519, 516] on button "button" at bounding box center [501, 510] width 117 height 67
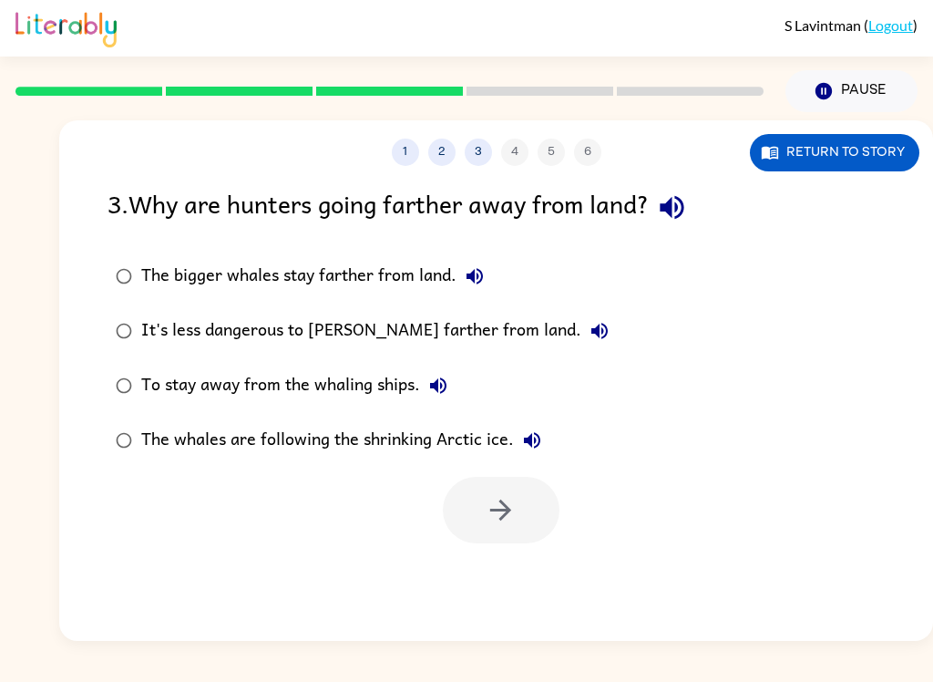
click at [844, 156] on button "Return to story" at bounding box center [834, 152] width 169 height 37
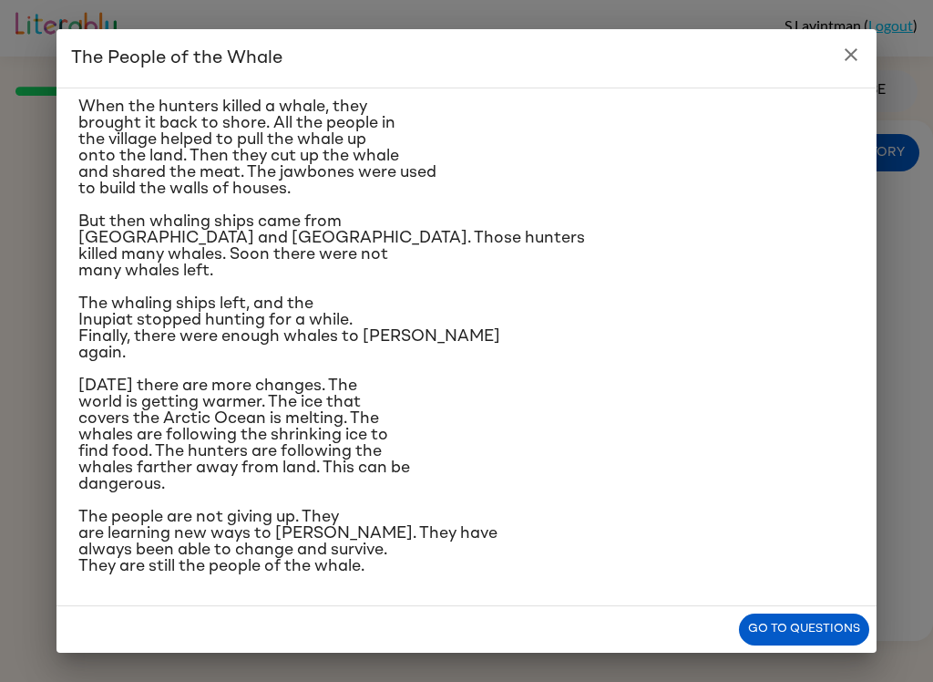
scroll to position [457, 0]
click at [854, 43] on button "close" at bounding box center [851, 54] width 36 height 36
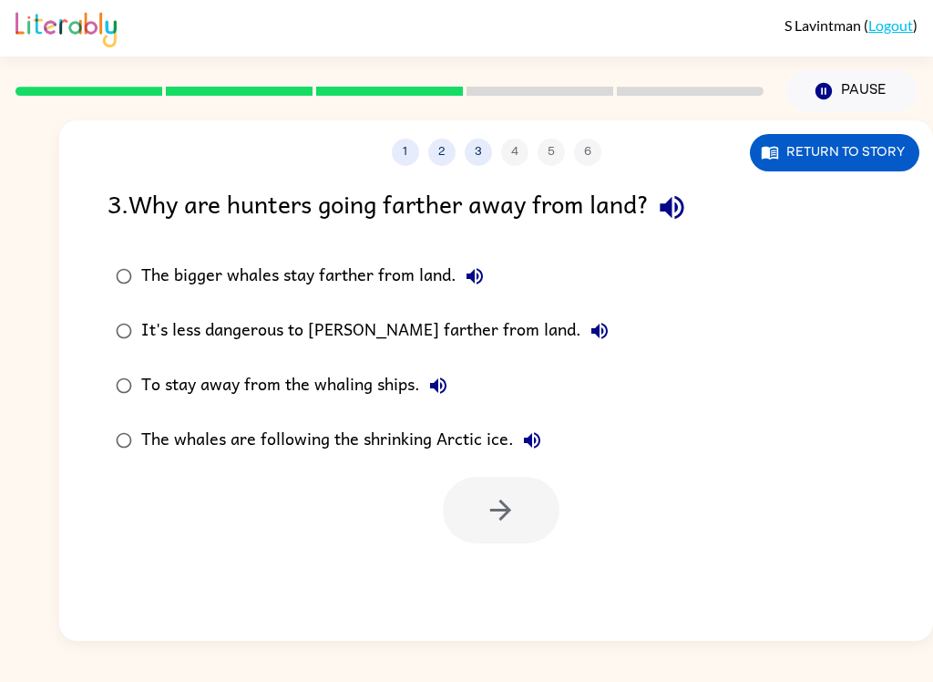
click at [479, 269] on icon "button" at bounding box center [475, 276] width 22 height 22
click at [521, 322] on div "It's less dangerous to hunt farther from land." at bounding box center [379, 331] width 477 height 36
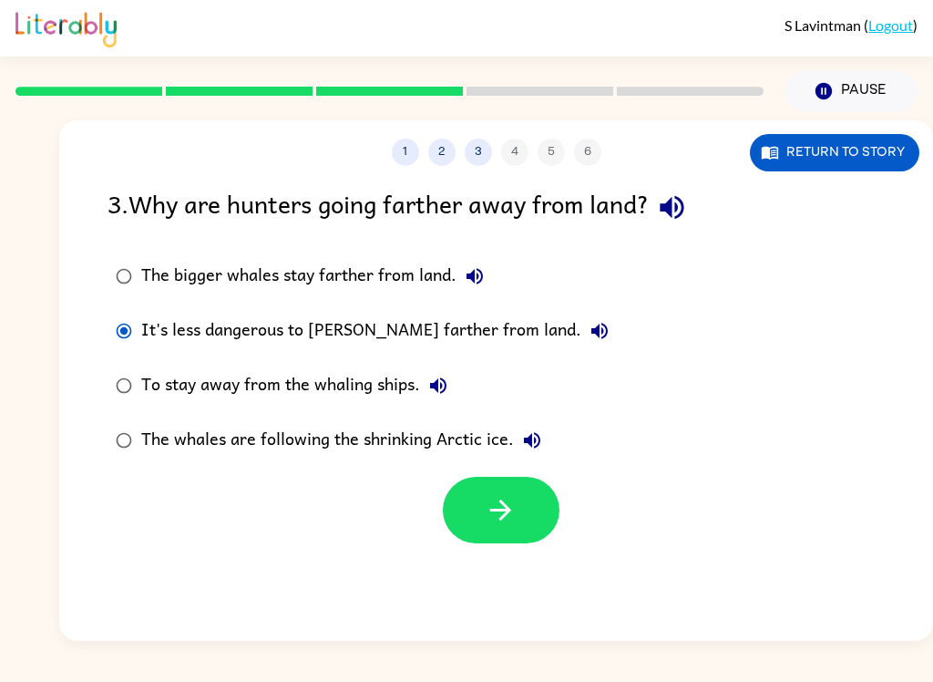
click at [581, 335] on button "It's less dangerous to hunt farther from land." at bounding box center [599, 331] width 36 height 36
click at [445, 383] on icon "button" at bounding box center [438, 386] width 22 height 22
click at [541, 424] on div "The whales are following the shrinking Arctic ice." at bounding box center [345, 440] width 409 height 36
click at [543, 425] on div "The whales are following the shrinking Arctic ice." at bounding box center [345, 440] width 409 height 36
click at [539, 419] on label "The whales are following the shrinking Arctic ice." at bounding box center [362, 440] width 529 height 55
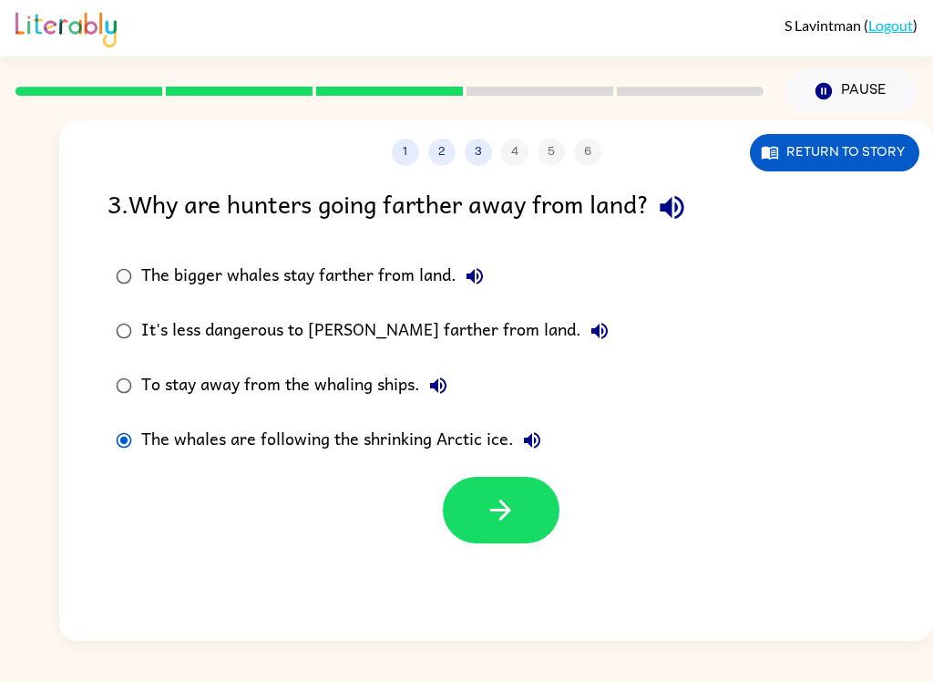
click at [556, 426] on label "The whales are following the shrinking Arctic ice." at bounding box center [362, 440] width 529 height 55
click at [546, 430] on button "The whales are following the shrinking Arctic ice." at bounding box center [532, 440] width 36 height 36
click at [532, 503] on button "button" at bounding box center [501, 510] width 117 height 67
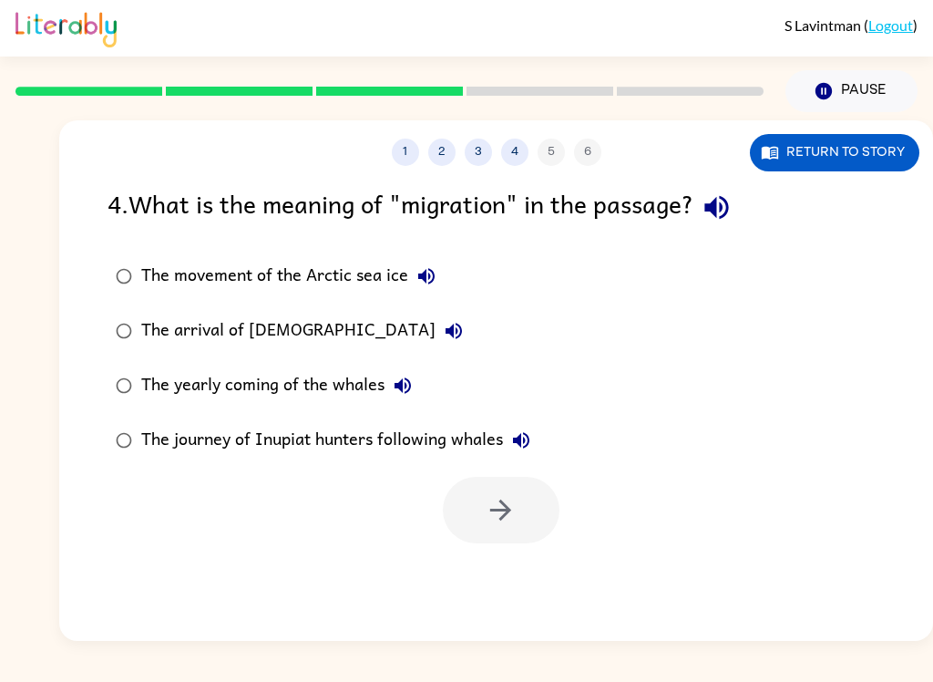
click at [857, 159] on button "Return to story" at bounding box center [834, 152] width 169 height 37
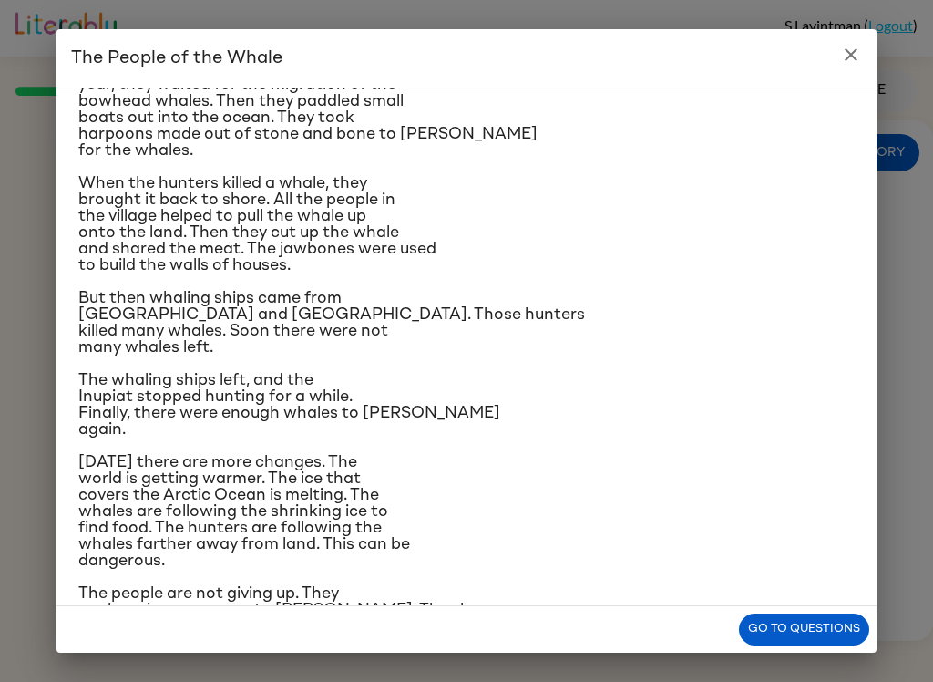
scroll to position [181, 0]
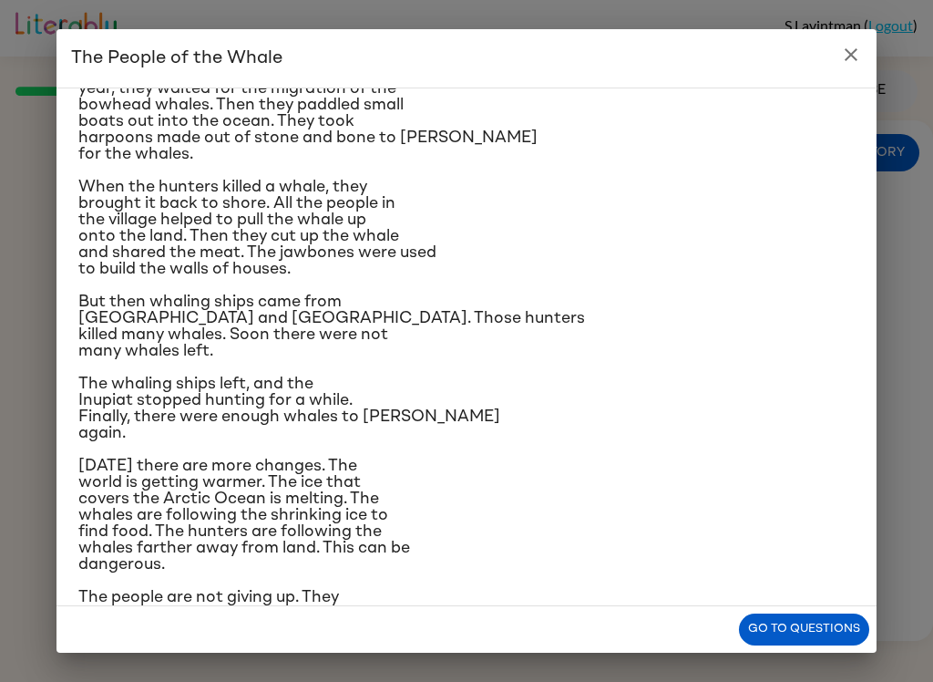
click at [864, 56] on button "close" at bounding box center [851, 54] width 36 height 36
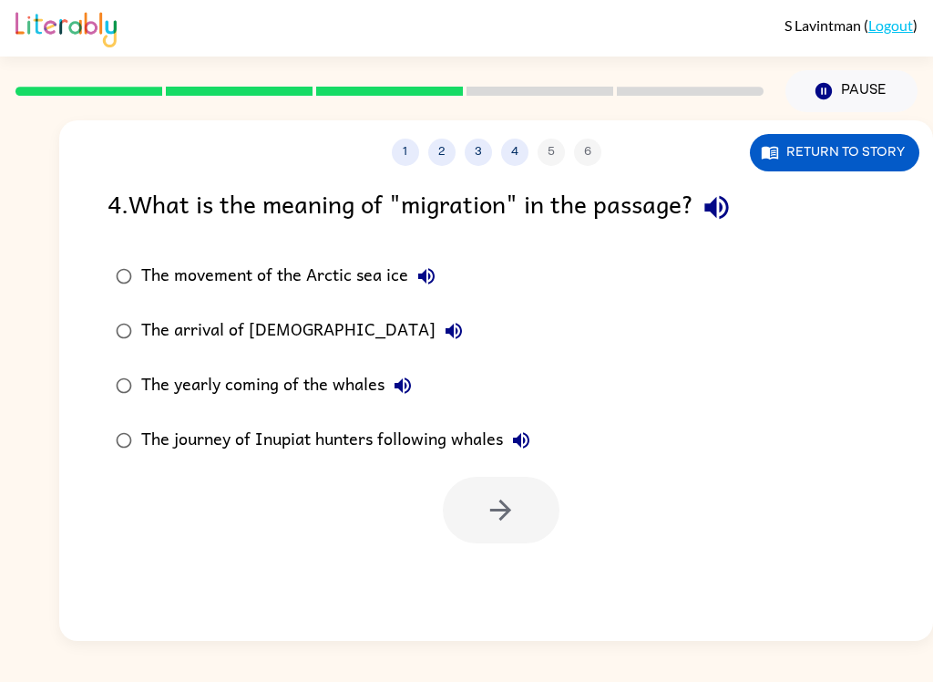
click at [442, 276] on button "The movement of the Arctic sea ice" at bounding box center [426, 276] width 36 height 36
click at [443, 324] on icon "button" at bounding box center [454, 331] width 22 height 22
click at [420, 383] on button "The yearly coming of the whales" at bounding box center [403, 385] width 36 height 36
click at [549, 426] on label "The journey of Inupiat hunters following whales" at bounding box center [323, 440] width 451 height 55
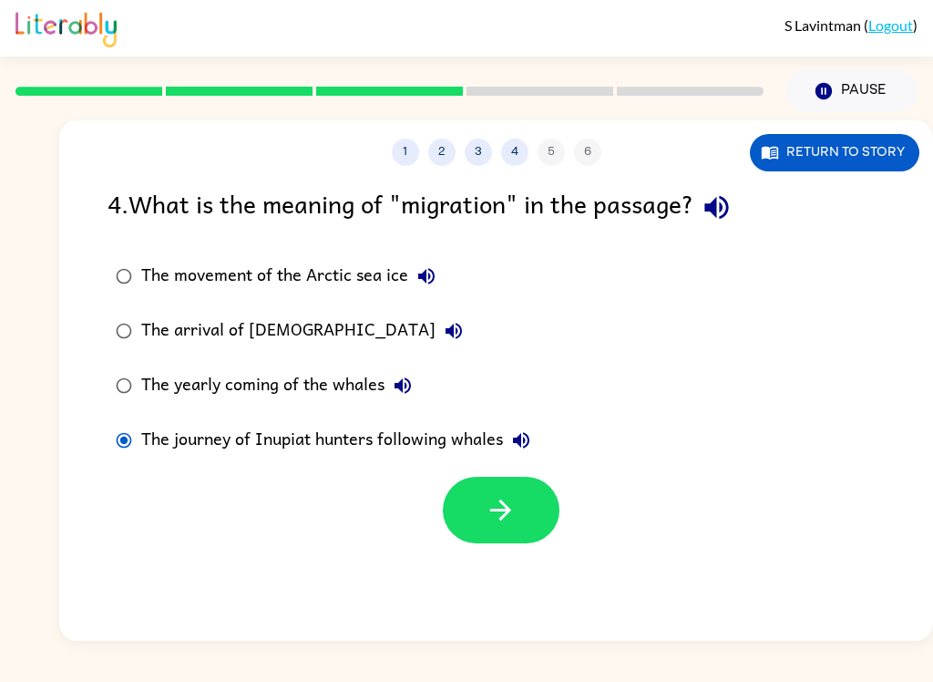
click at [537, 431] on button "The journey of Inupiat hunters following whales" at bounding box center [521, 440] width 36 height 36
click at [525, 511] on button "button" at bounding box center [501, 510] width 117 height 67
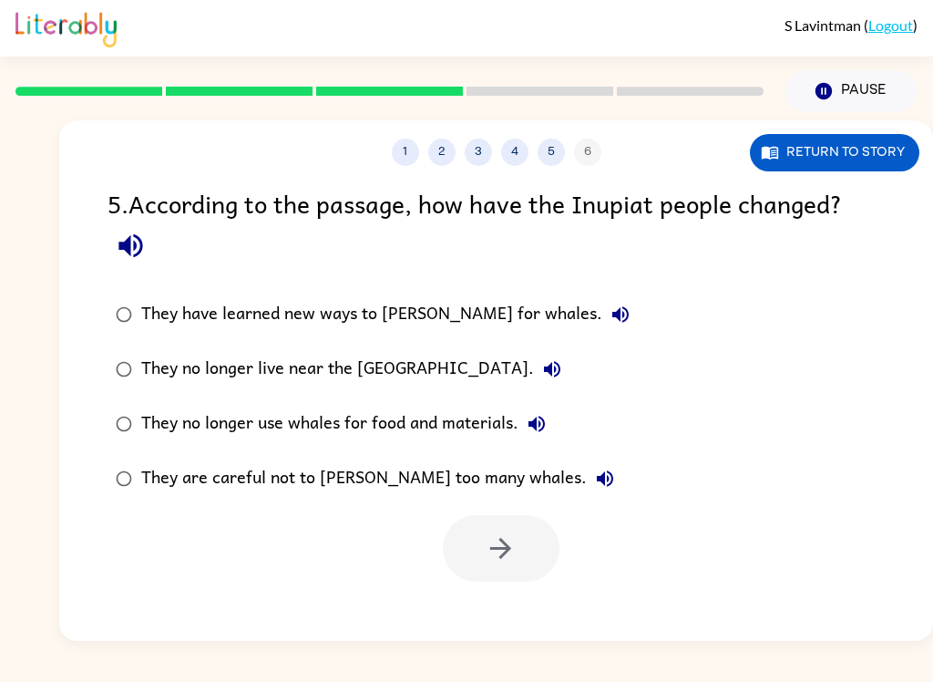
click at [868, 156] on button "Return to story" at bounding box center [834, 152] width 169 height 37
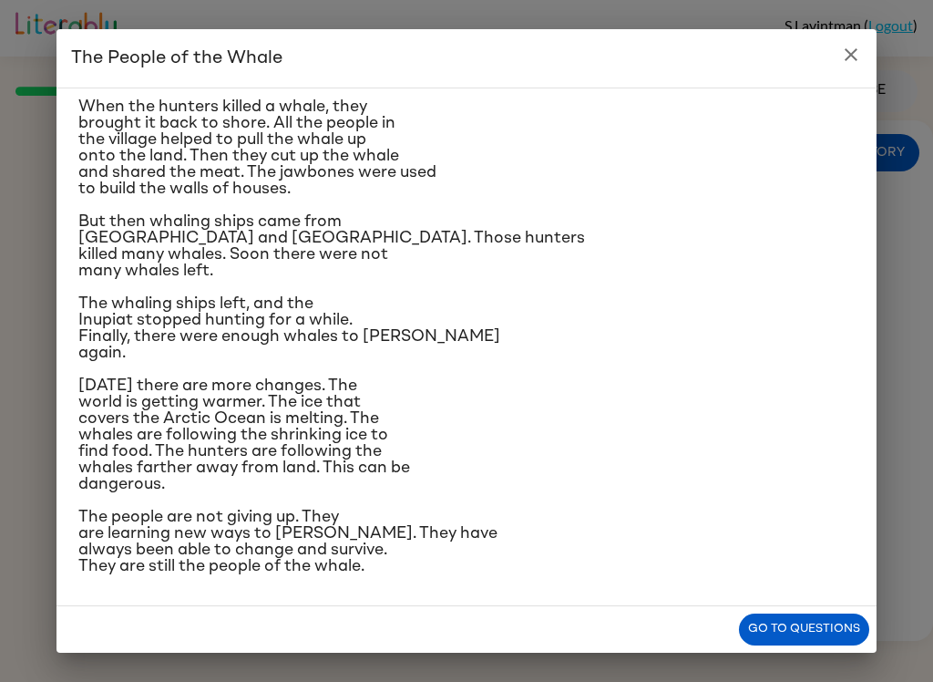
scroll to position [457, 0]
click at [849, 67] on button "close" at bounding box center [851, 54] width 36 height 36
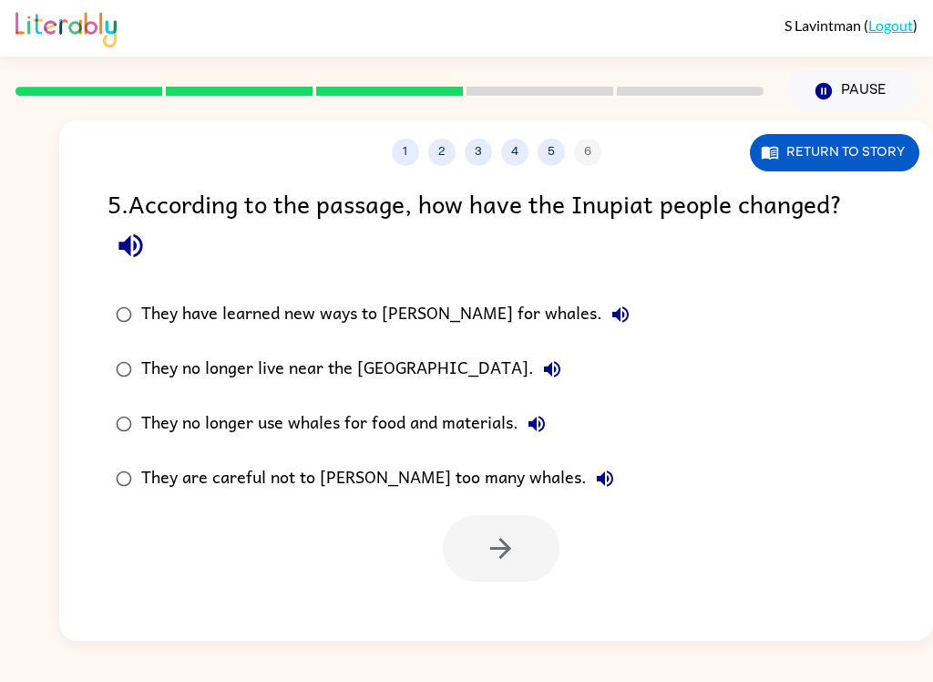
click at [542, 303] on label "They have learned new ways to hunt for whales." at bounding box center [373, 314] width 550 height 55
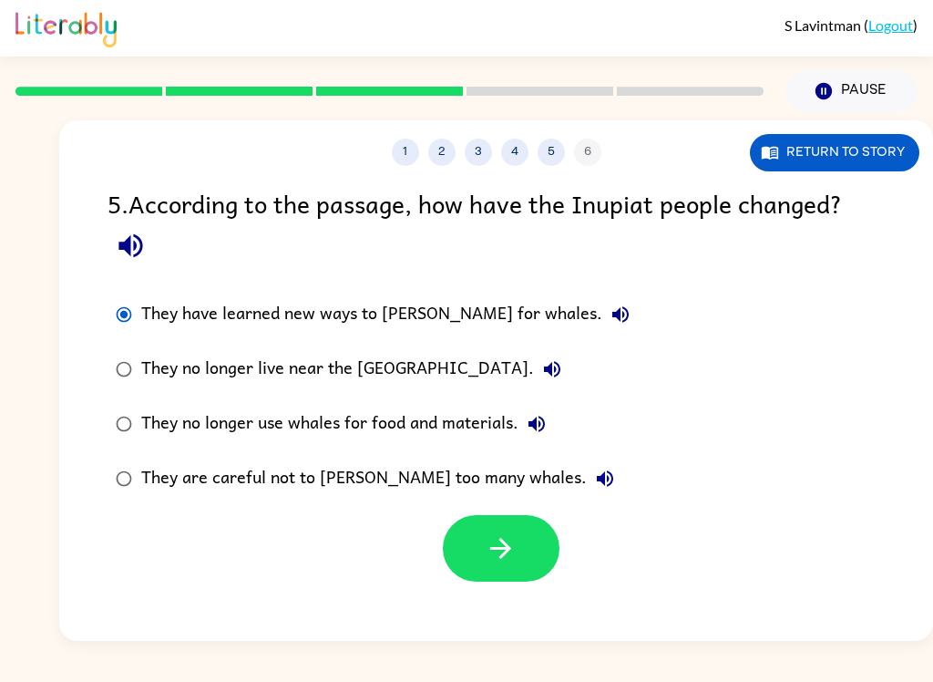
click at [543, 292] on label "They have learned new ways to hunt for whales." at bounding box center [373, 314] width 550 height 55
click at [610, 313] on icon "button" at bounding box center [621, 314] width 22 height 22
click at [534, 370] on button "They no longer live near the Arctic Ocean." at bounding box center [552, 369] width 36 height 36
click at [546, 437] on button "They no longer use whales for food and materials." at bounding box center [537, 424] width 36 height 36
click at [594, 471] on icon "button" at bounding box center [605, 478] width 22 height 22
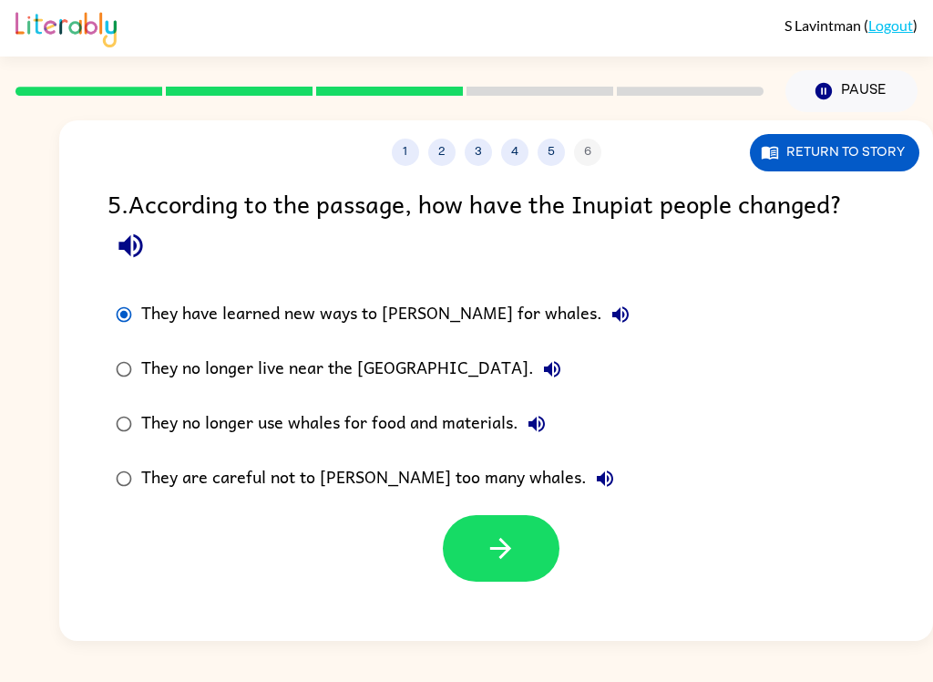
click at [525, 574] on button "button" at bounding box center [501, 548] width 117 height 67
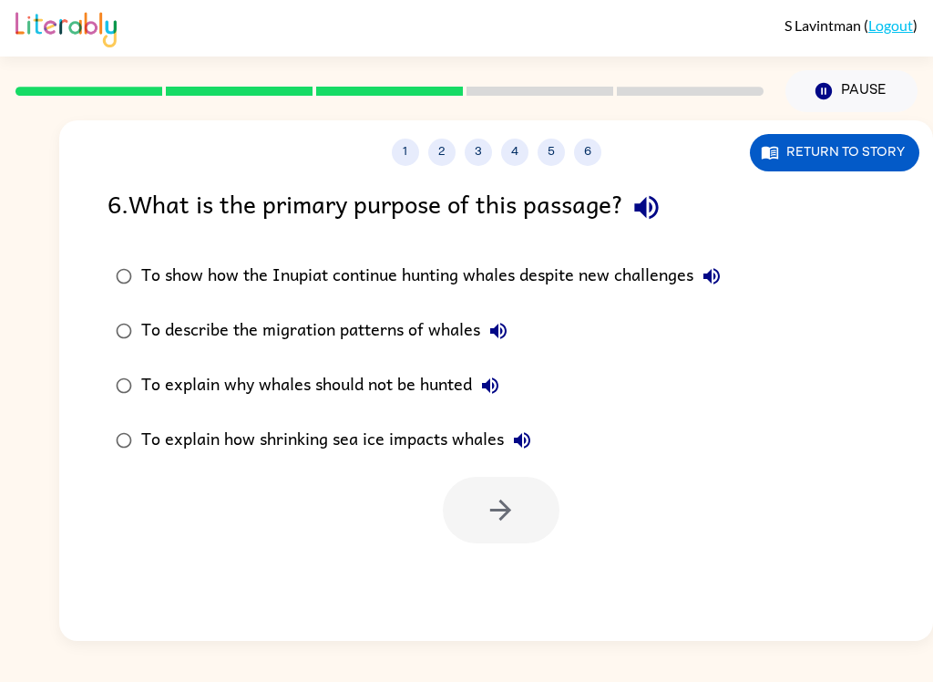
click at [657, 208] on icon "button" at bounding box center [646, 208] width 24 height 24
click at [849, 169] on button "Return to story" at bounding box center [834, 152] width 169 height 37
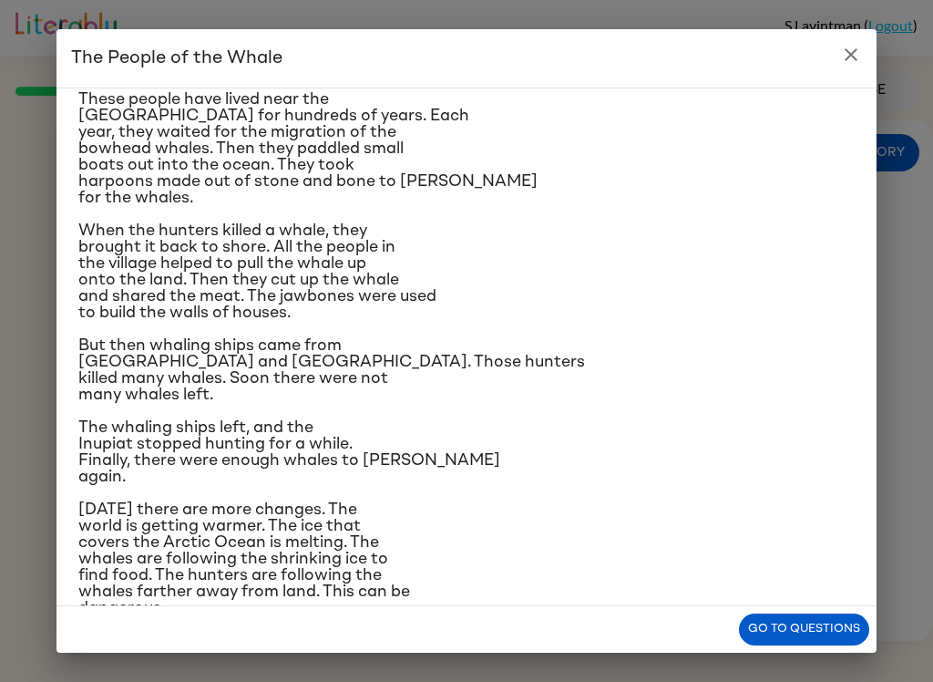
scroll to position [148, 0]
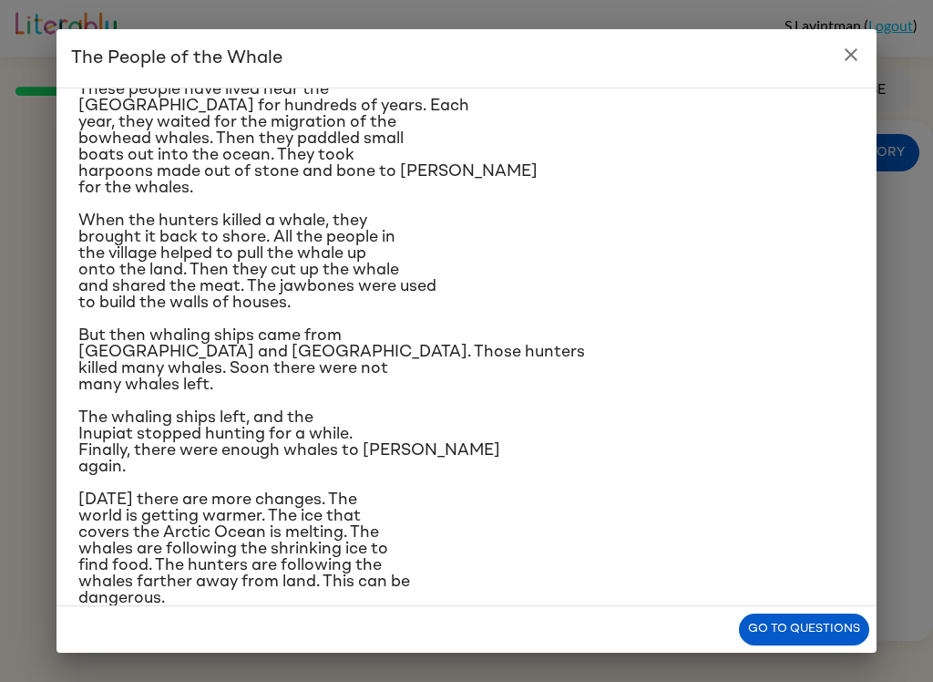
click at [857, 49] on icon "close" at bounding box center [851, 54] width 13 height 13
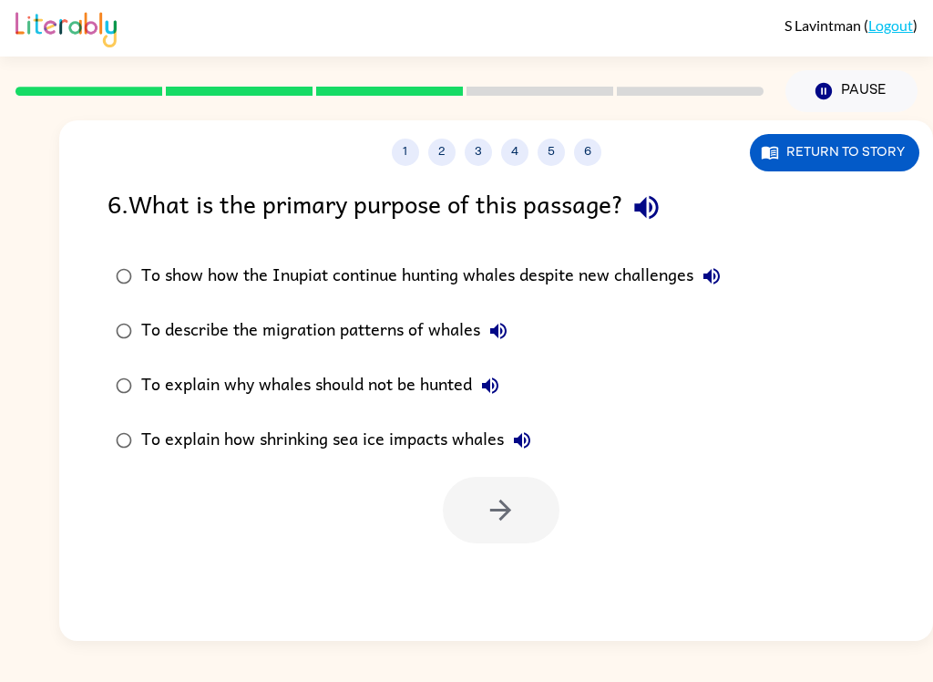
click at [662, 202] on icon "button" at bounding box center [647, 207] width 32 height 32
click at [730, 271] on button "To show how the Inupiat continue hunting whales despite new challenges" at bounding box center [711, 276] width 36 height 36
click at [508, 332] on icon "button" at bounding box center [499, 331] width 22 height 22
click at [514, 377] on label "To explain why whales should not be hunted" at bounding box center [419, 385] width 642 height 55
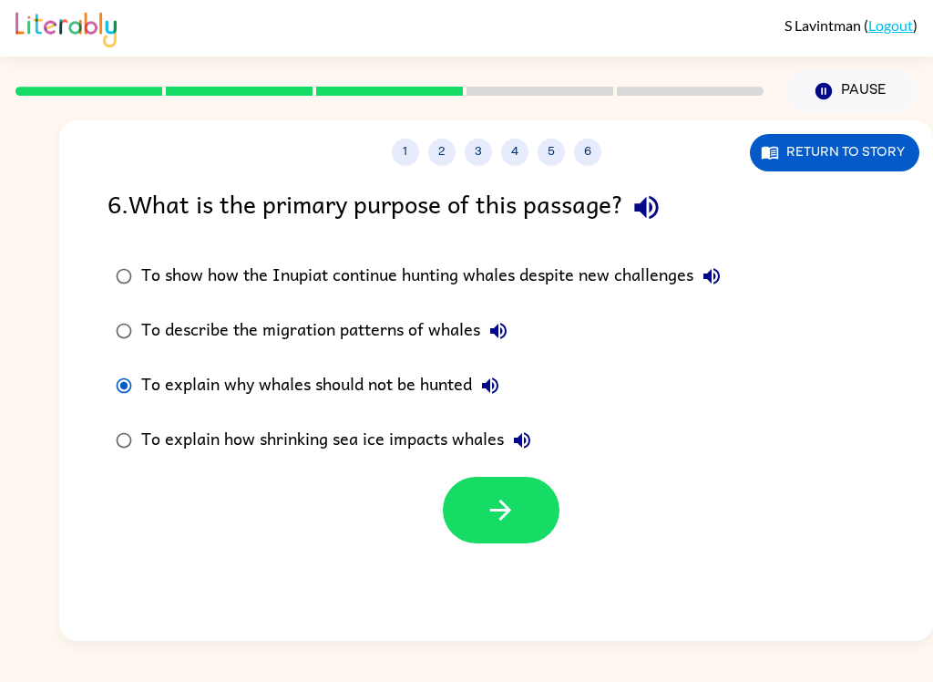
click at [500, 375] on button "To explain why whales should not be hunted" at bounding box center [490, 385] width 36 height 36
click at [527, 434] on icon "button" at bounding box center [522, 440] width 16 height 16
click at [863, 157] on button "Return to story" at bounding box center [834, 152] width 169 height 37
